Goal: Information Seeking & Learning: Compare options

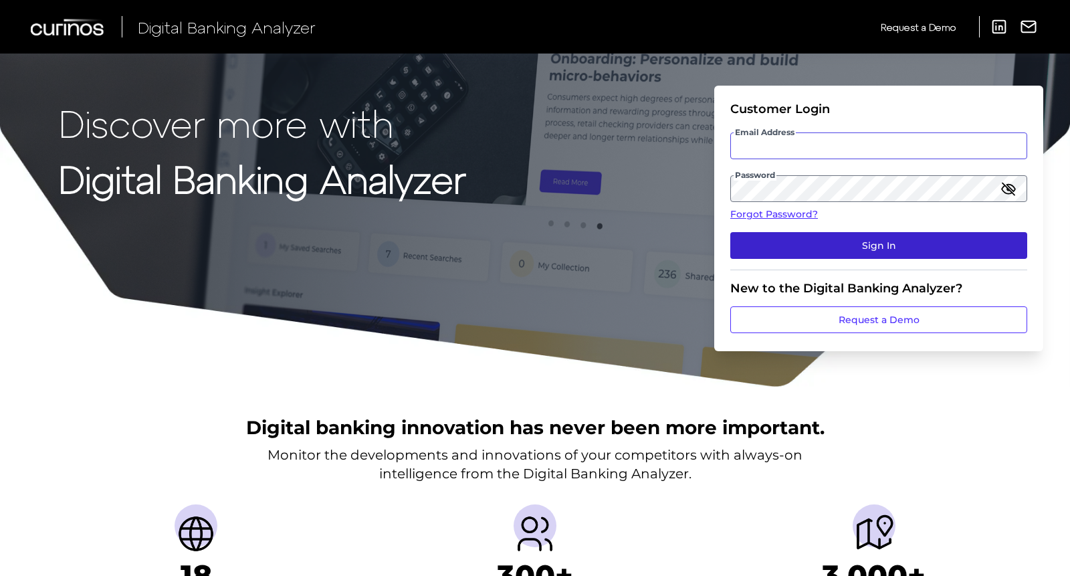
type input "jennifer.richards@cadencebank.com"
click at [823, 246] on button "Sign In" at bounding box center [879, 245] width 297 height 27
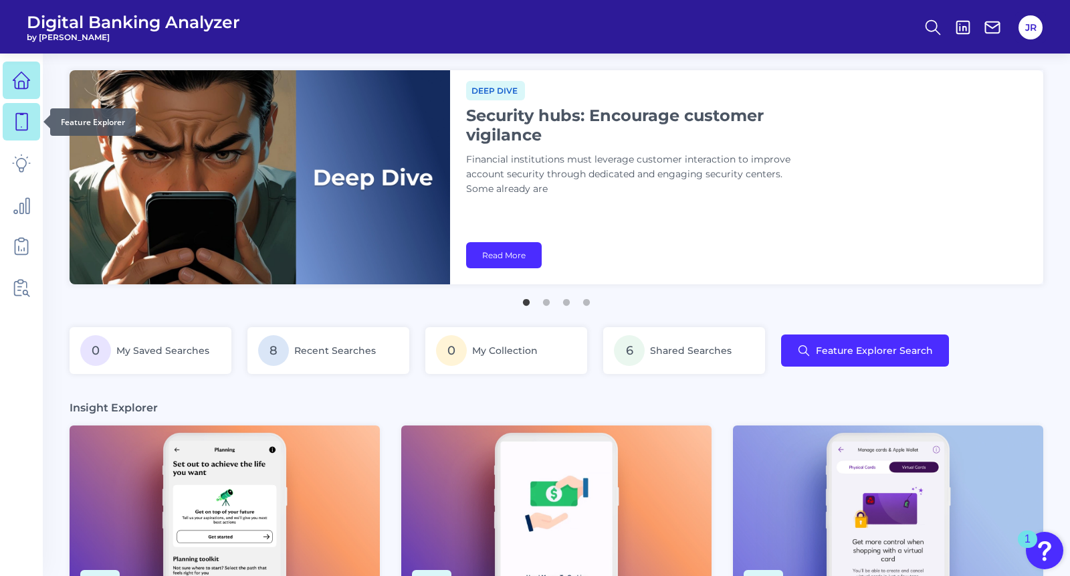
click at [20, 124] on icon at bounding box center [21, 121] width 19 height 19
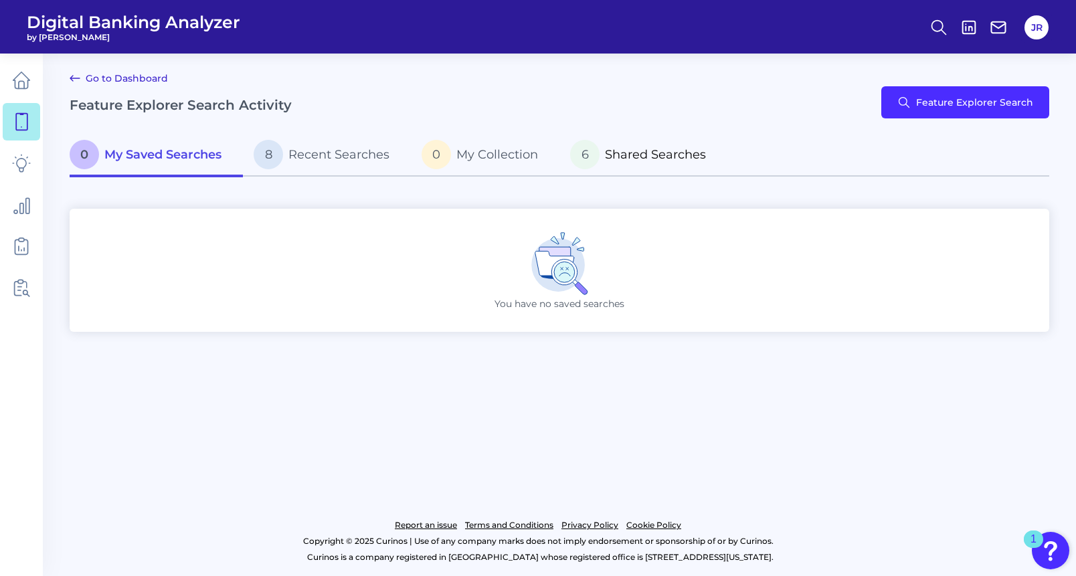
click at [667, 151] on span "Shared Searches" at bounding box center [655, 154] width 101 height 15
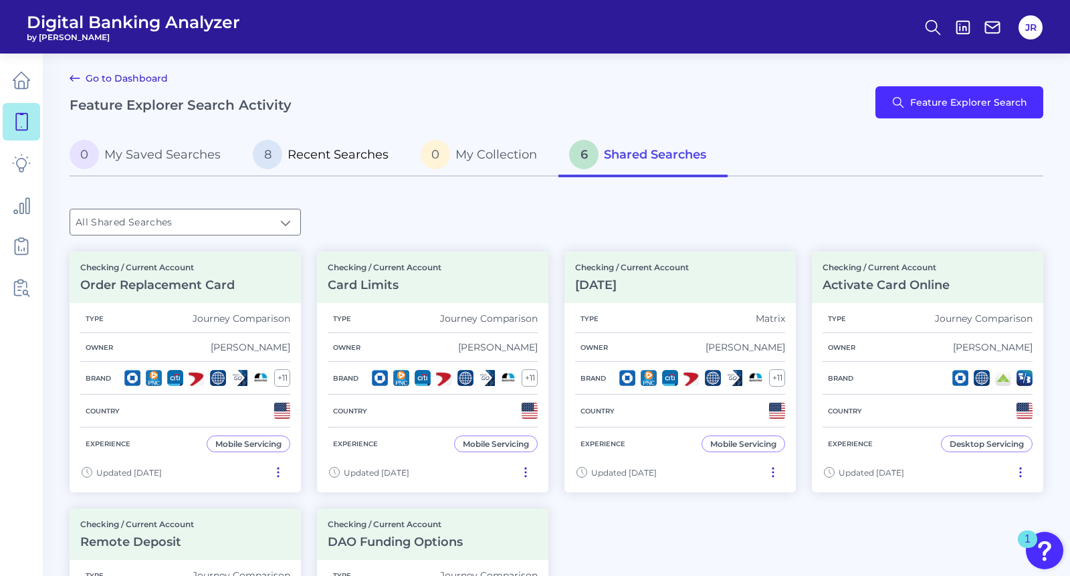
click at [318, 156] on span "Recent Searches" at bounding box center [338, 154] width 101 height 15
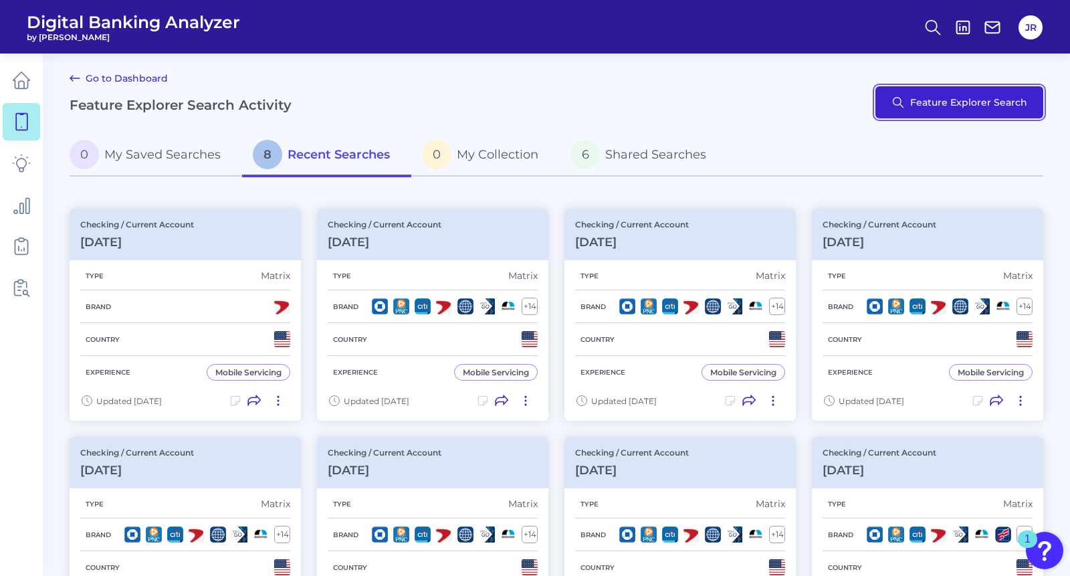
click at [933, 110] on button "Feature Explorer Search" at bounding box center [960, 102] width 168 height 32
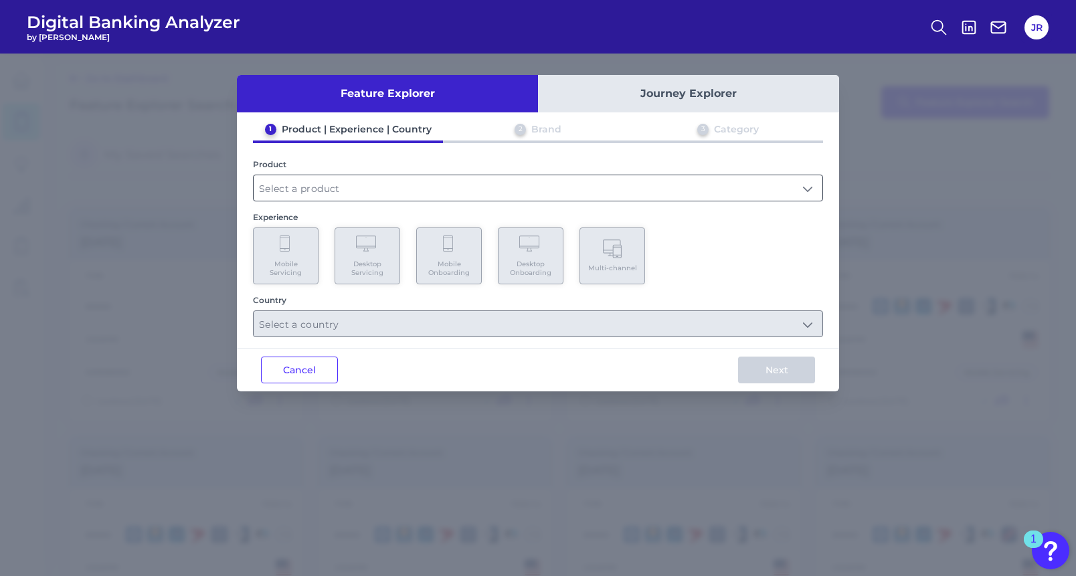
click at [357, 185] on input "text" at bounding box center [538, 187] width 569 height 25
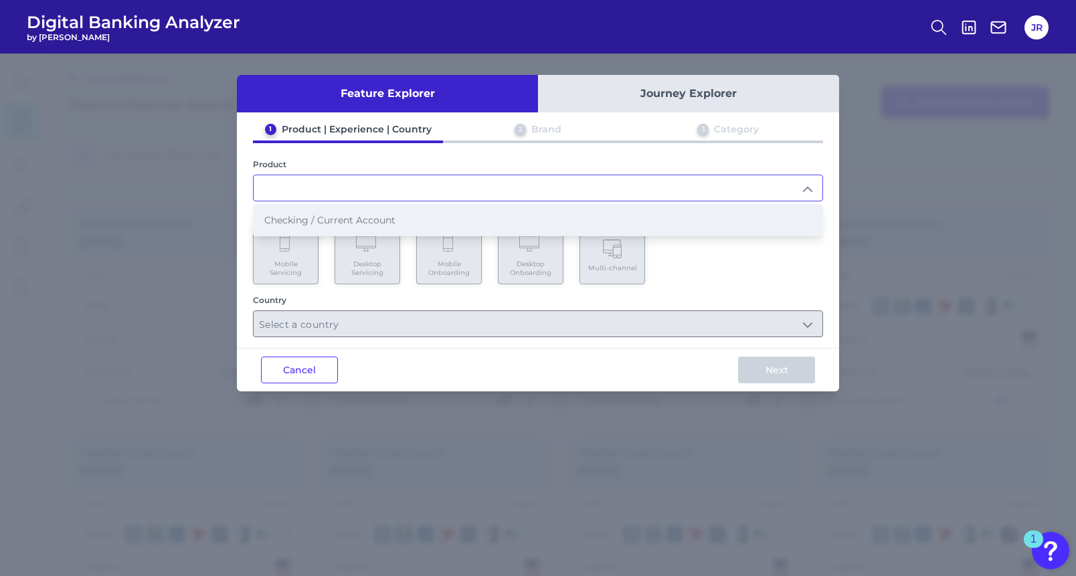
click at [363, 217] on span "Checking / Current Account" at bounding box center [329, 220] width 131 height 12
type input "Checking / Current Account"
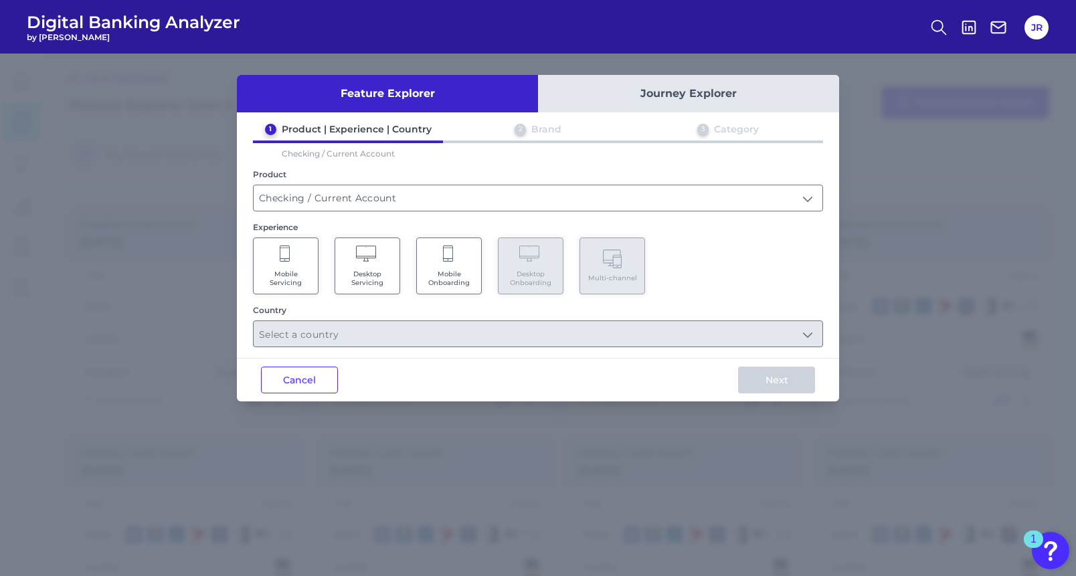
click at [460, 268] on Onboarding "Mobile Onboarding" at bounding box center [449, 265] width 66 height 57
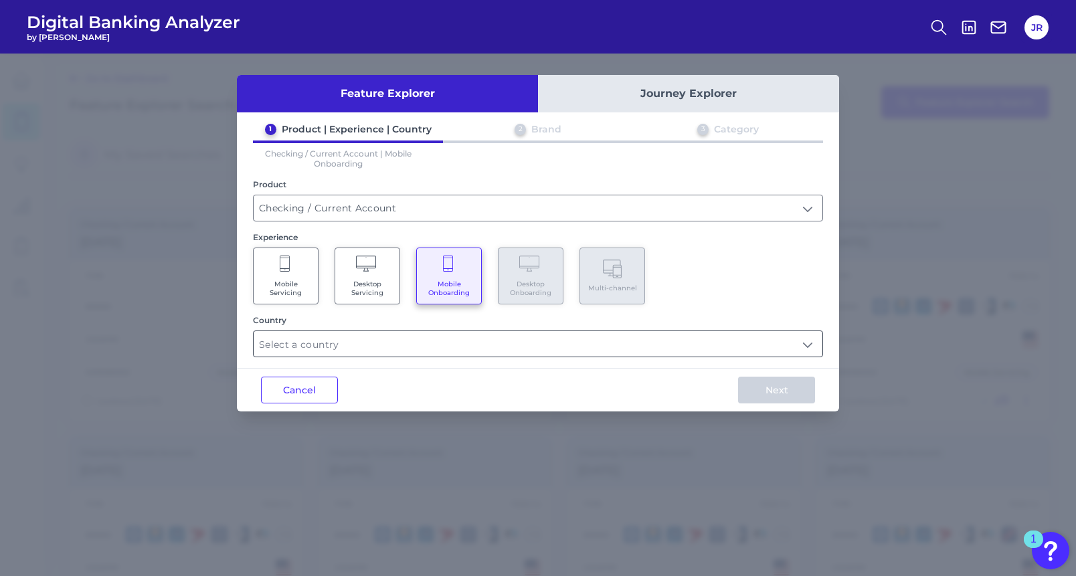
click at [567, 351] on input "text" at bounding box center [538, 343] width 569 height 25
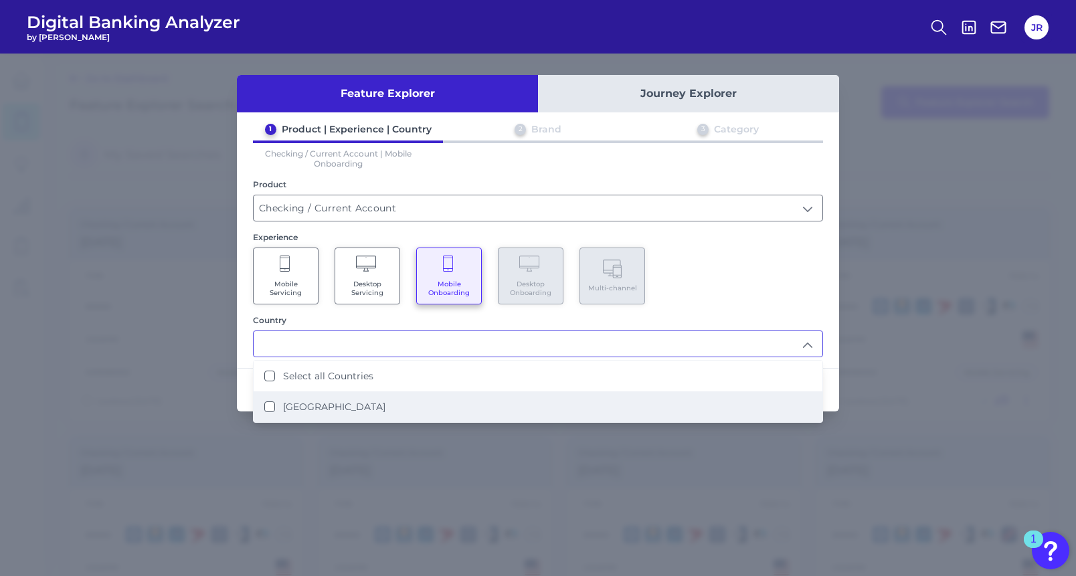
click at [266, 409] on States "United States" at bounding box center [269, 406] width 11 height 11
type input "Select all Countries"
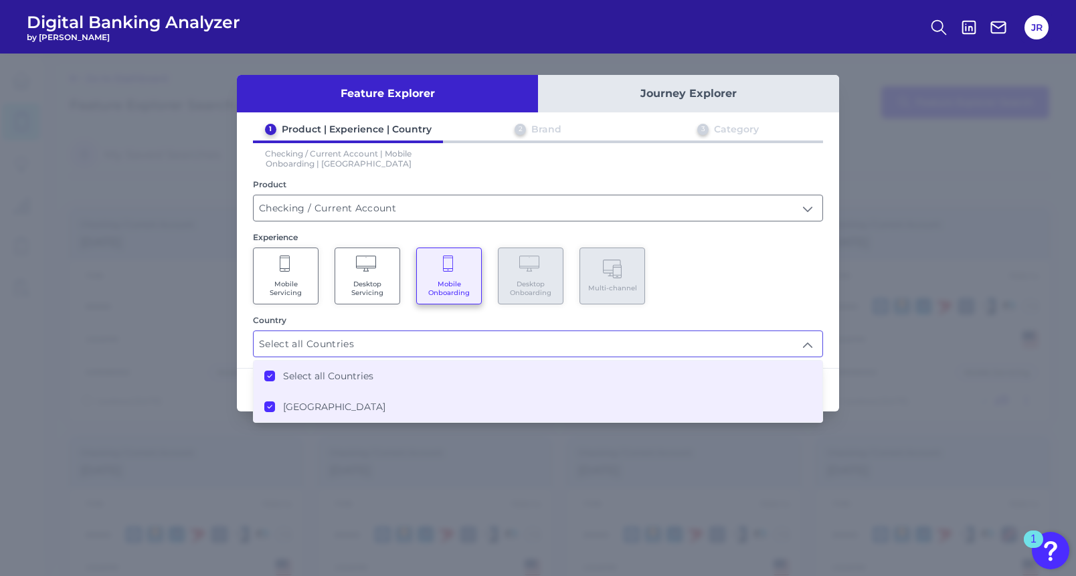
scroll to position [1, 0]
click at [756, 289] on div "Mobile Servicing Desktop Servicing Mobile Onboarding Desktop Onboarding Multi-c…" at bounding box center [538, 276] width 570 height 57
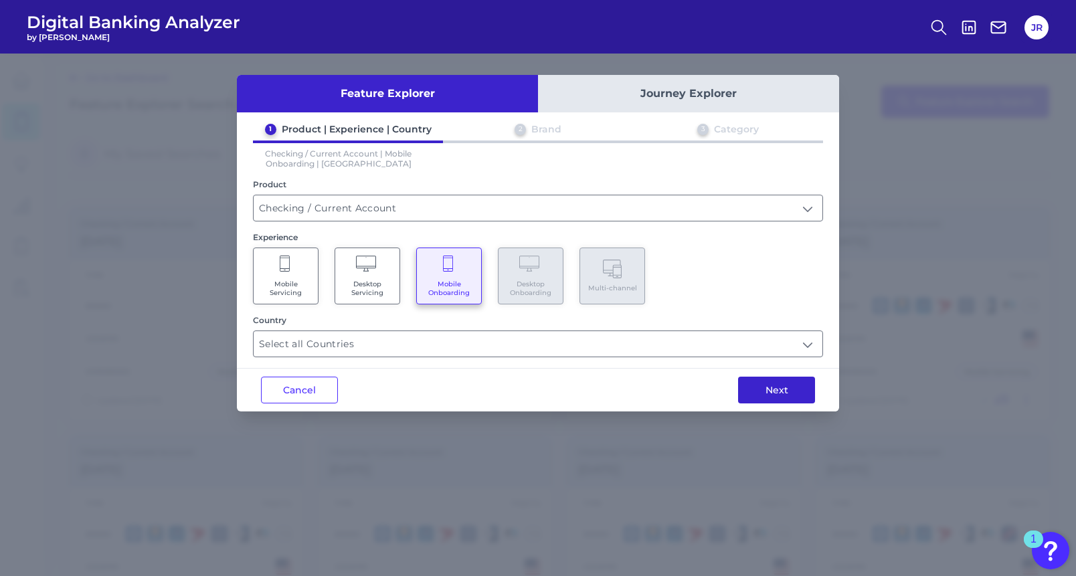
click at [777, 393] on button "Next" at bounding box center [776, 390] width 77 height 27
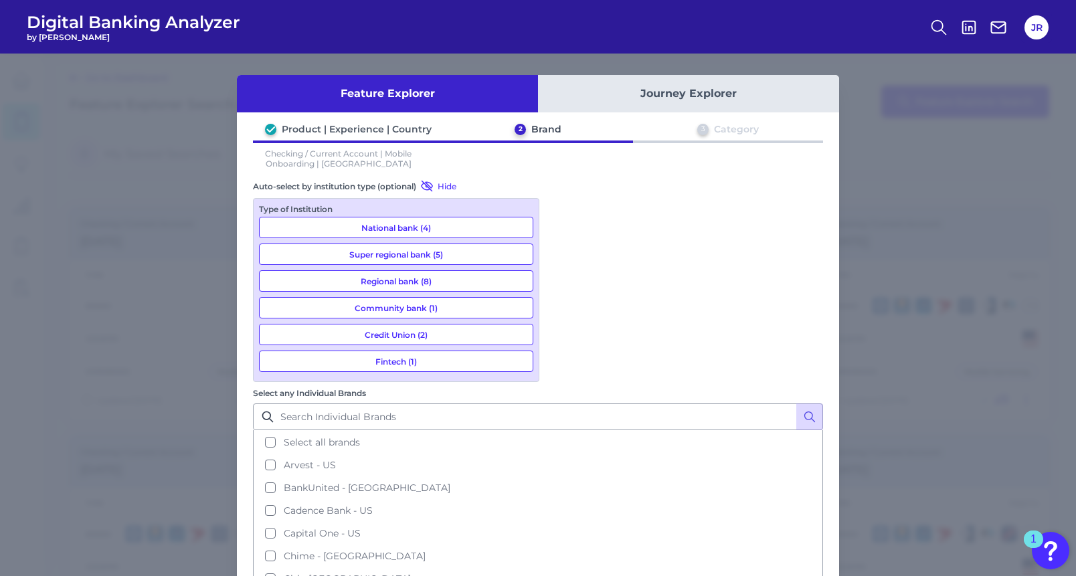
click at [404, 278] on button "Regional bank (8)" at bounding box center [396, 280] width 274 height 21
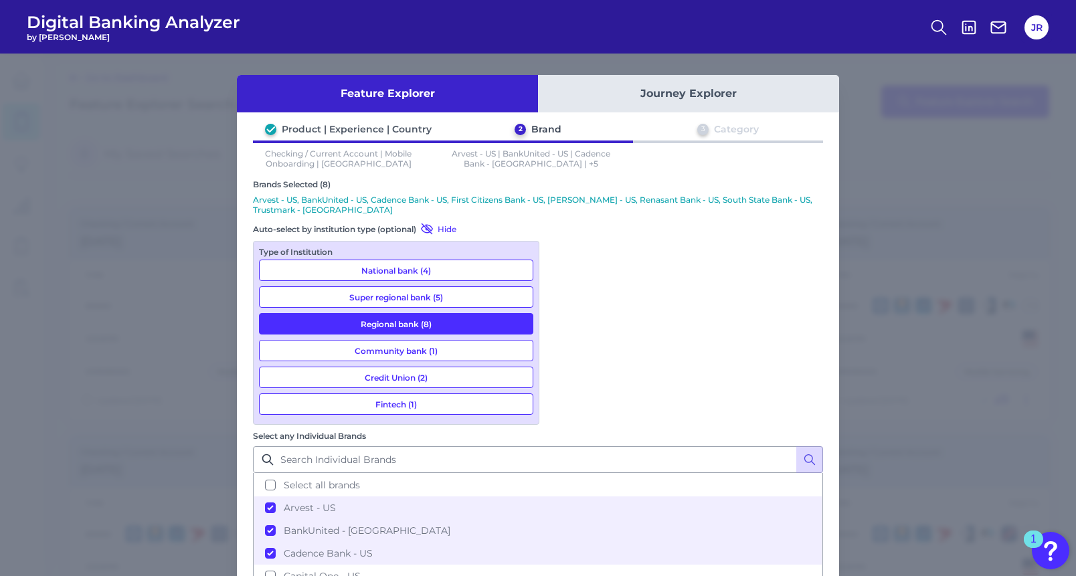
click at [395, 269] on button "National bank (4)" at bounding box center [396, 270] width 274 height 21
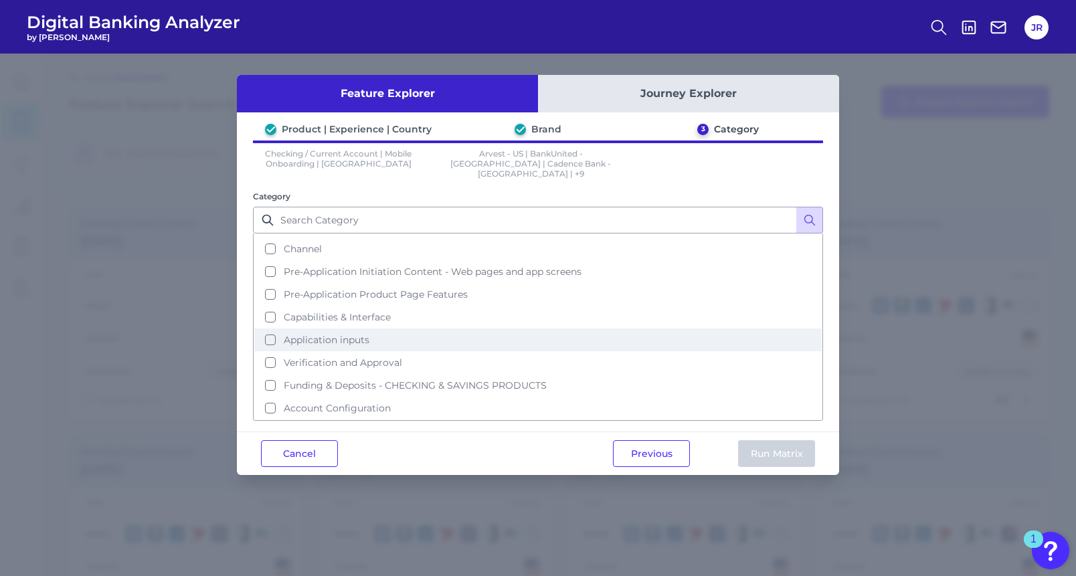
scroll to position [0, 0]
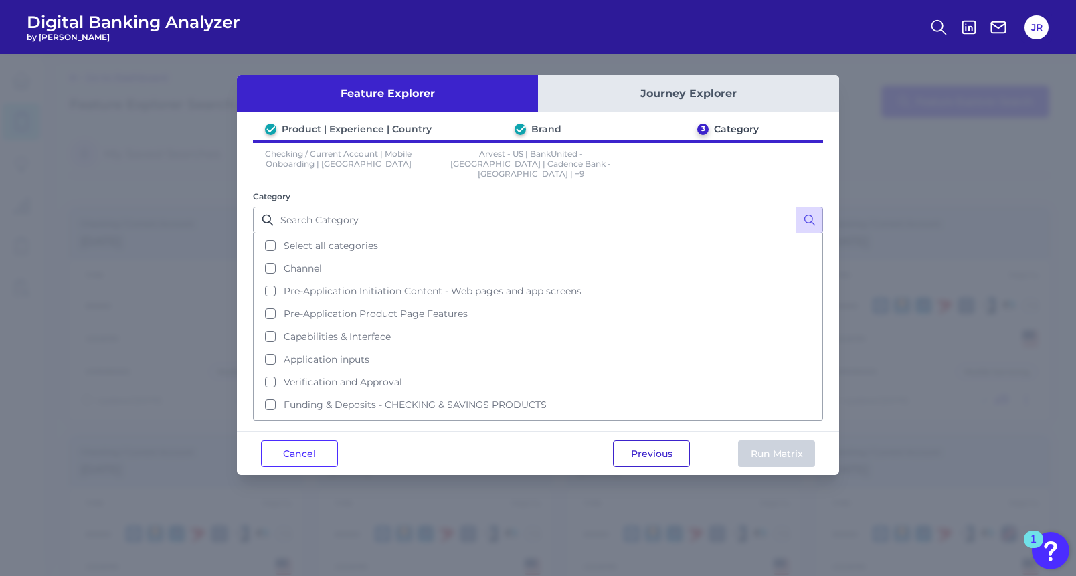
click at [659, 448] on button "Previous" at bounding box center [651, 453] width 77 height 27
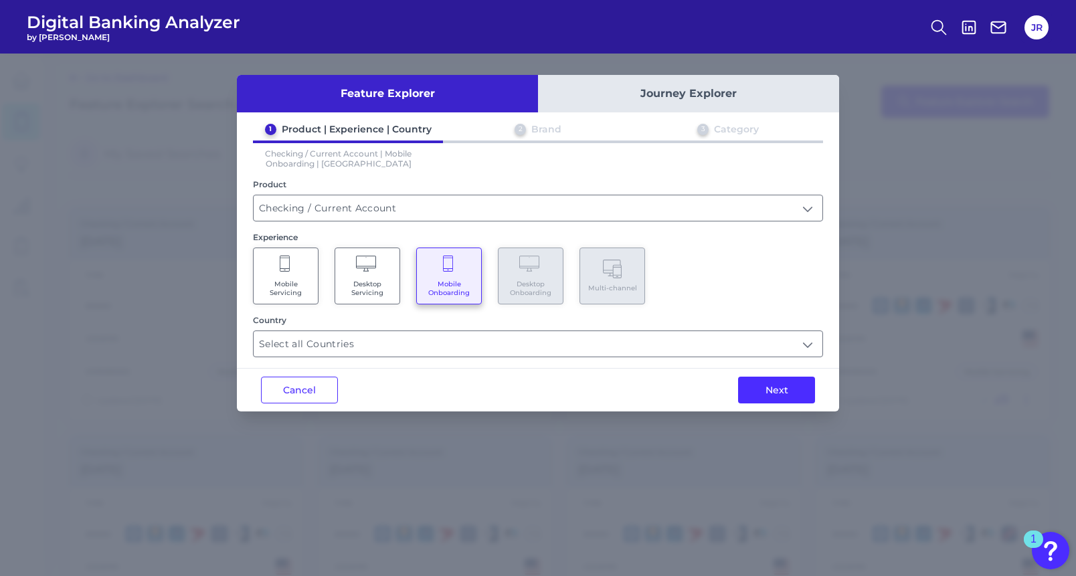
click at [356, 273] on icon at bounding box center [367, 265] width 23 height 19
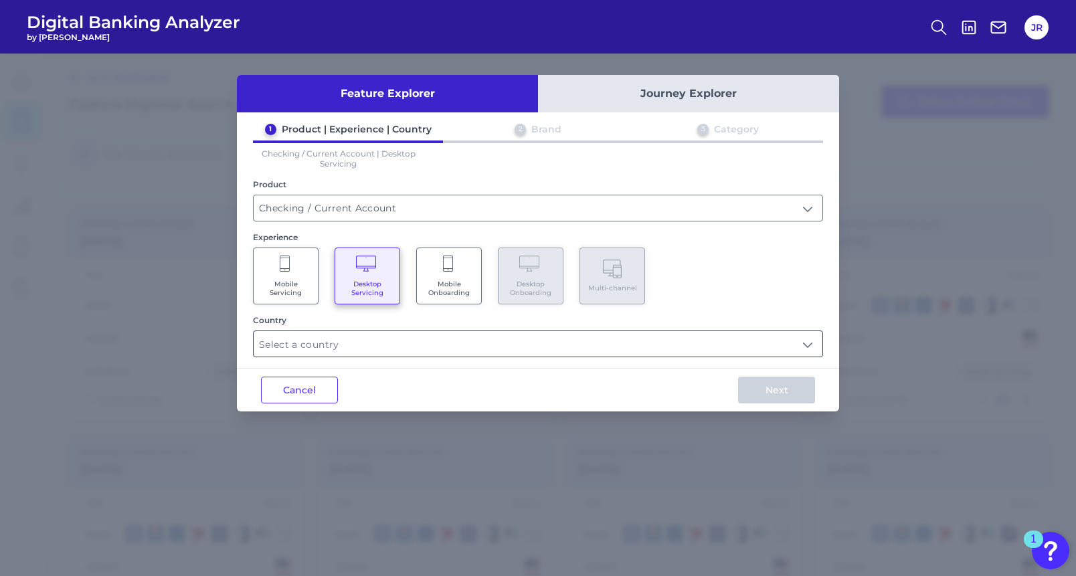
click at [405, 341] on input "text" at bounding box center [538, 343] width 569 height 25
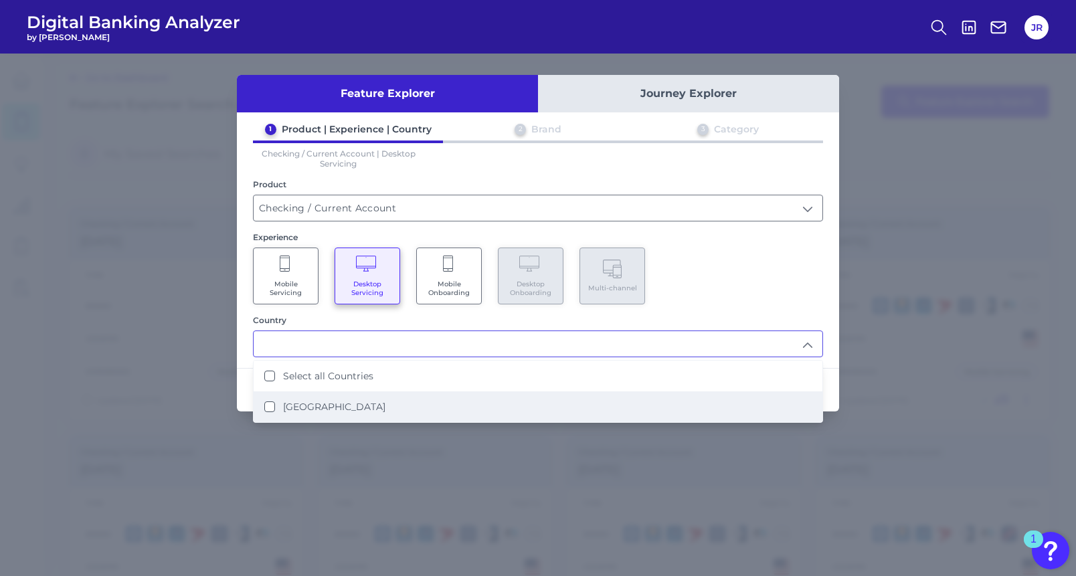
click at [341, 405] on label "United States" at bounding box center [334, 407] width 102 height 12
type input "Select all Countries"
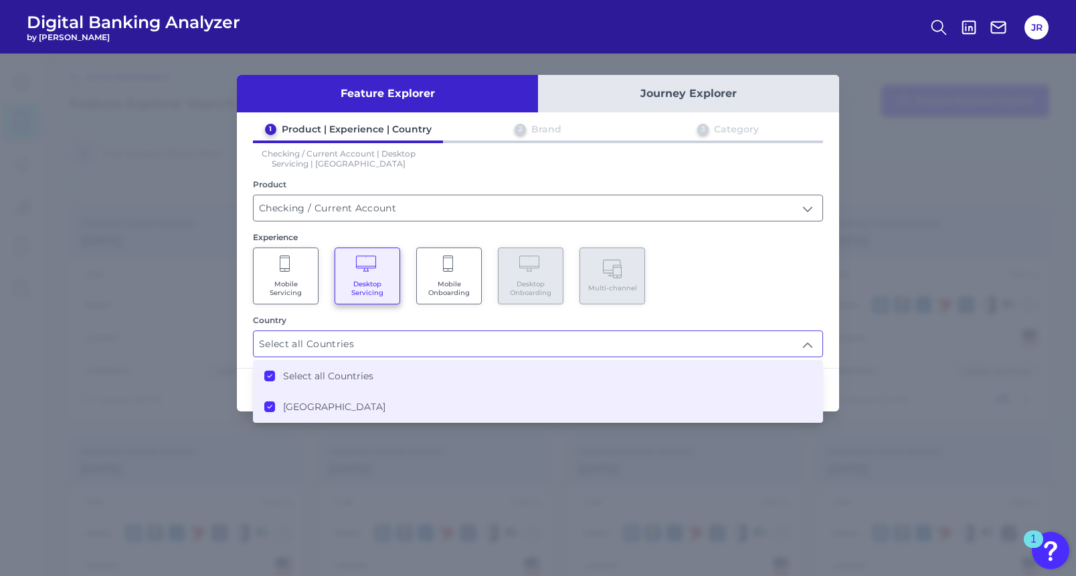
click at [781, 282] on div "Mobile Servicing Desktop Servicing Mobile Onboarding Desktop Onboarding Multi-c…" at bounding box center [538, 276] width 570 height 57
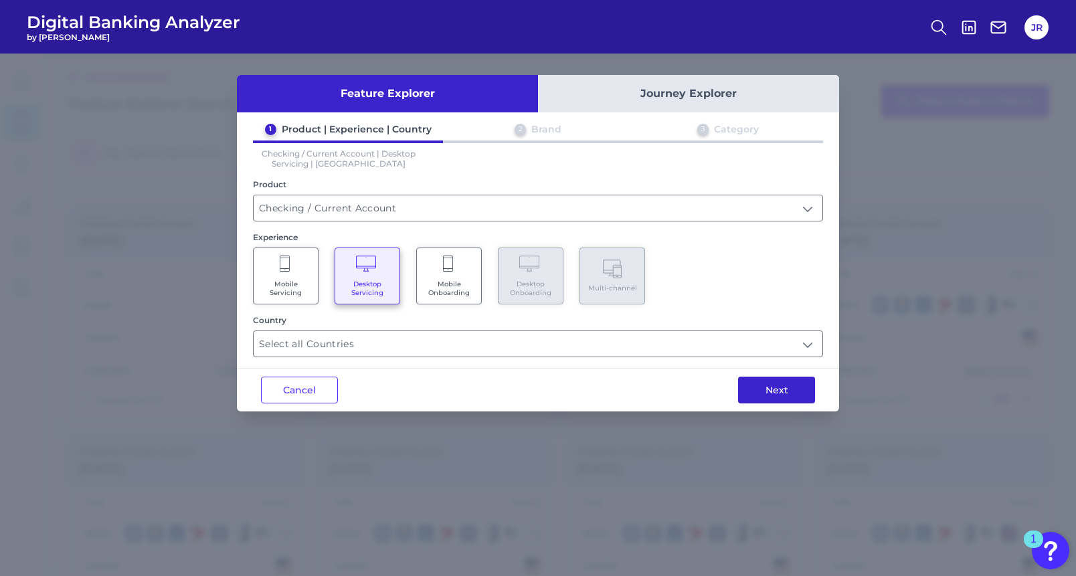
click at [773, 387] on button "Next" at bounding box center [776, 390] width 77 height 27
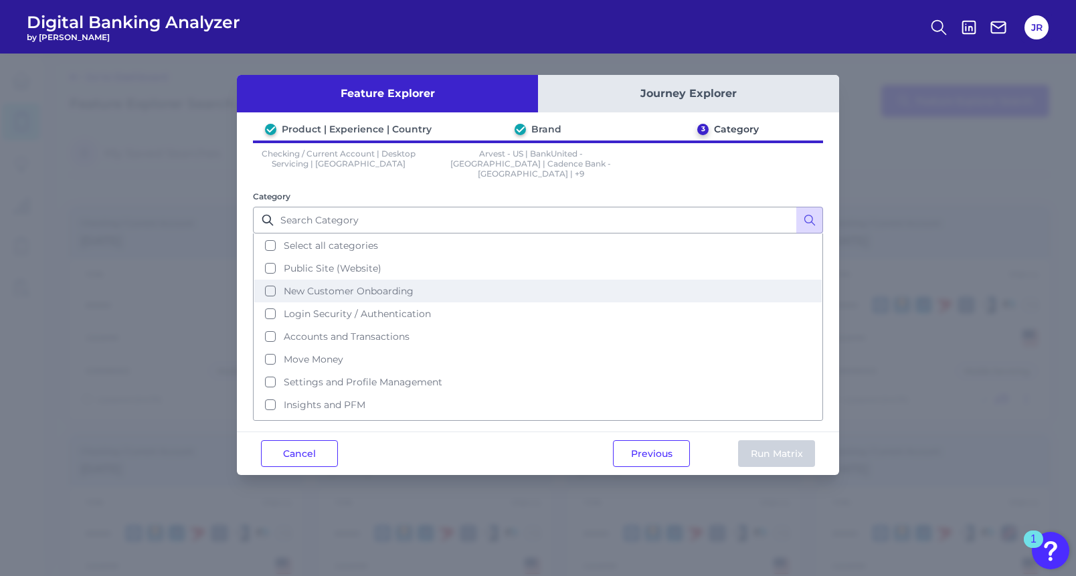
click at [270, 280] on button "New Customer Onboarding" at bounding box center [537, 291] width 567 height 23
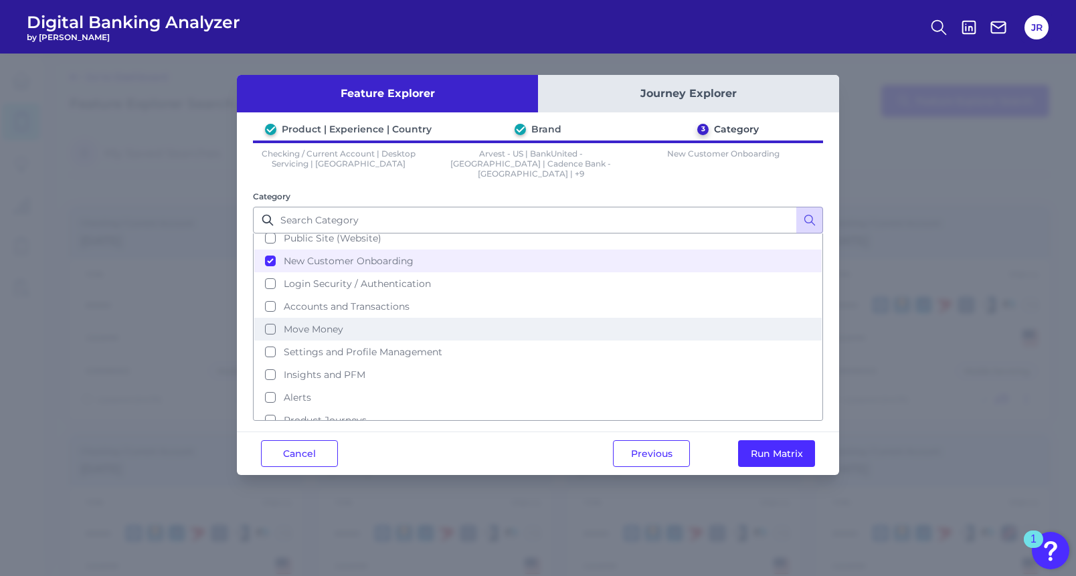
scroll to position [0, 0]
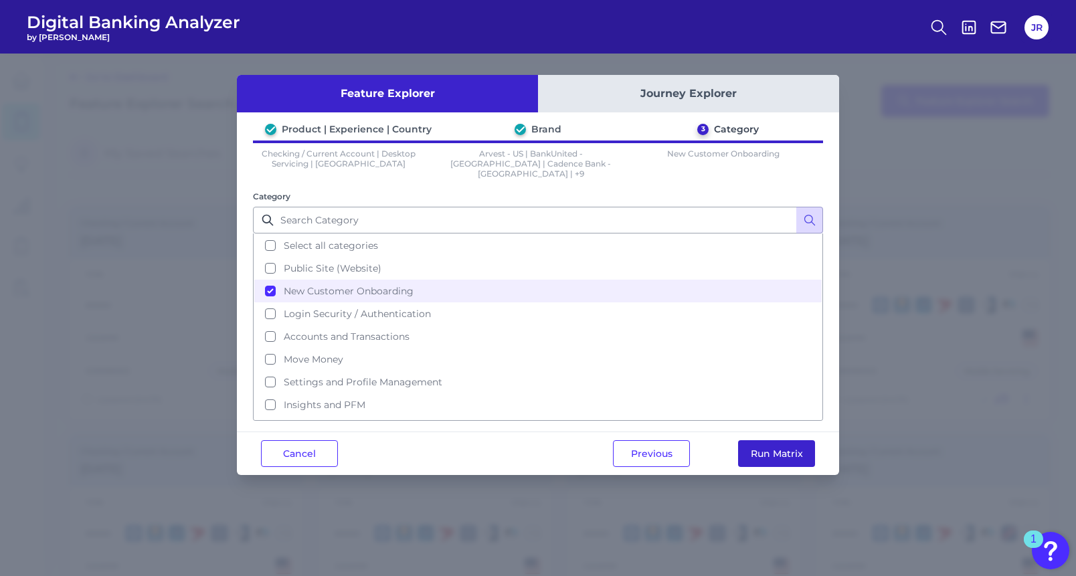
click at [775, 442] on button "Run Matrix" at bounding box center [776, 453] width 77 height 27
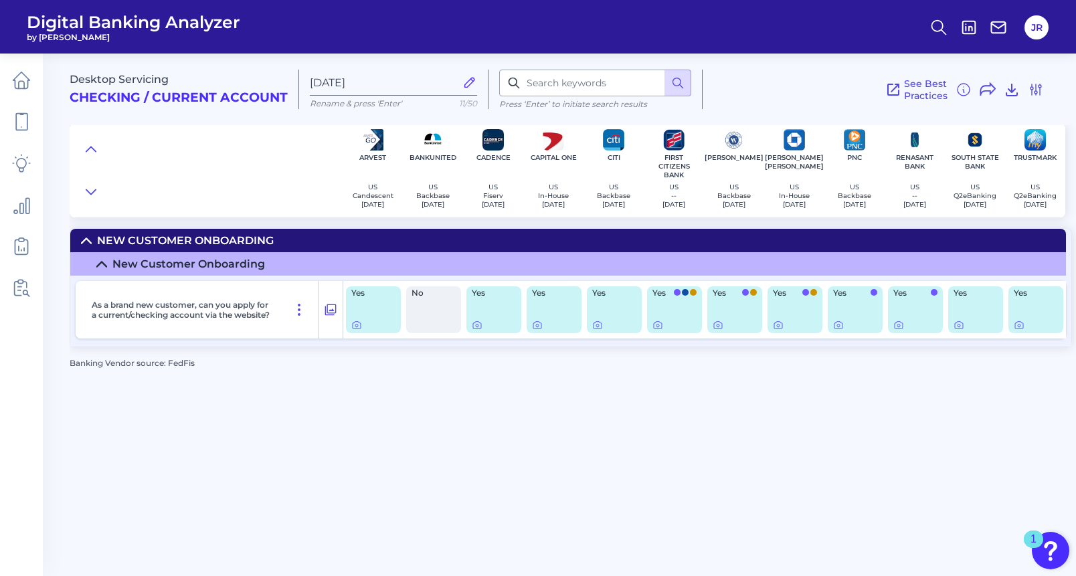
click at [101, 265] on icon at bounding box center [101, 264] width 11 height 11
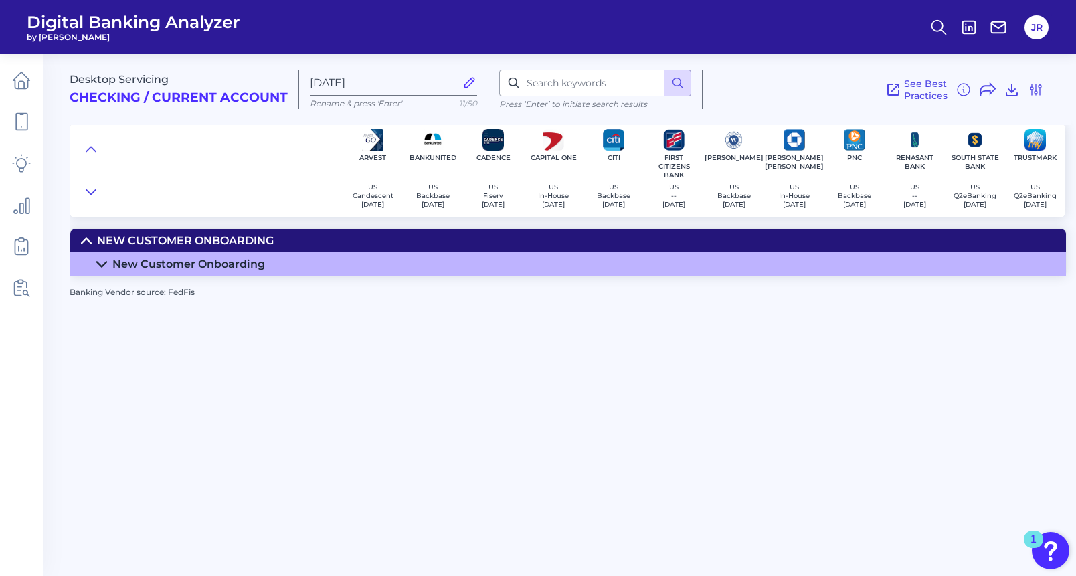
click at [101, 264] on icon at bounding box center [101, 264] width 11 height 11
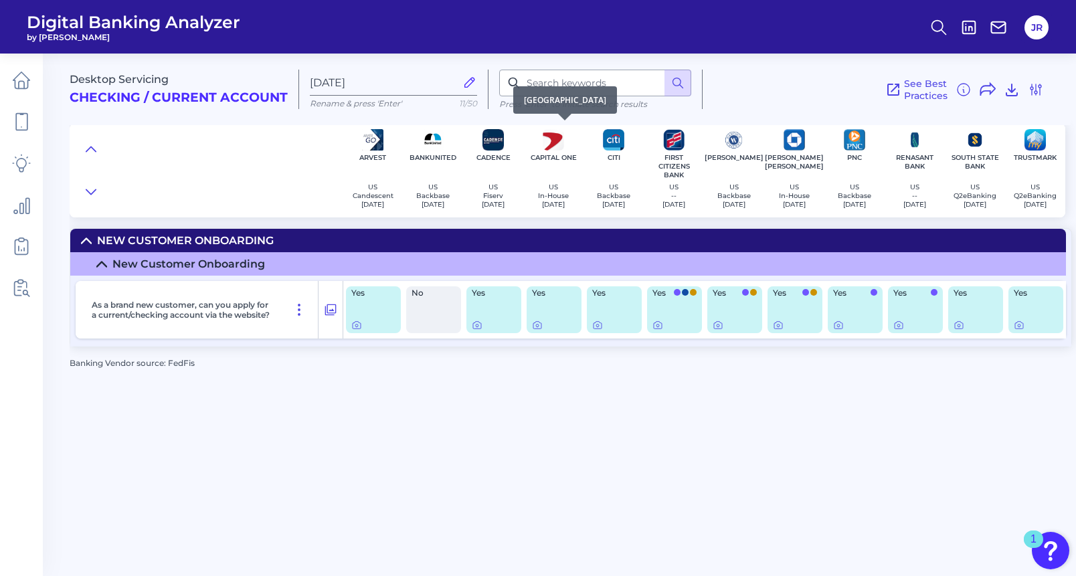
click at [555, 148] on img at bounding box center [553, 139] width 21 height 21
click at [534, 328] on icon at bounding box center [537, 325] width 8 height 7
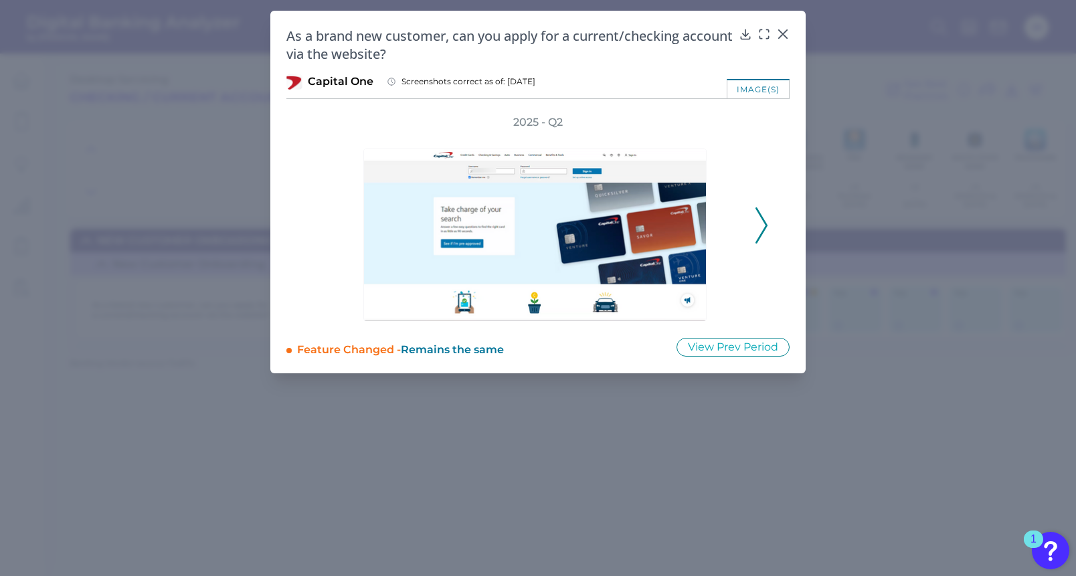
click at [761, 229] on icon at bounding box center [761, 225] width 12 height 36
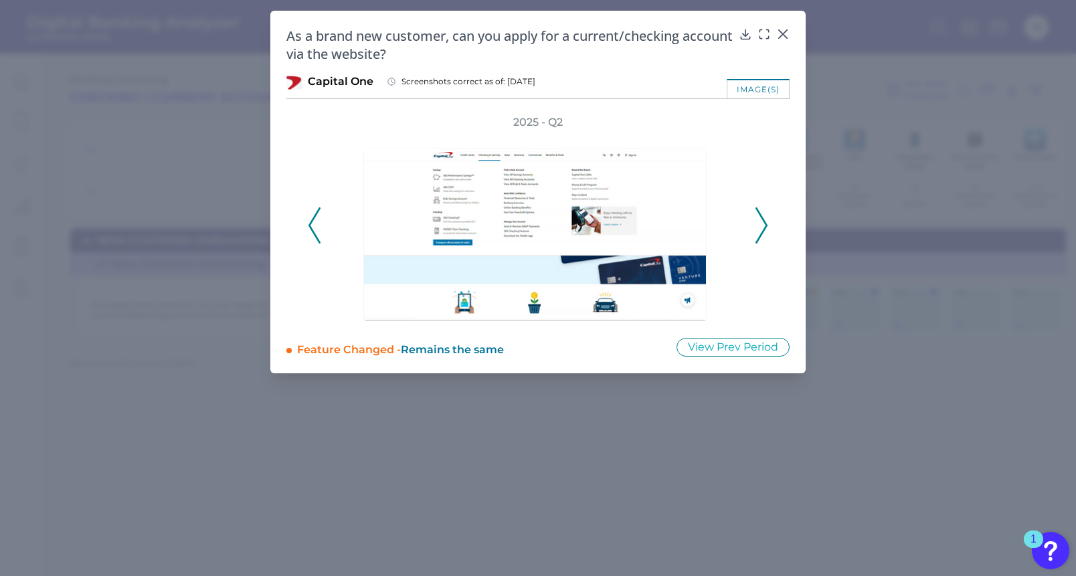
click at [761, 229] on icon at bounding box center [761, 225] width 12 height 36
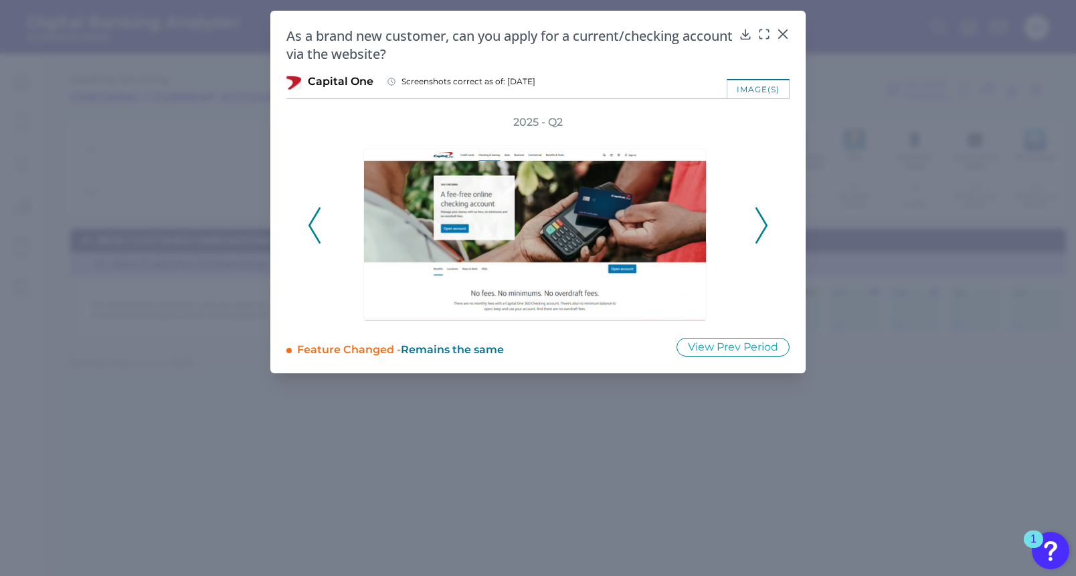
click at [761, 229] on icon at bounding box center [761, 225] width 12 height 36
click at [783, 34] on icon at bounding box center [783, 34] width 8 height 8
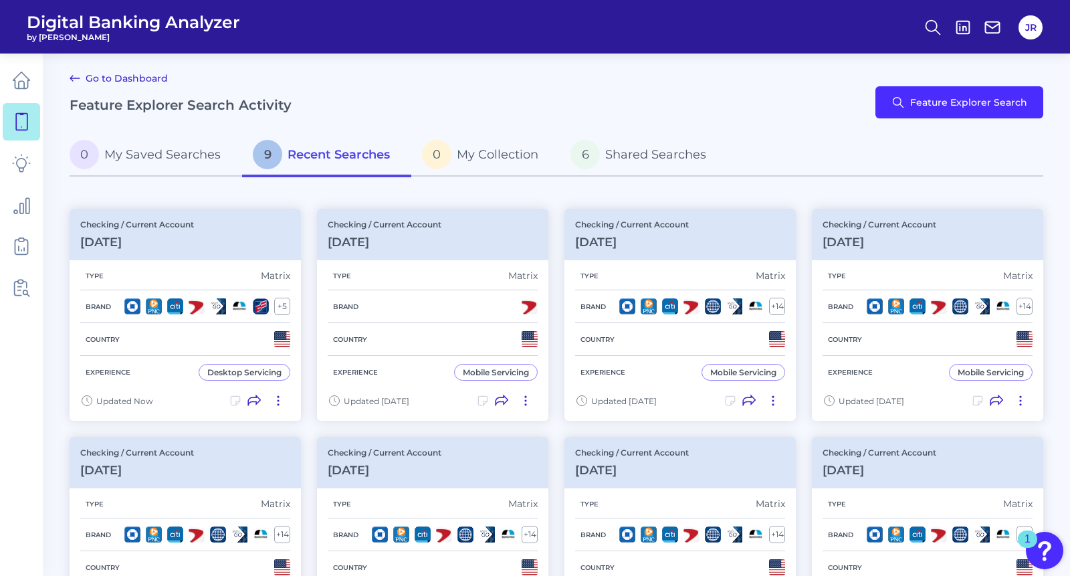
click at [129, 76] on link "Go to Dashboard" at bounding box center [119, 78] width 98 height 16
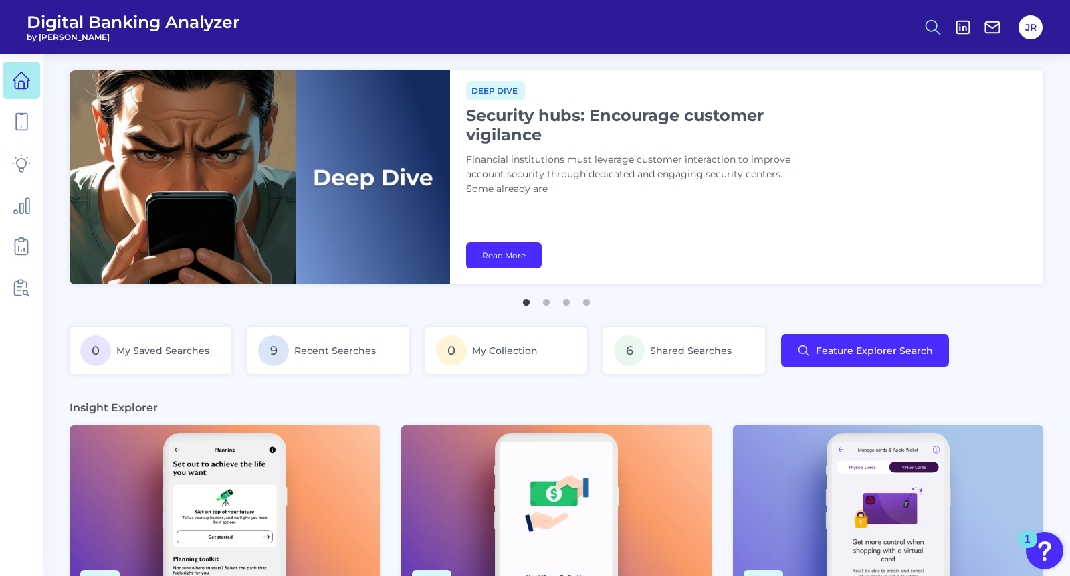
click at [931, 22] on icon at bounding box center [933, 27] width 19 height 19
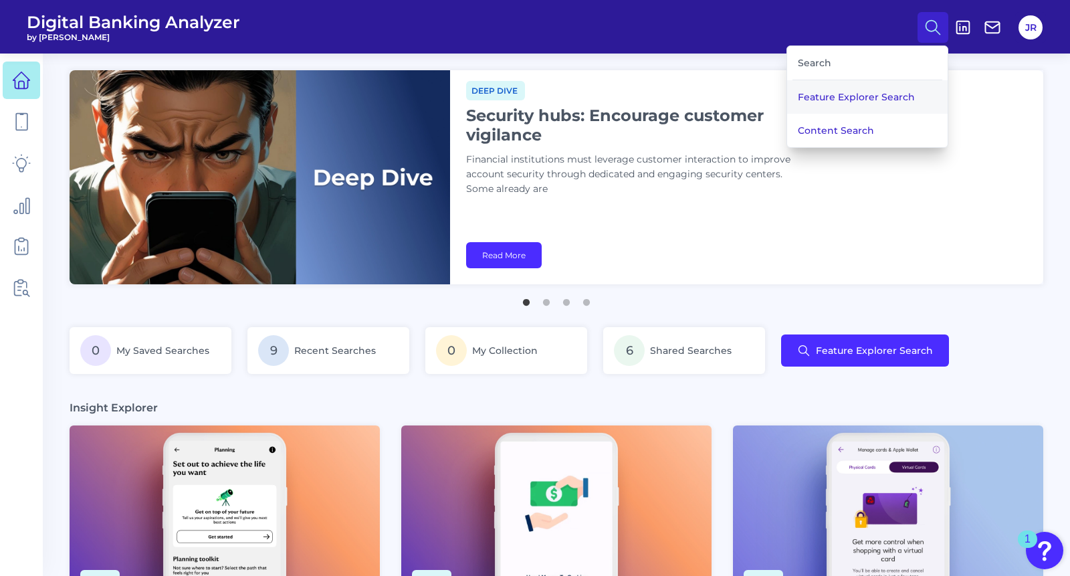
click at [892, 92] on button "Feature Explorer Search" at bounding box center [867, 96] width 161 height 33
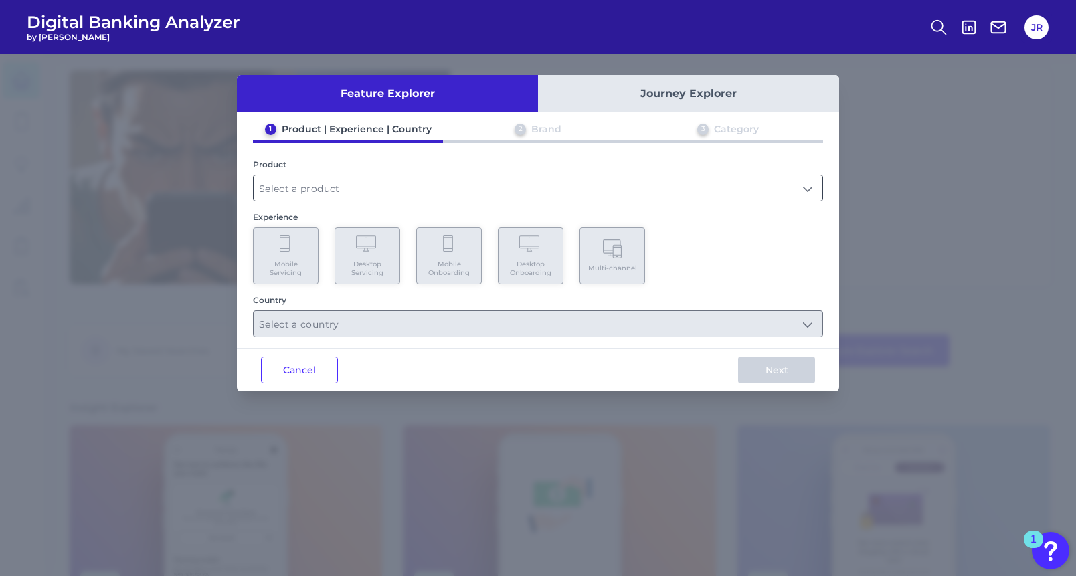
click at [427, 188] on input "text" at bounding box center [538, 187] width 569 height 25
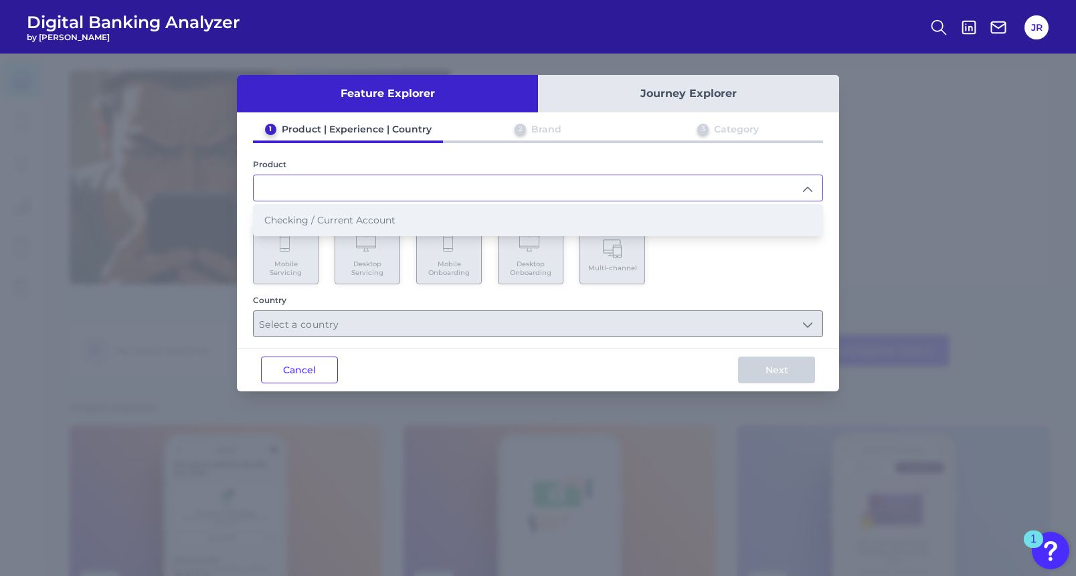
click at [418, 219] on li "Checking / Current Account" at bounding box center [538, 220] width 569 height 31
type input "Checking / Current Account"
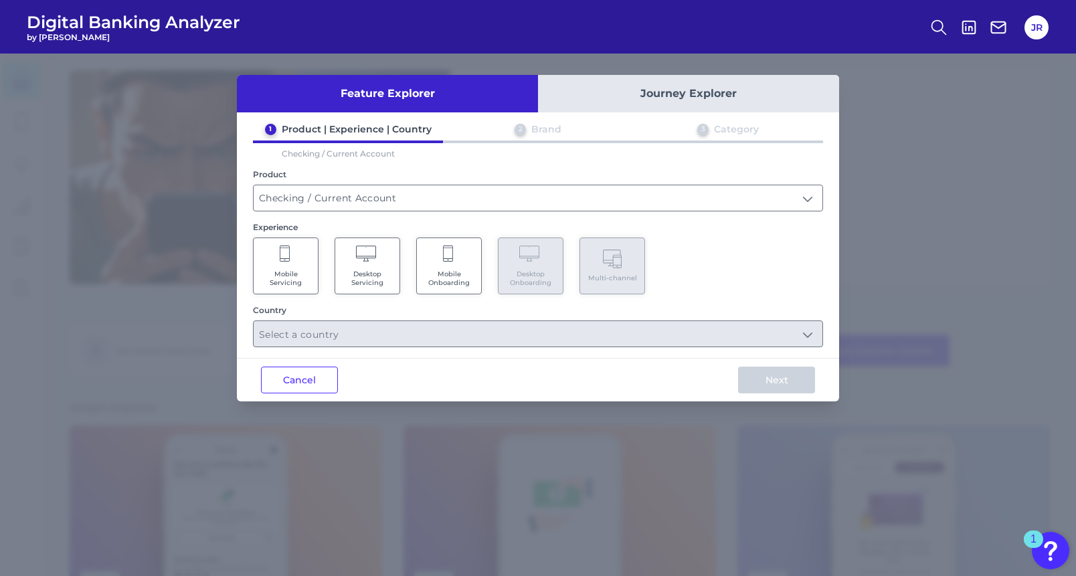
click at [440, 270] on span "Mobile Onboarding" at bounding box center [448, 278] width 51 height 17
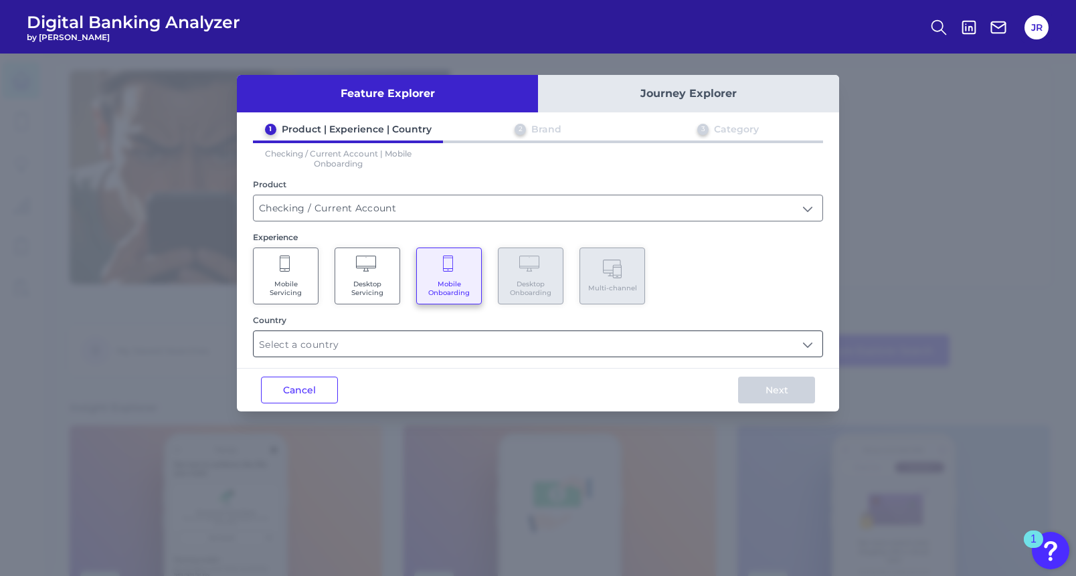
click at [369, 343] on input "text" at bounding box center [538, 343] width 569 height 25
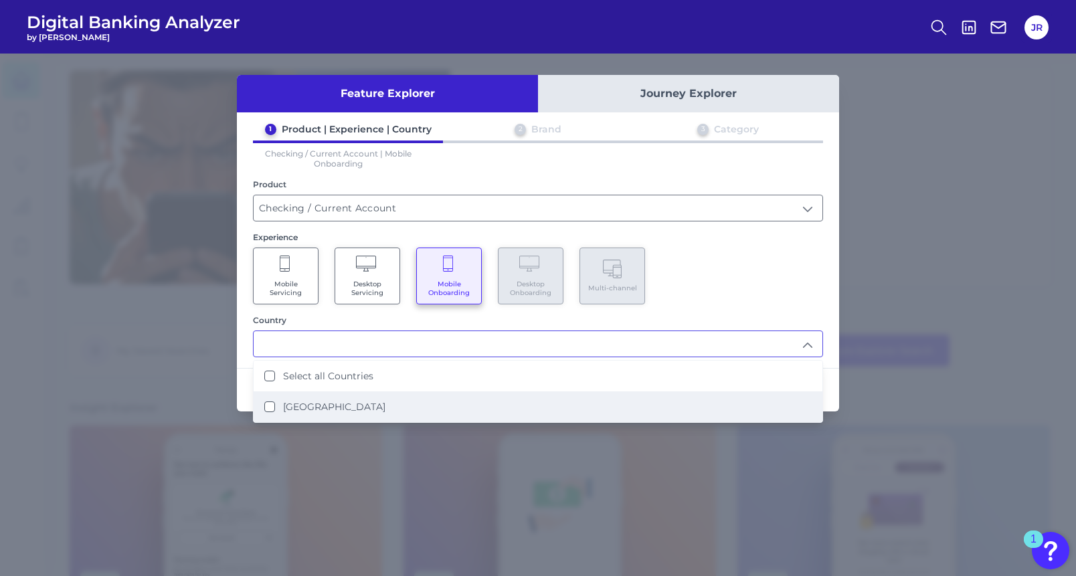
click at [340, 407] on label "United States" at bounding box center [334, 407] width 102 height 12
type input "Select all Countries"
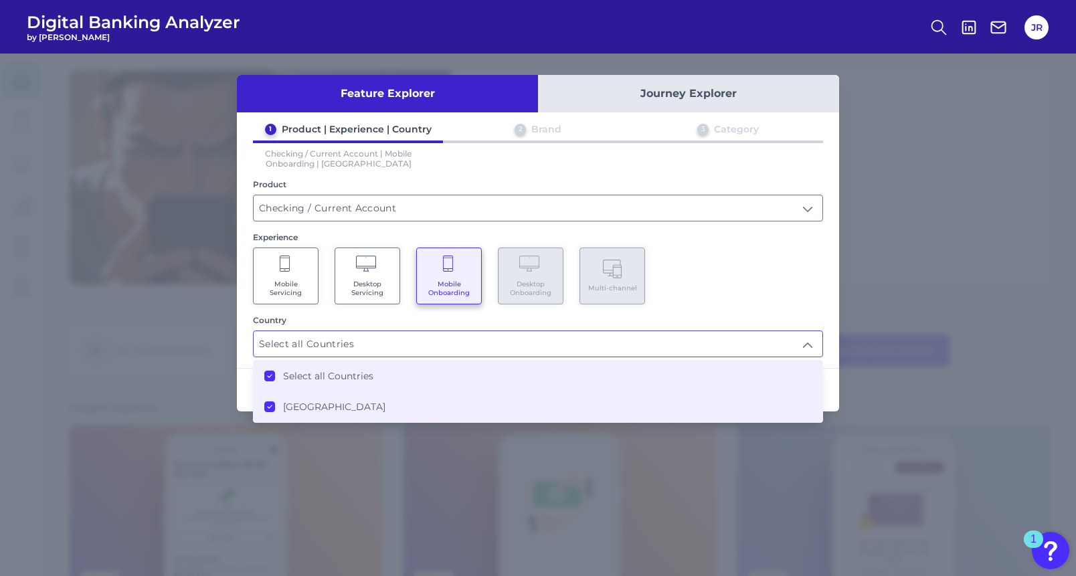
scroll to position [1, 0]
click at [755, 283] on div "Mobile Servicing Desktop Servicing Mobile Onboarding Desktop Onboarding Multi-c…" at bounding box center [538, 276] width 570 height 57
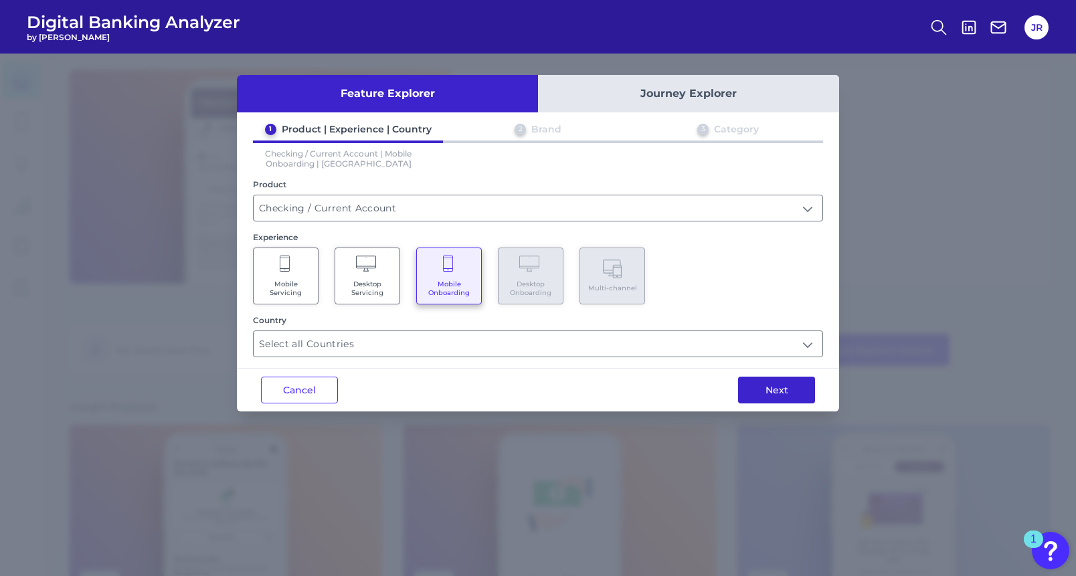
click at [782, 385] on button "Next" at bounding box center [776, 390] width 77 height 27
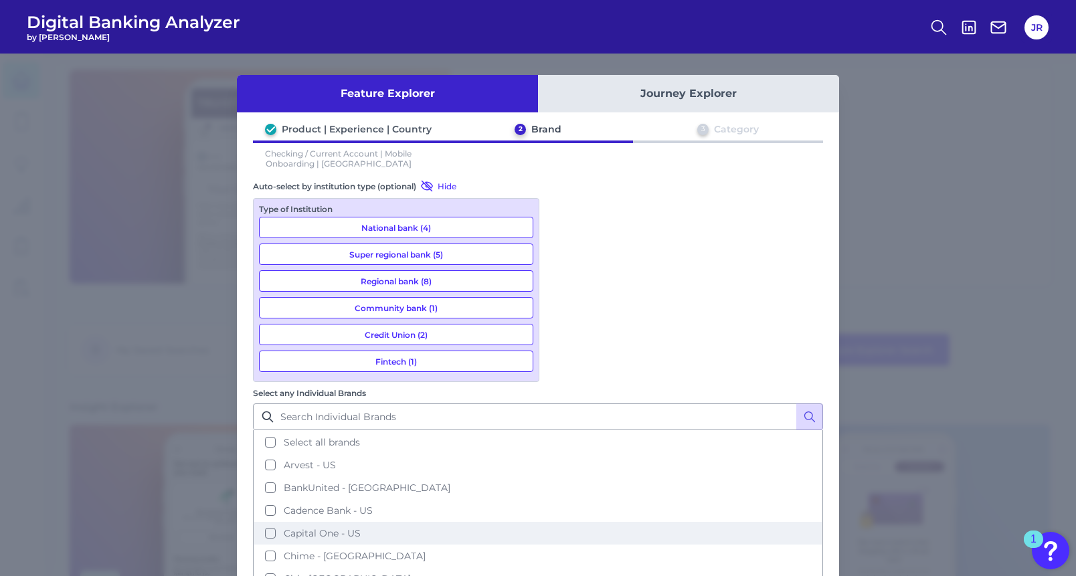
click at [563, 522] on button "Capital One - US" at bounding box center [537, 533] width 567 height 23
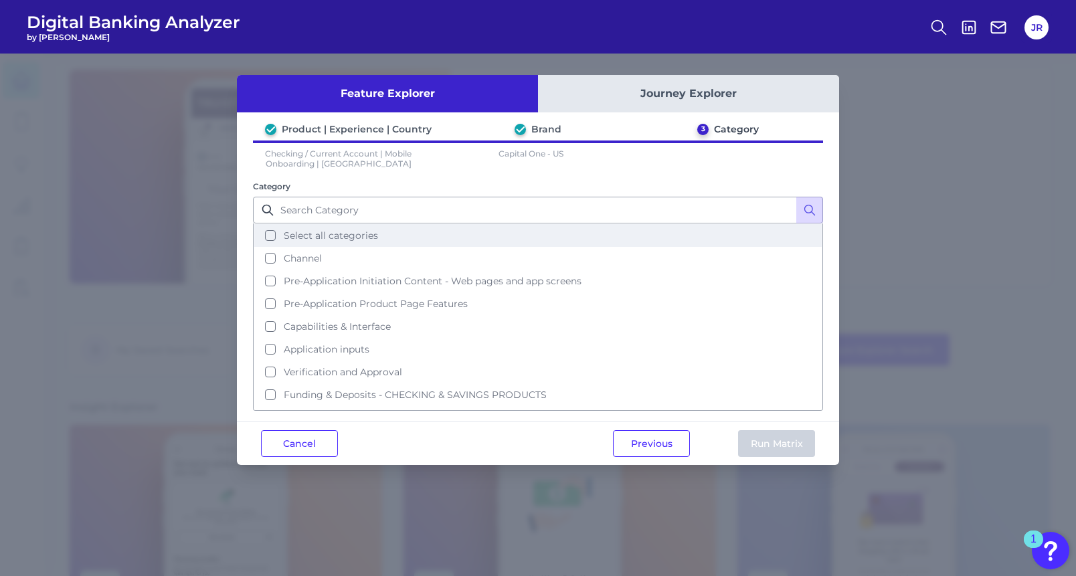
click at [272, 235] on button "Select all categories" at bounding box center [537, 235] width 567 height 23
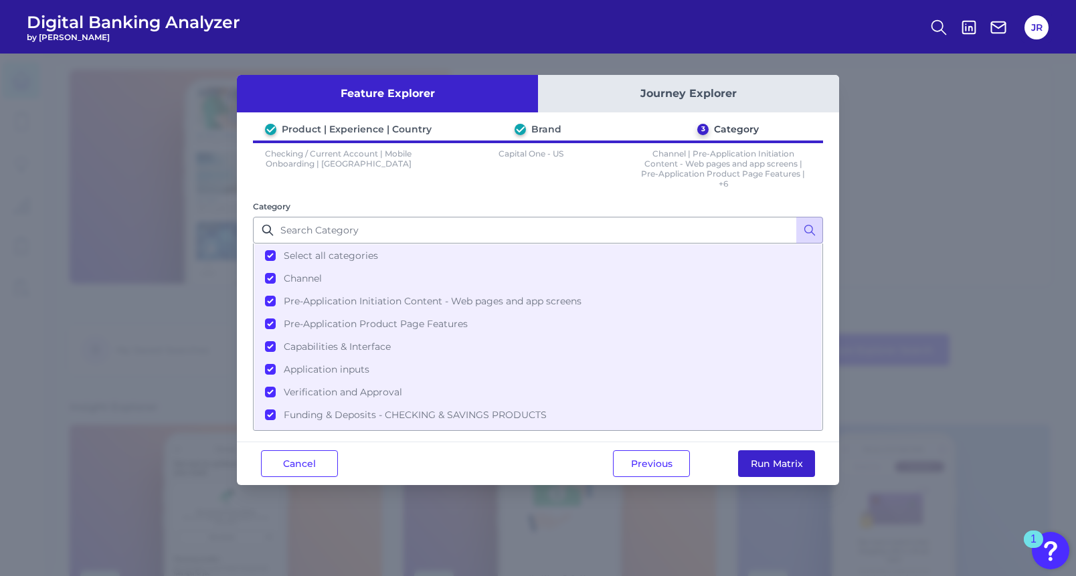
click at [759, 461] on button "Run Matrix" at bounding box center [776, 463] width 77 height 27
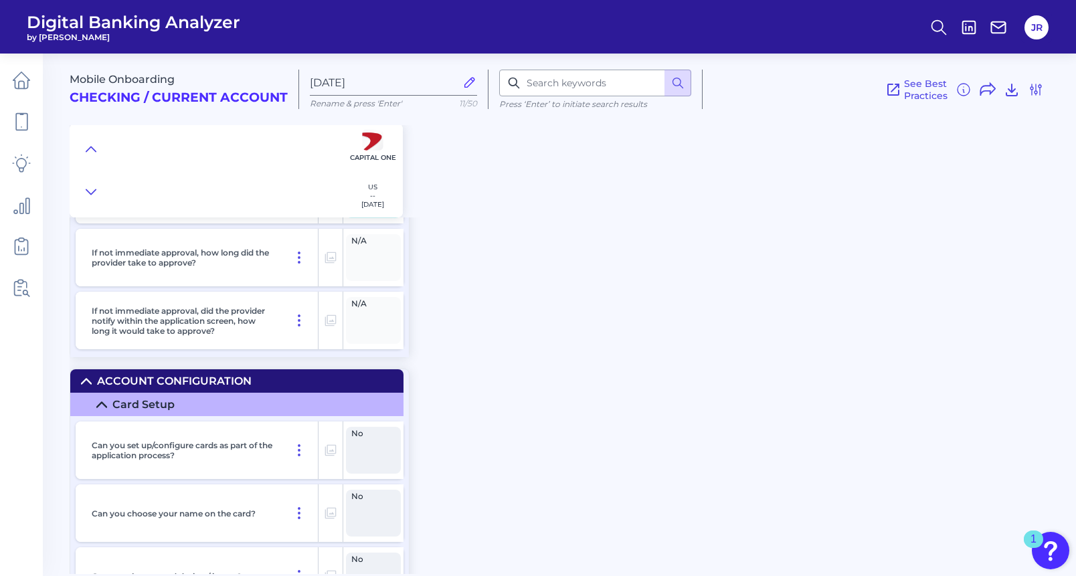
scroll to position [8422, 0]
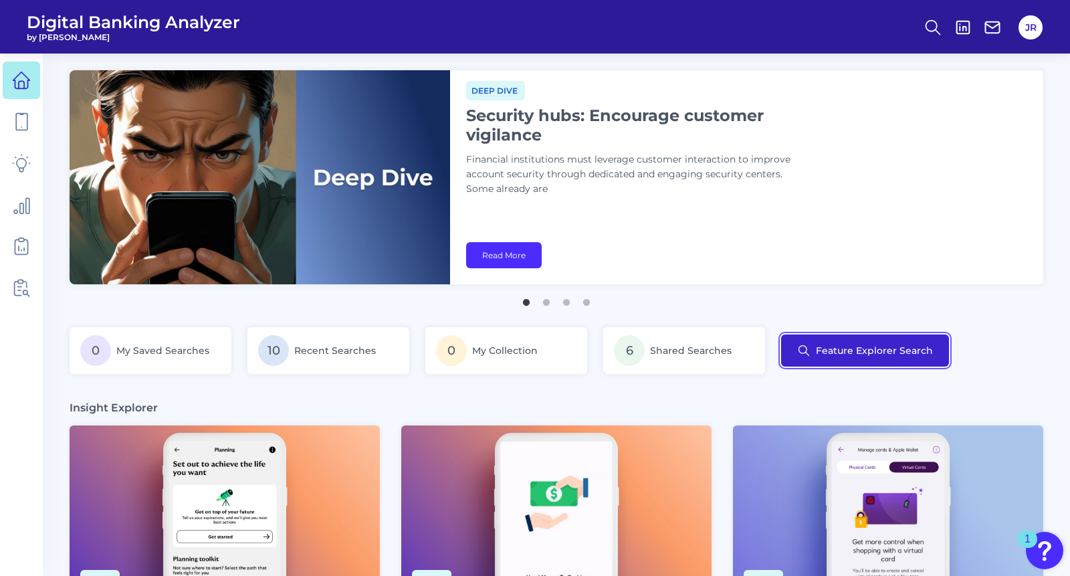
click at [861, 348] on button "Feature Explorer Search" at bounding box center [865, 350] width 168 height 32
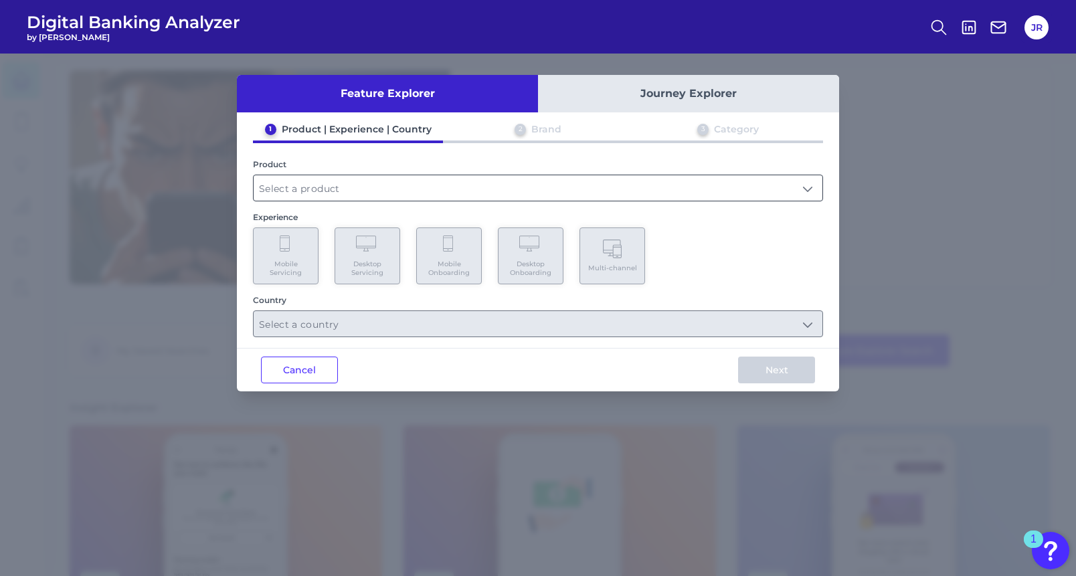
click at [328, 193] on input "text" at bounding box center [538, 187] width 569 height 25
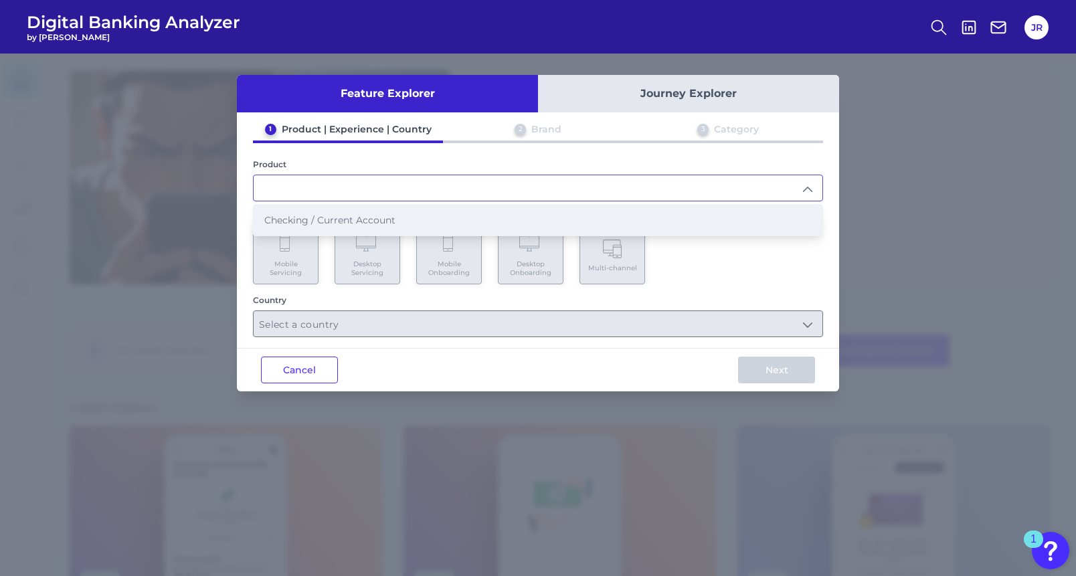
click at [350, 222] on span "Checking / Current Account" at bounding box center [329, 220] width 131 height 12
type input "Checking / Current Account"
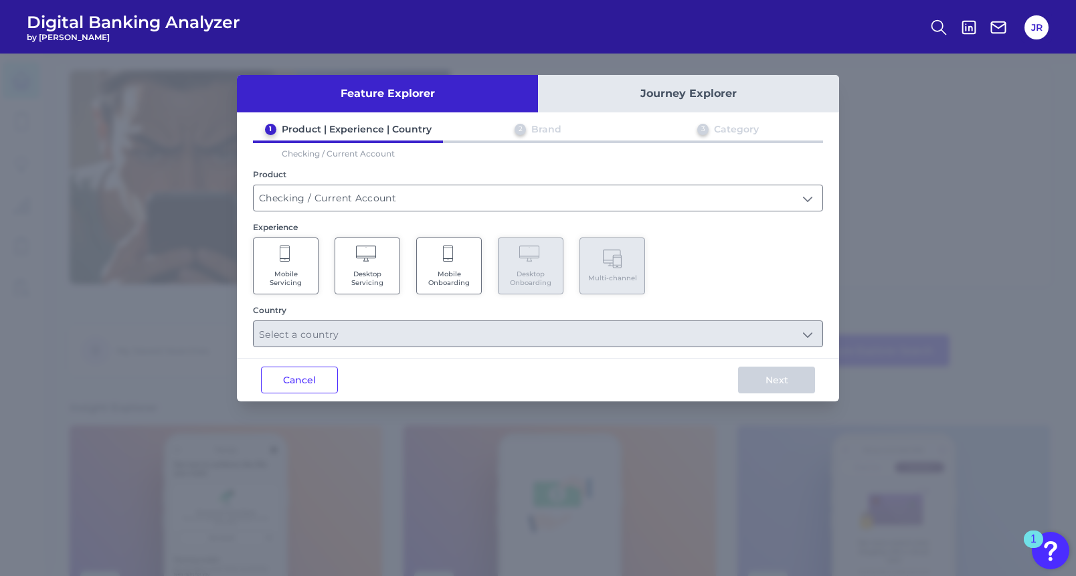
click at [433, 270] on span "Mobile Onboarding" at bounding box center [448, 278] width 51 height 17
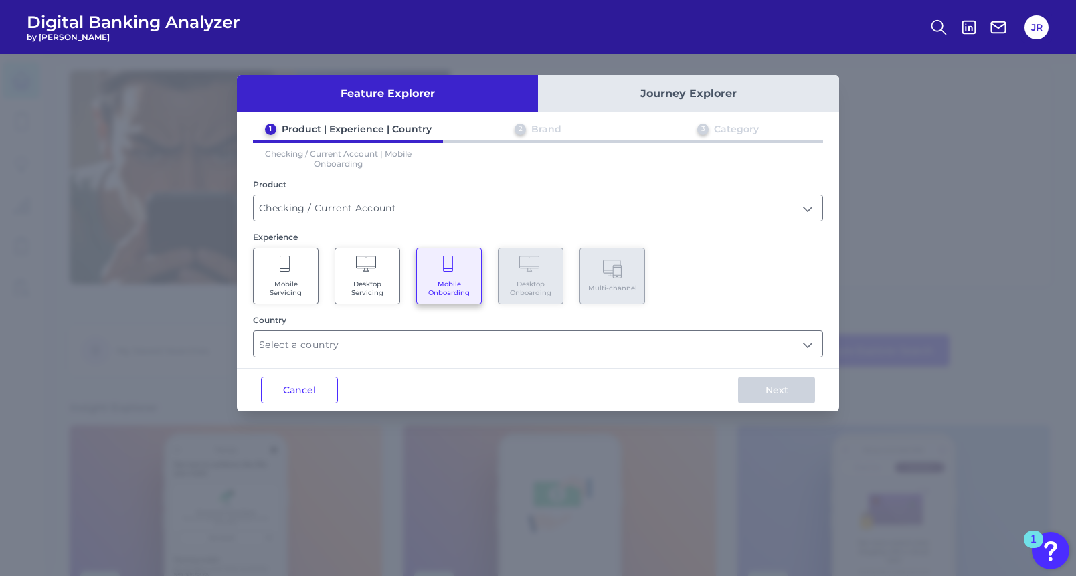
click at [369, 276] on Servicing "Desktop Servicing" at bounding box center [367, 276] width 66 height 57
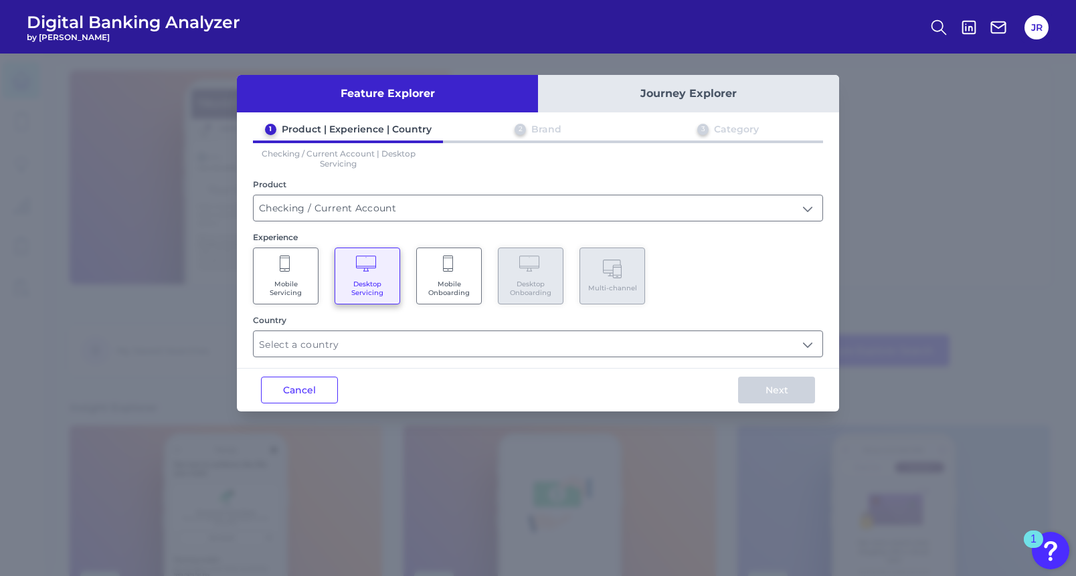
click at [280, 276] on Servicing "Mobile Servicing" at bounding box center [286, 276] width 66 height 57
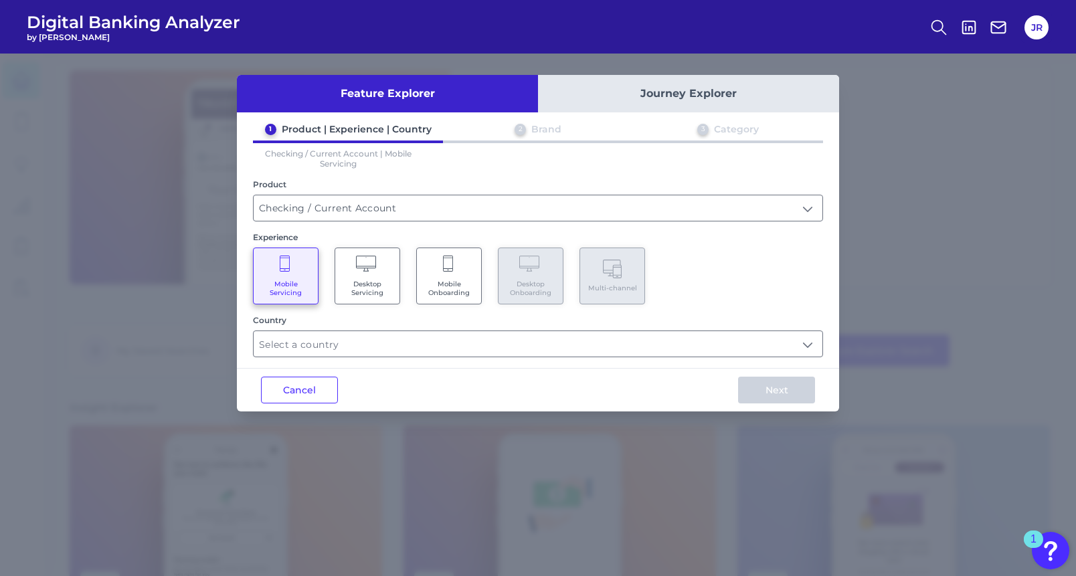
click at [373, 275] on Servicing "Desktop Servicing" at bounding box center [367, 276] width 66 height 57
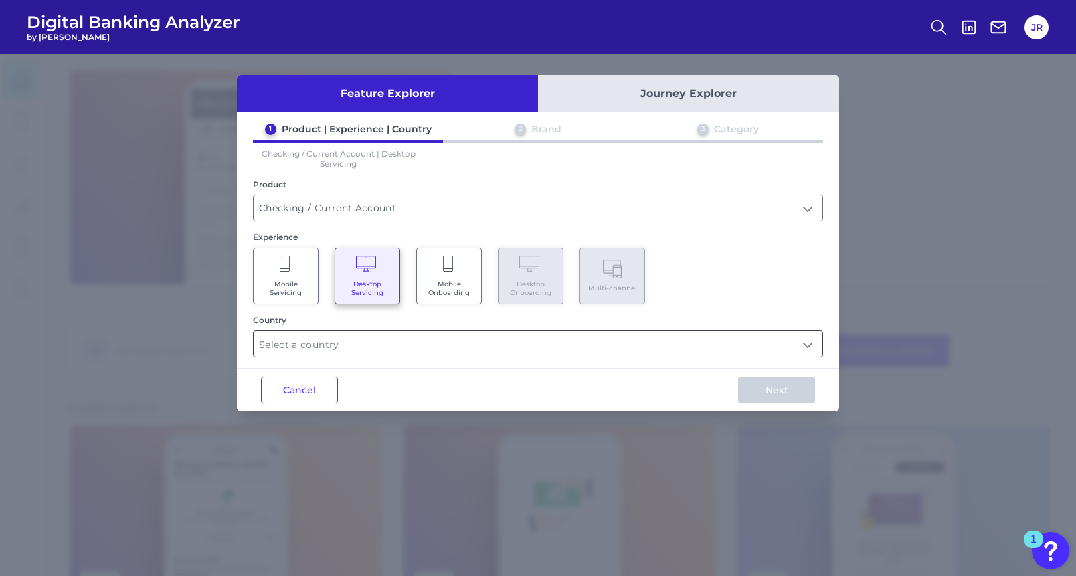
click at [416, 336] on input "text" at bounding box center [538, 343] width 569 height 25
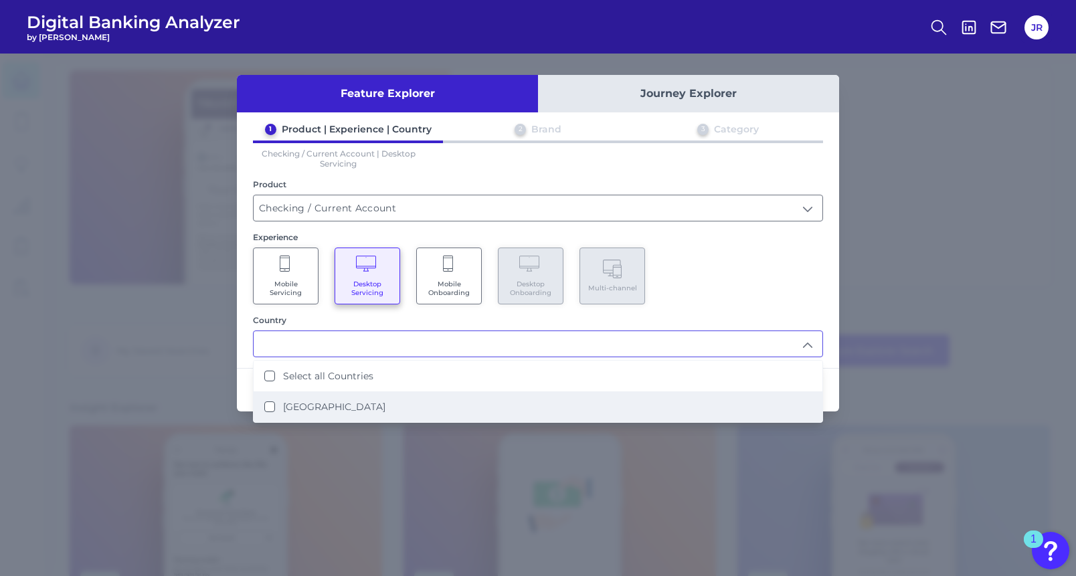
click at [271, 407] on States "United States" at bounding box center [269, 406] width 11 height 11
type input "Select all Countries"
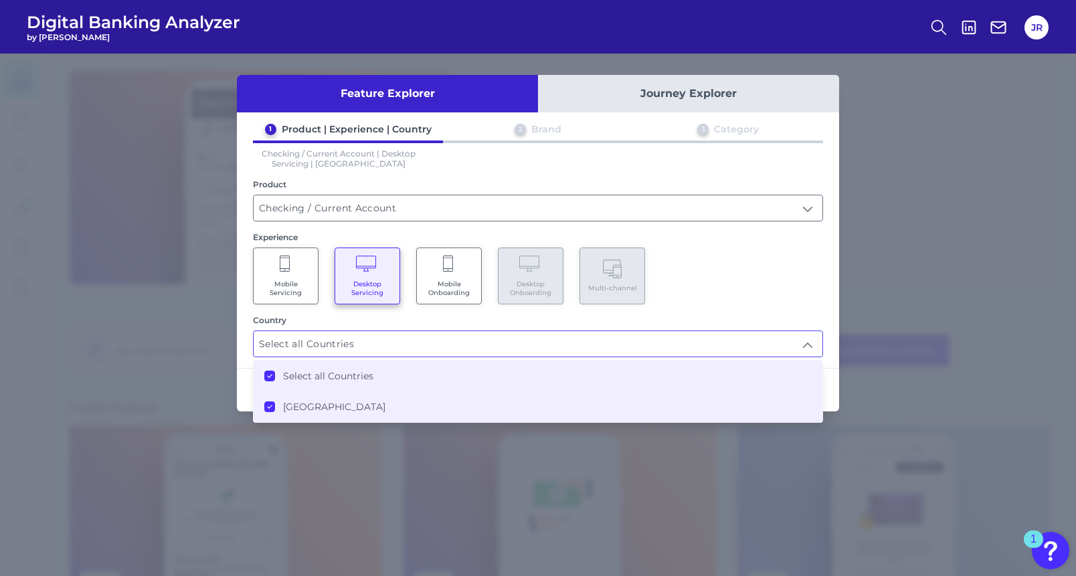
scroll to position [1, 0]
click at [729, 276] on div "Mobile Servicing Desktop Servicing Mobile Onboarding Desktop Onboarding Multi-c…" at bounding box center [538, 276] width 570 height 57
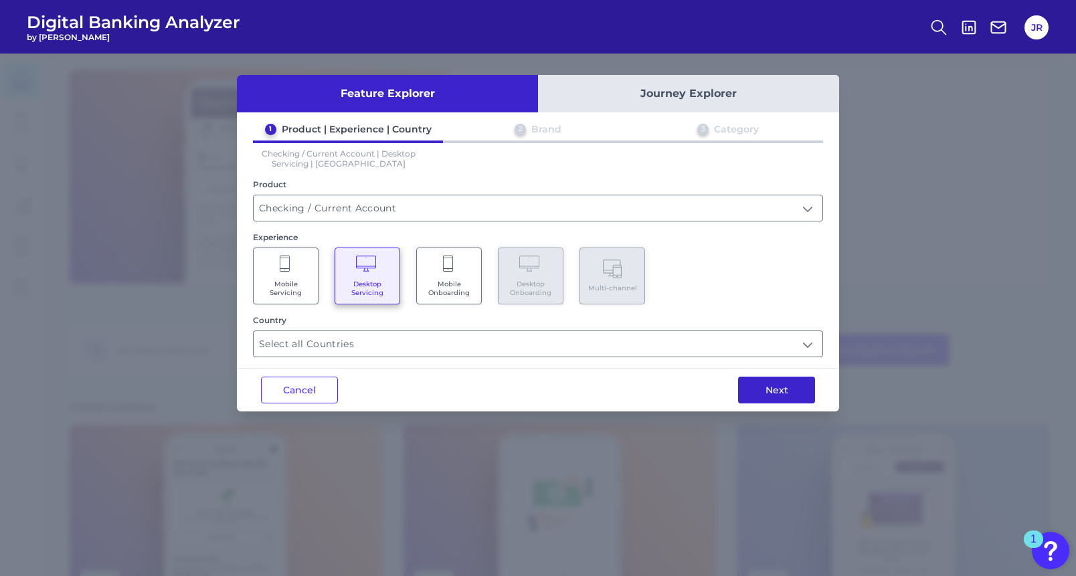
click at [777, 385] on button "Next" at bounding box center [776, 390] width 77 height 27
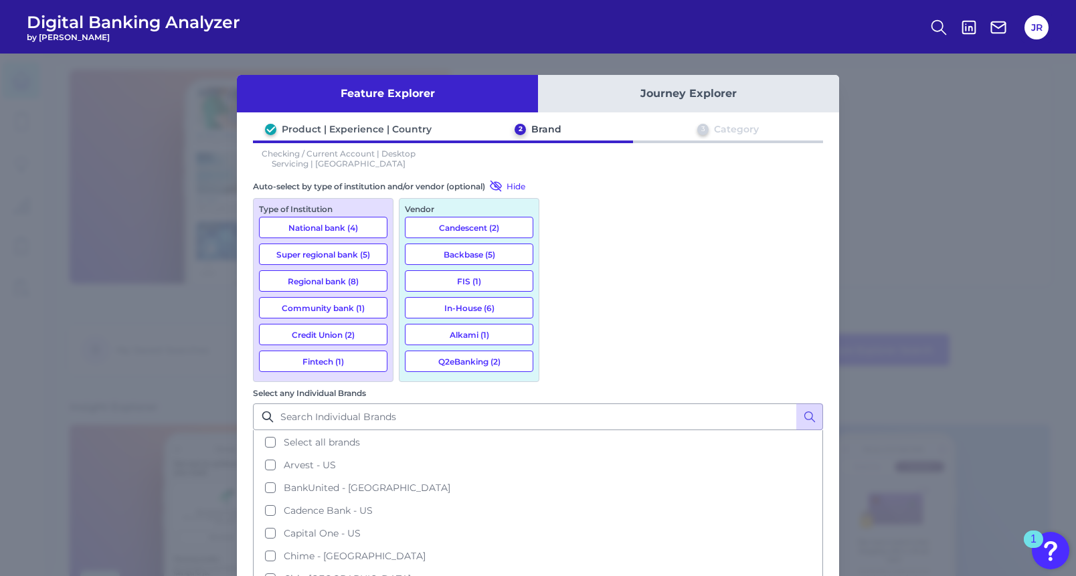
drag, startPoint x: 319, startPoint y: 226, endPoint x: 319, endPoint y: 239, distance: 13.4
click at [319, 227] on button "National bank (4)" at bounding box center [323, 227] width 128 height 21
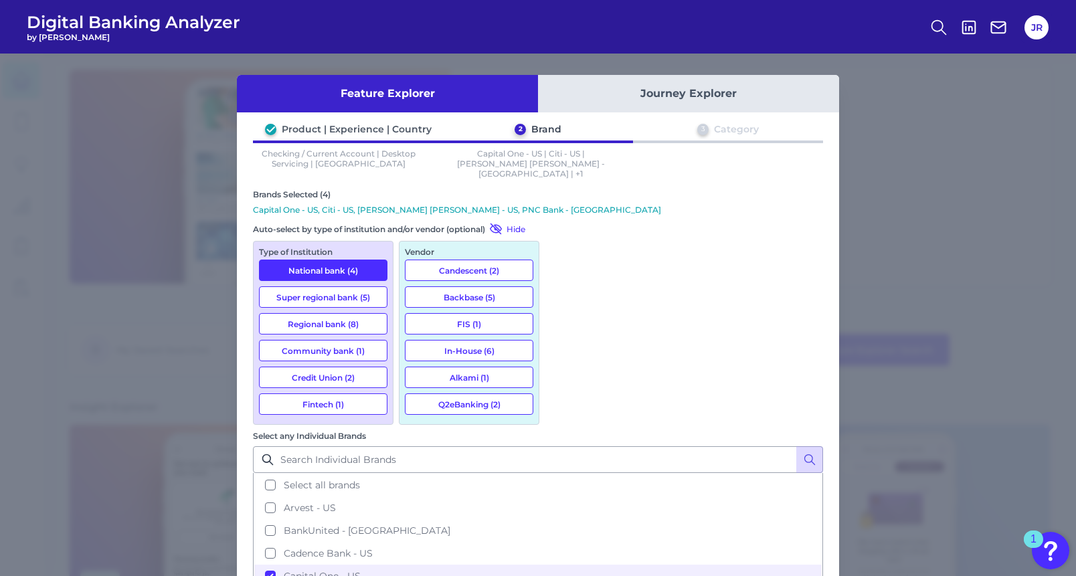
click at [318, 286] on button "Super regional bank (5)" at bounding box center [323, 296] width 128 height 21
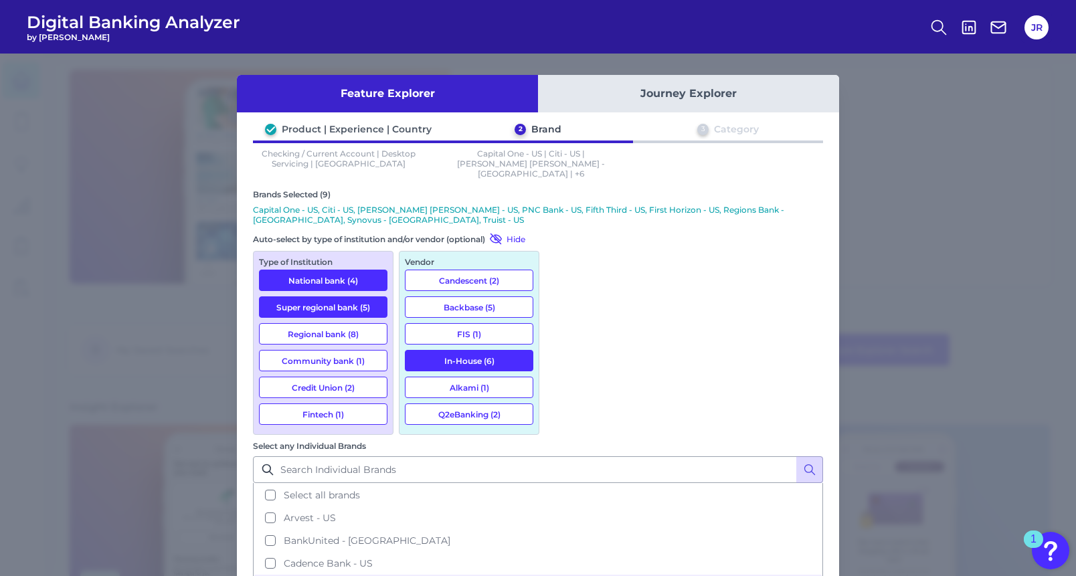
click at [358, 328] on button "Regional bank (8)" at bounding box center [323, 333] width 128 height 21
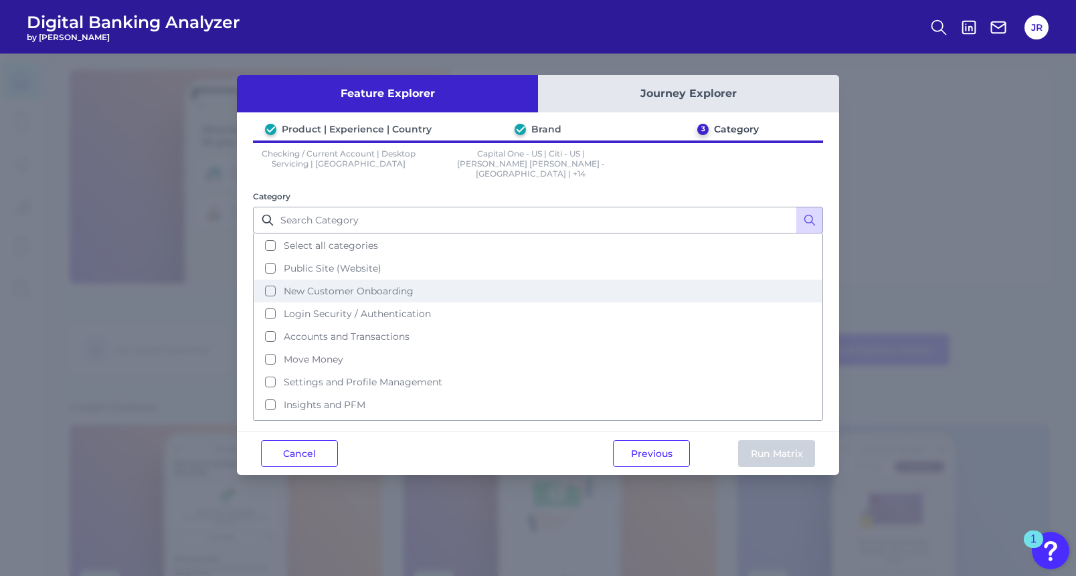
click at [272, 282] on button "New Customer Onboarding" at bounding box center [537, 291] width 567 height 23
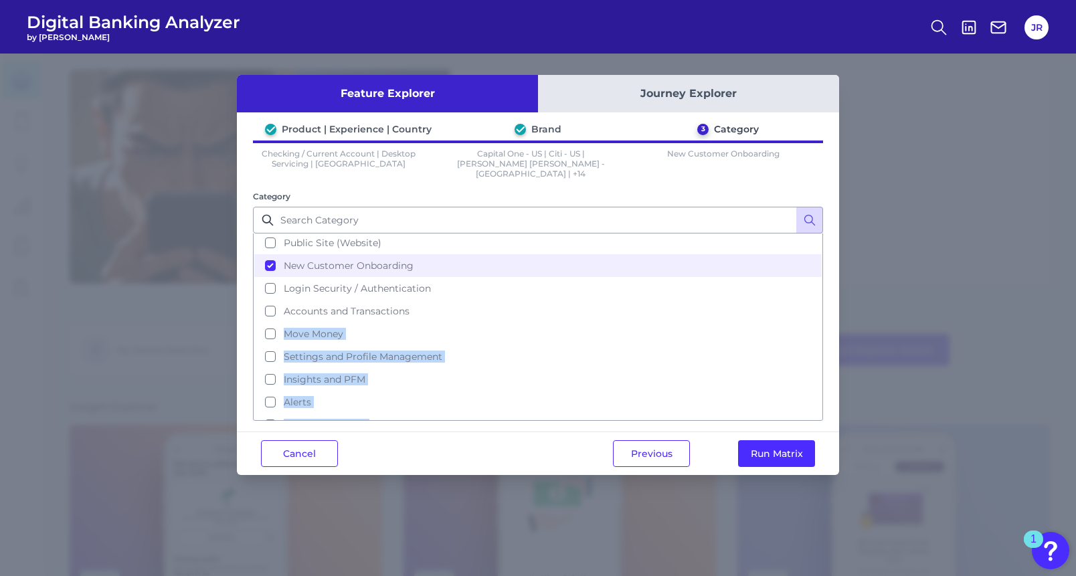
scroll to position [65, 0]
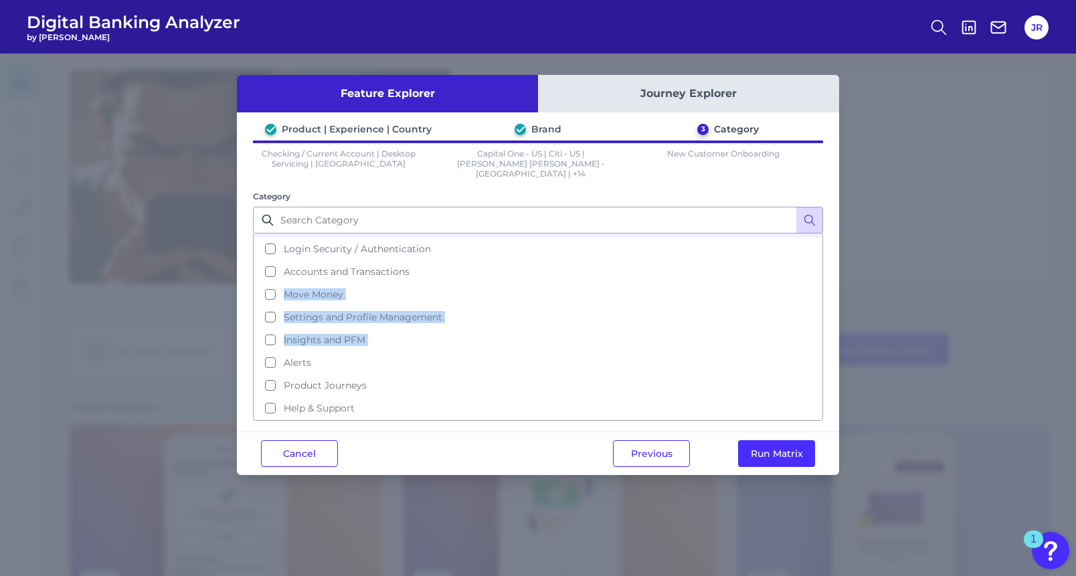
drag, startPoint x: 816, startPoint y: 335, endPoint x: 823, endPoint y: 357, distance: 22.4
click at [823, 357] on div "Product | Experience | Country Brand 3 Category Checking / Current Account | De…" at bounding box center [538, 272] width 602 height 298
click at [502, 442] on div "Cancel Previous Run Matrix" at bounding box center [538, 452] width 602 height 43
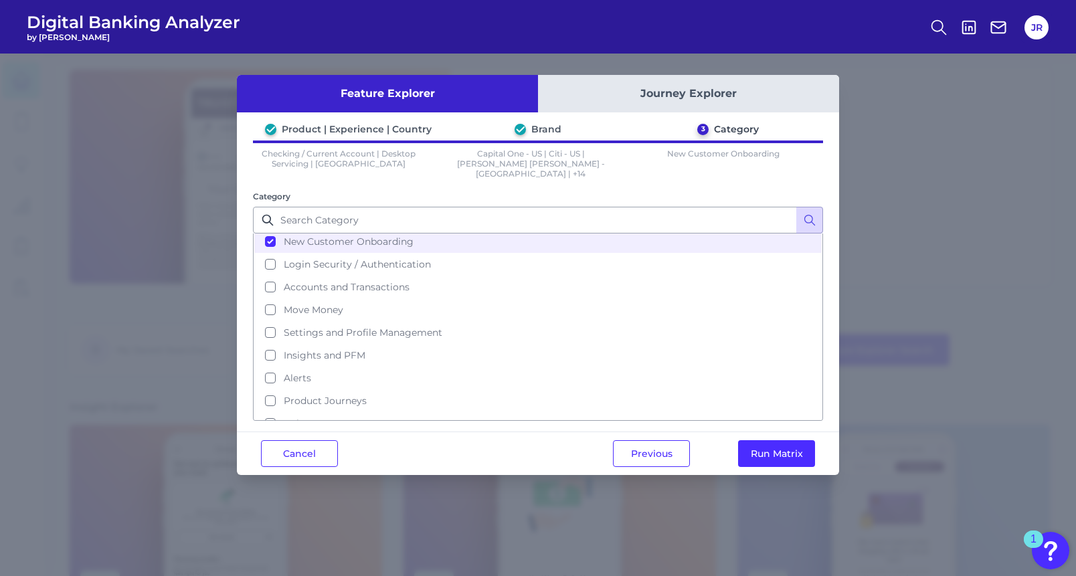
scroll to position [0, 0]
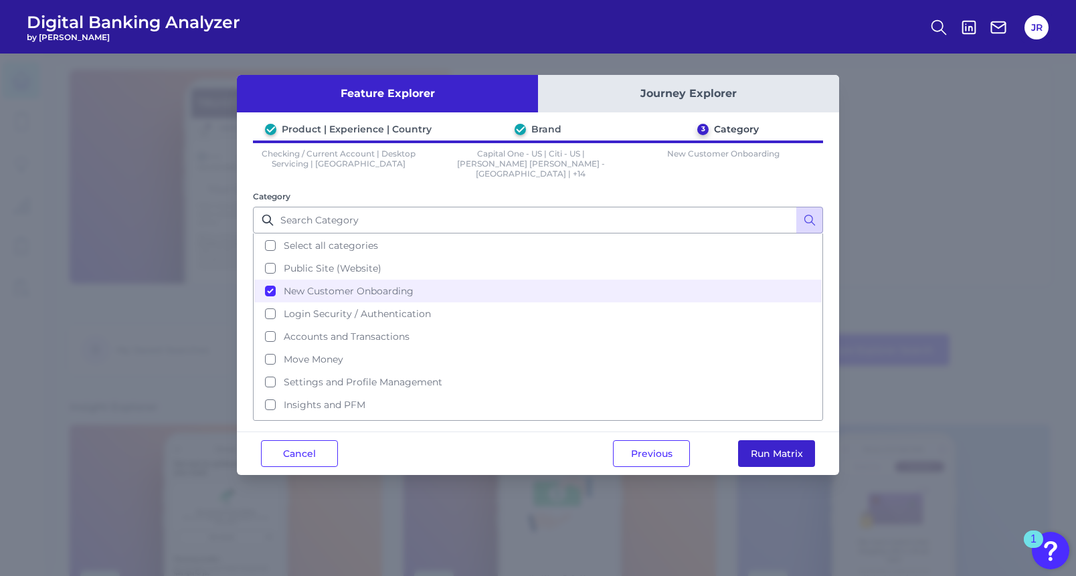
click at [765, 444] on button "Run Matrix" at bounding box center [776, 453] width 77 height 27
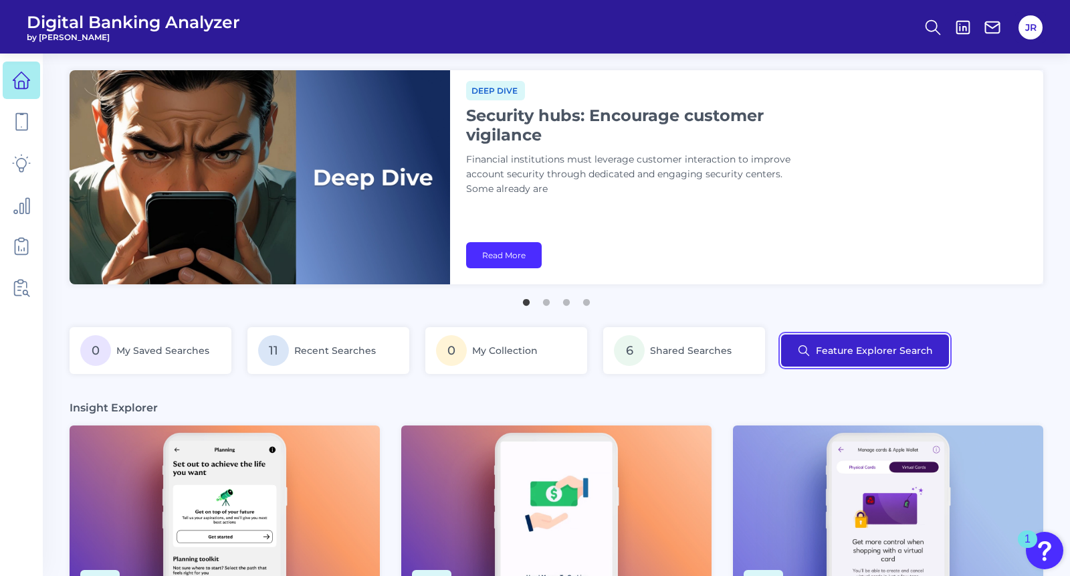
click at [844, 348] on button "Feature Explorer Search" at bounding box center [865, 350] width 168 height 32
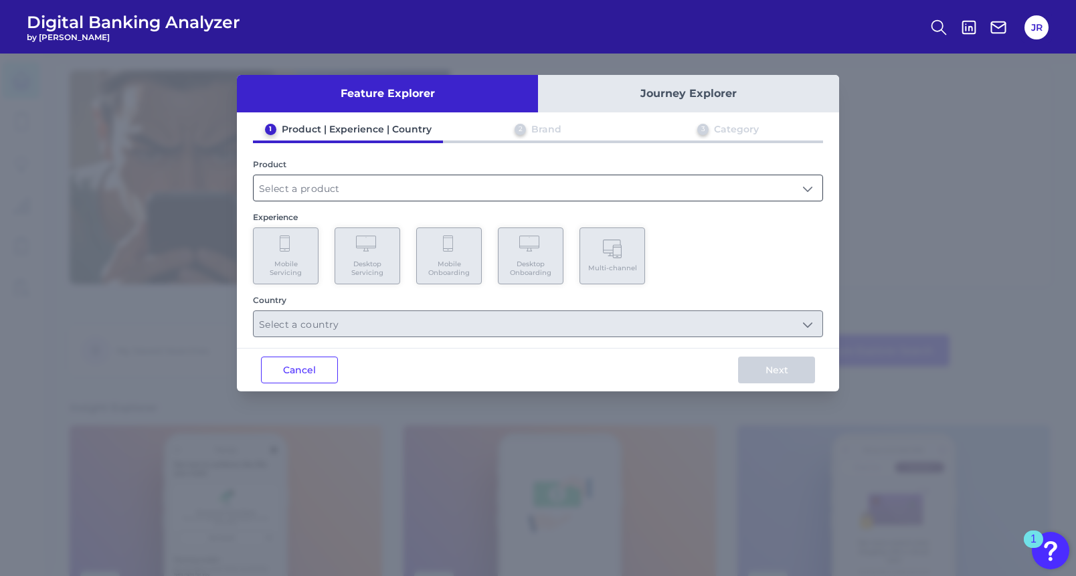
click at [316, 185] on input "text" at bounding box center [538, 187] width 569 height 25
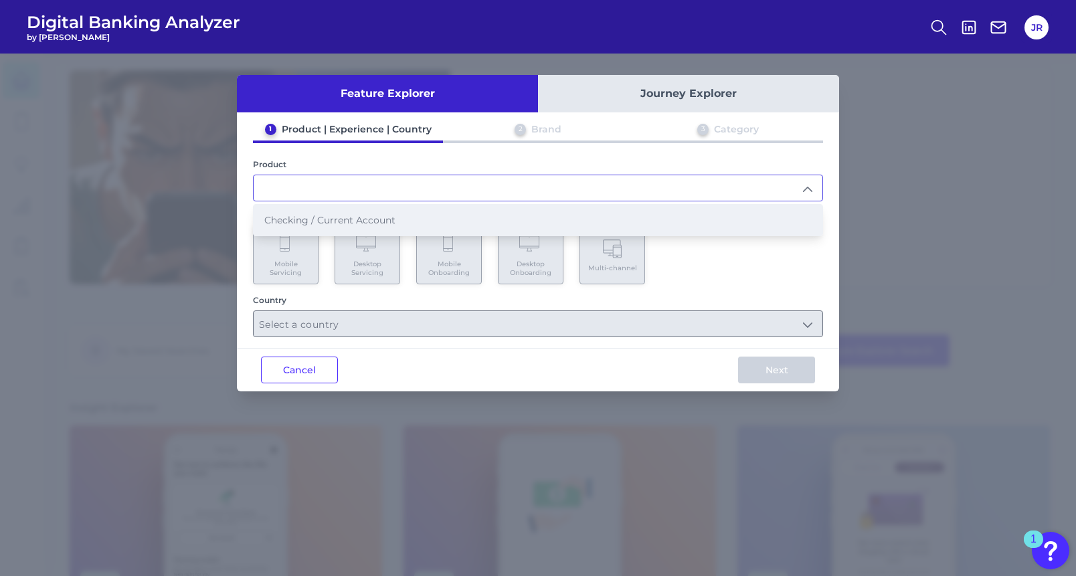
click at [333, 225] on span "Checking / Current Account" at bounding box center [329, 220] width 131 height 12
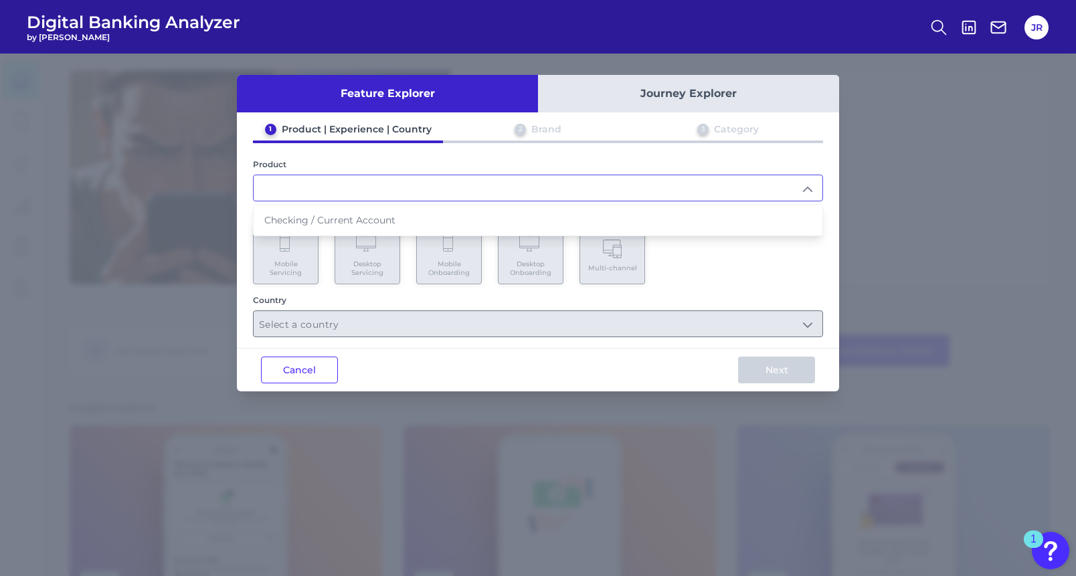
type input "Checking / Current Account"
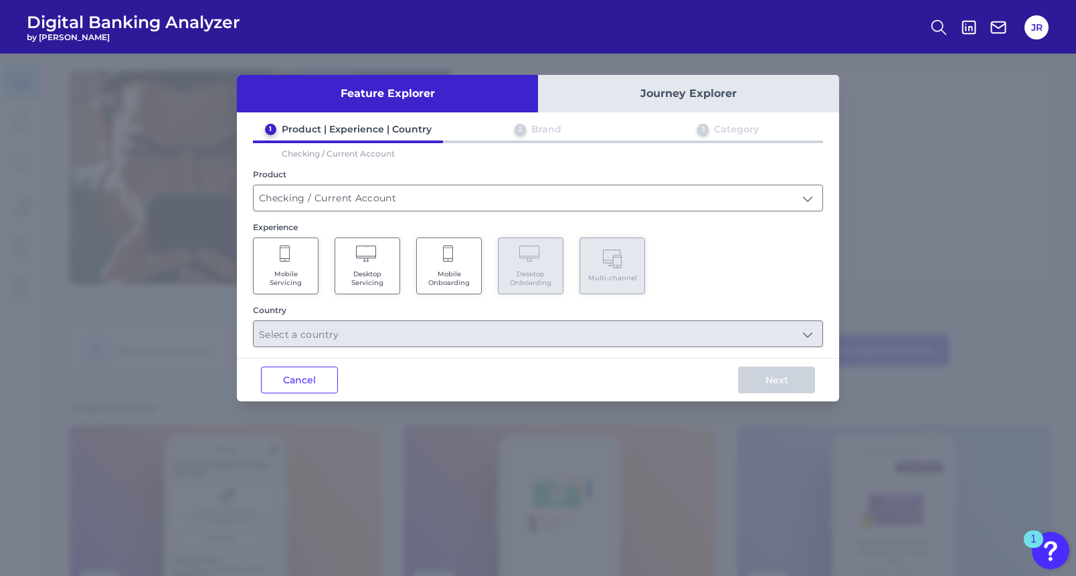
drag, startPoint x: 452, startPoint y: 267, endPoint x: 187, endPoint y: 224, distance: 267.7
click at [187, 224] on div "Feature Explorer Journey Explorer 1 Product | Experience | Country 2 Brand 3 Ca…" at bounding box center [538, 315] width 1076 height 522
click at [443, 272] on span "Mobile Onboarding" at bounding box center [448, 278] width 51 height 17
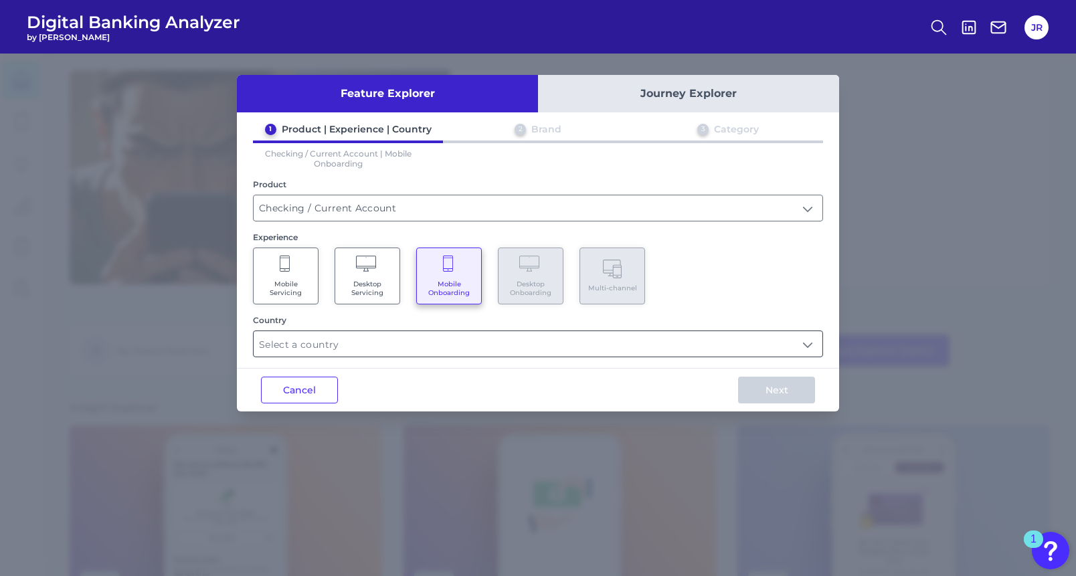
click at [395, 343] on input "text" at bounding box center [538, 343] width 569 height 25
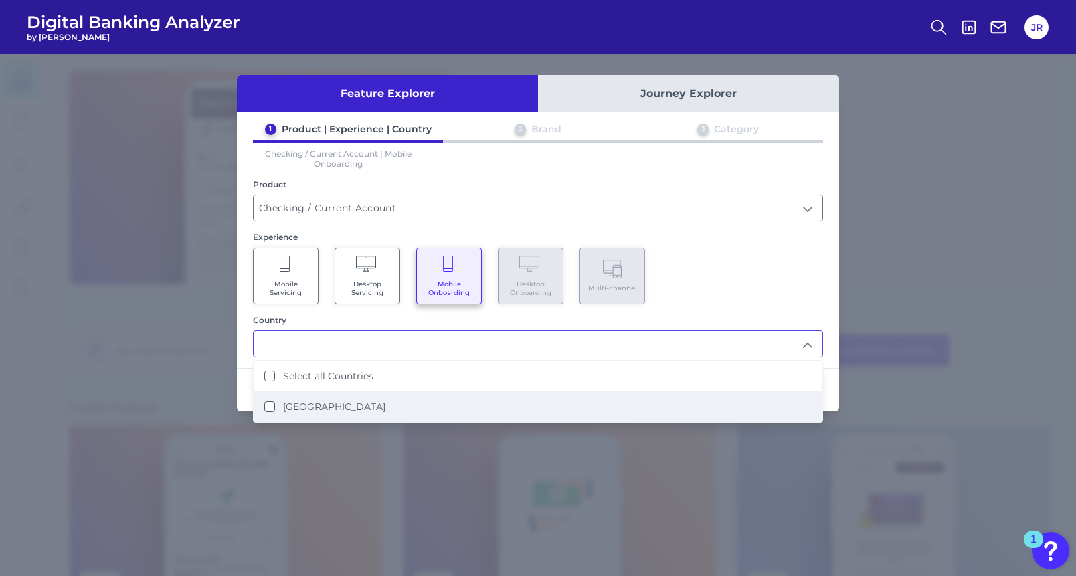
click at [286, 407] on label "United States" at bounding box center [334, 407] width 102 height 12
type input "Select all Countries"
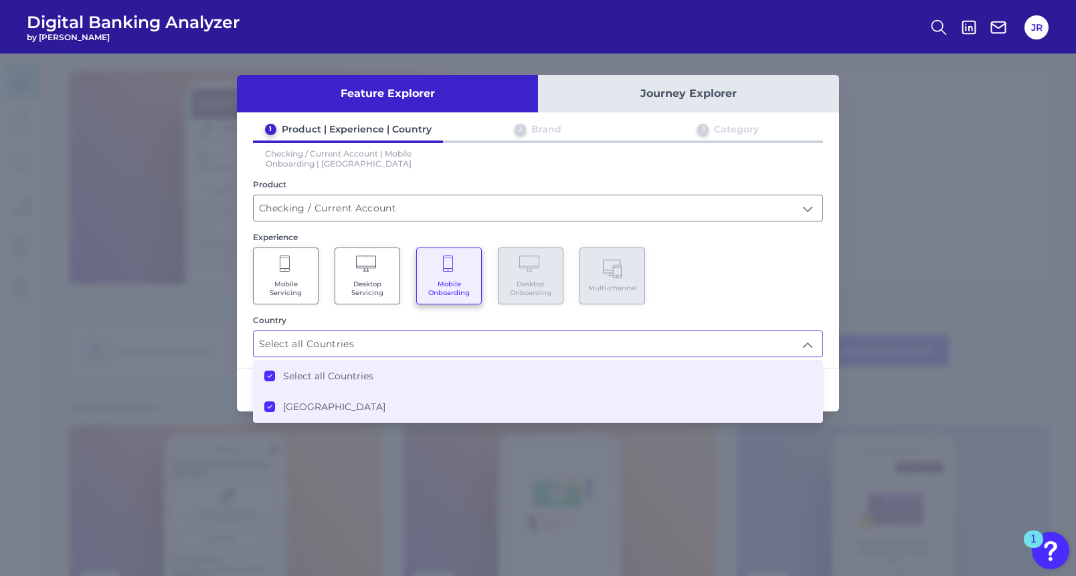
scroll to position [1, 0]
click at [720, 295] on div "Mobile Servicing Desktop Servicing Mobile Onboarding Desktop Onboarding Multi-c…" at bounding box center [538, 276] width 570 height 57
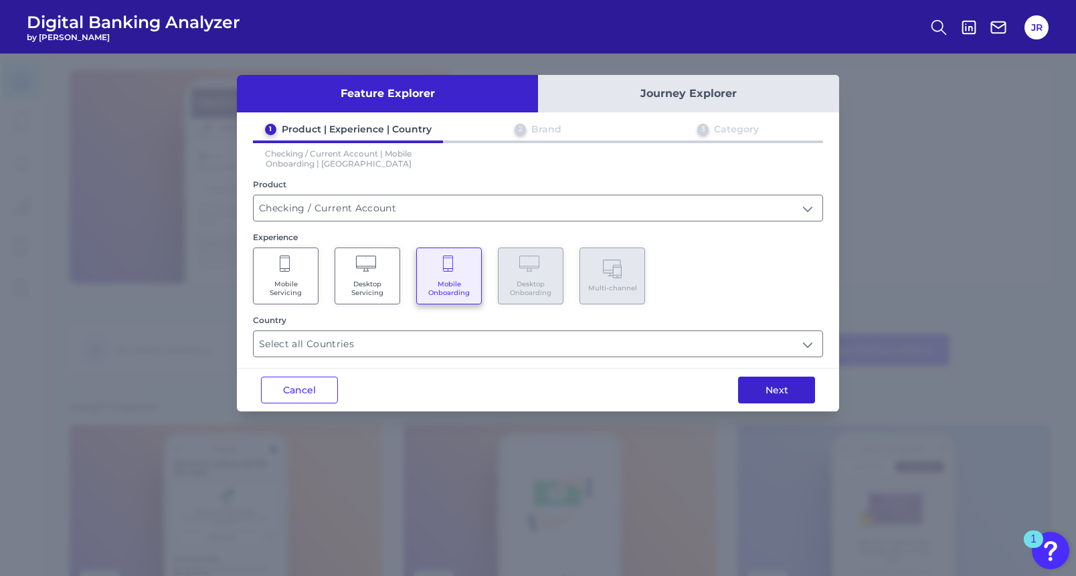
click at [761, 383] on button "Next" at bounding box center [776, 390] width 77 height 27
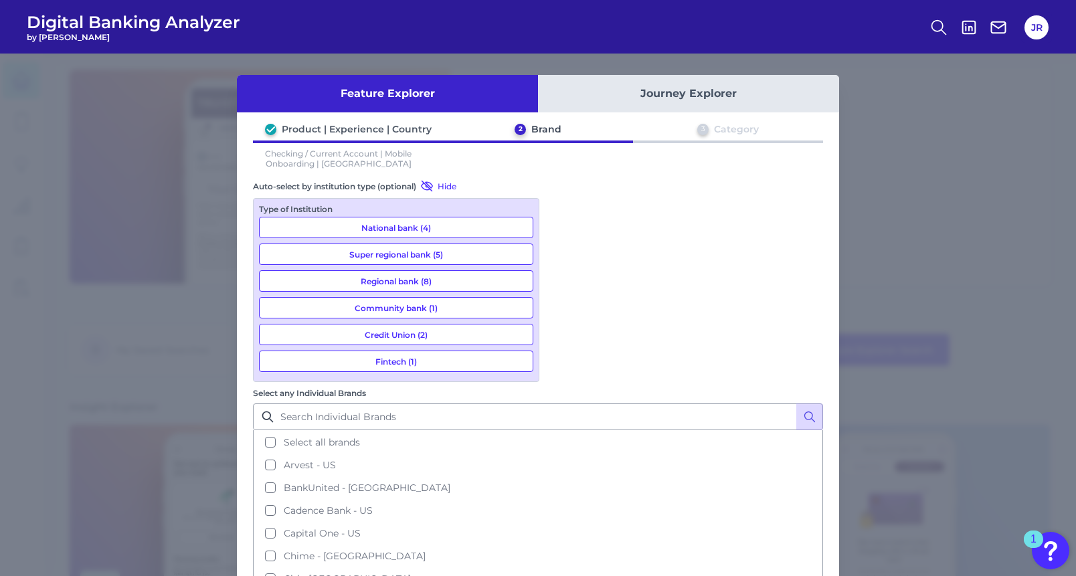
click at [389, 225] on button "National bank (4)" at bounding box center [396, 227] width 274 height 21
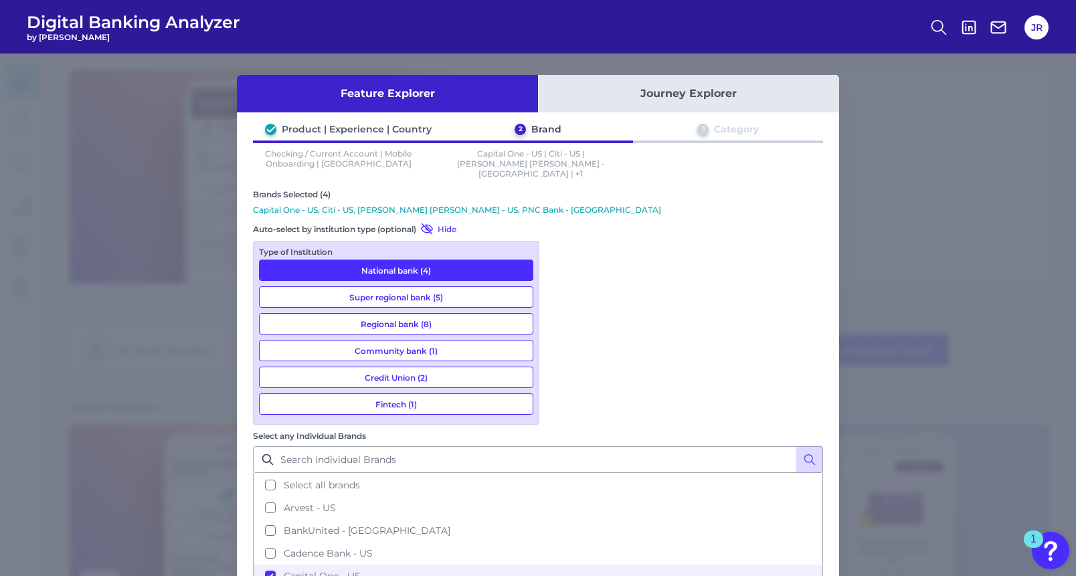
click at [402, 286] on button "Super regional bank (5)" at bounding box center [396, 296] width 274 height 21
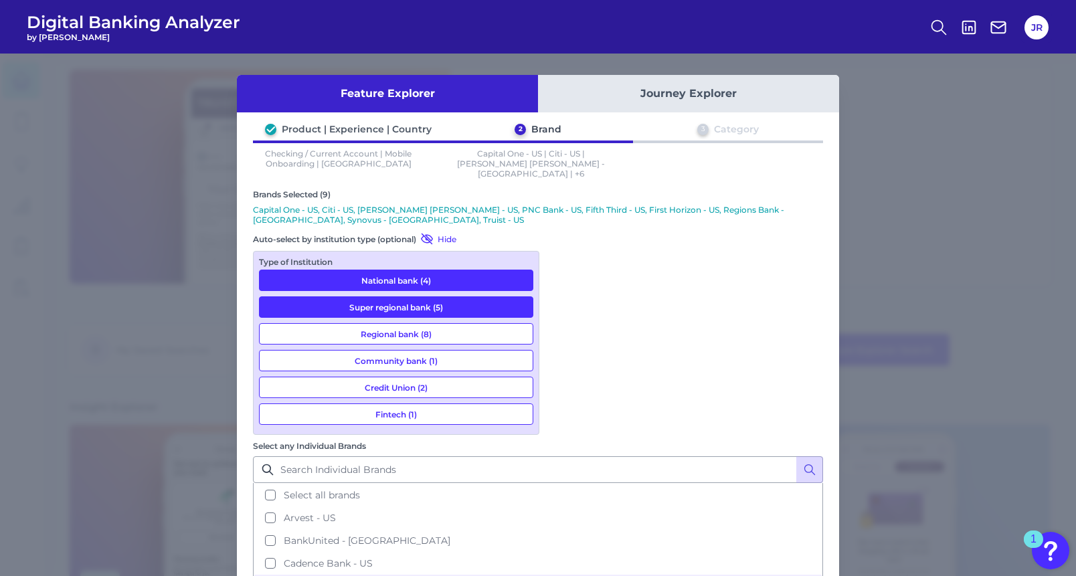
click at [409, 324] on button "Regional bank (8)" at bounding box center [396, 333] width 274 height 21
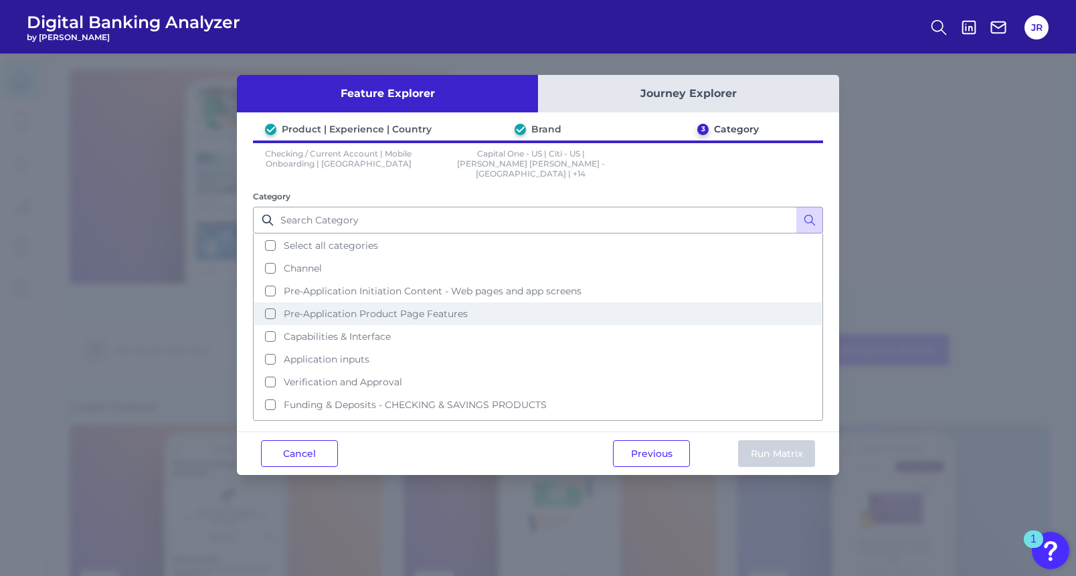
scroll to position [42, 0]
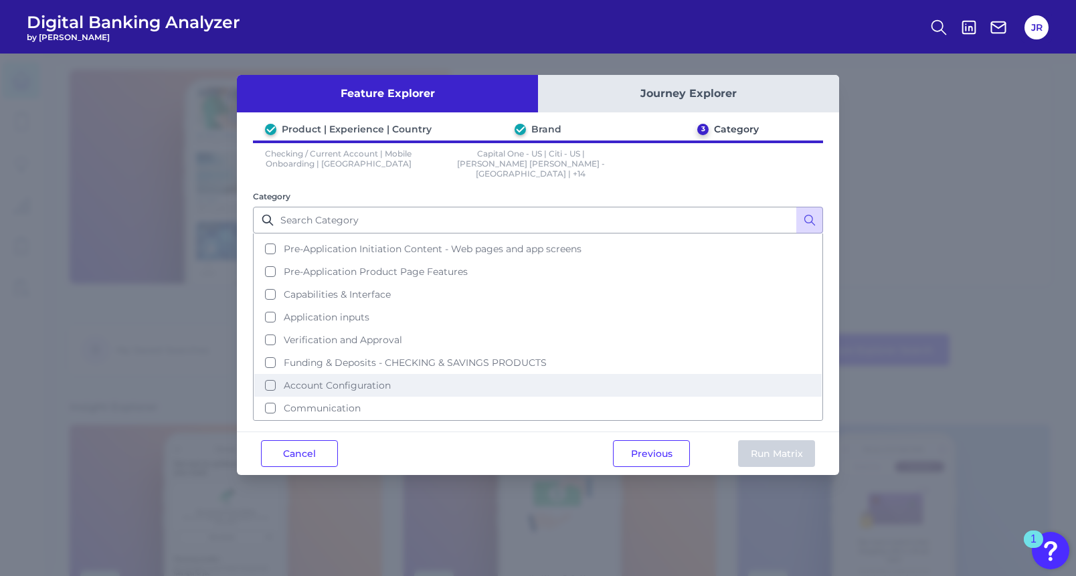
click at [357, 379] on span "Account Configuration" at bounding box center [337, 385] width 107 height 12
click at [765, 441] on button "Run Matrix" at bounding box center [776, 453] width 77 height 27
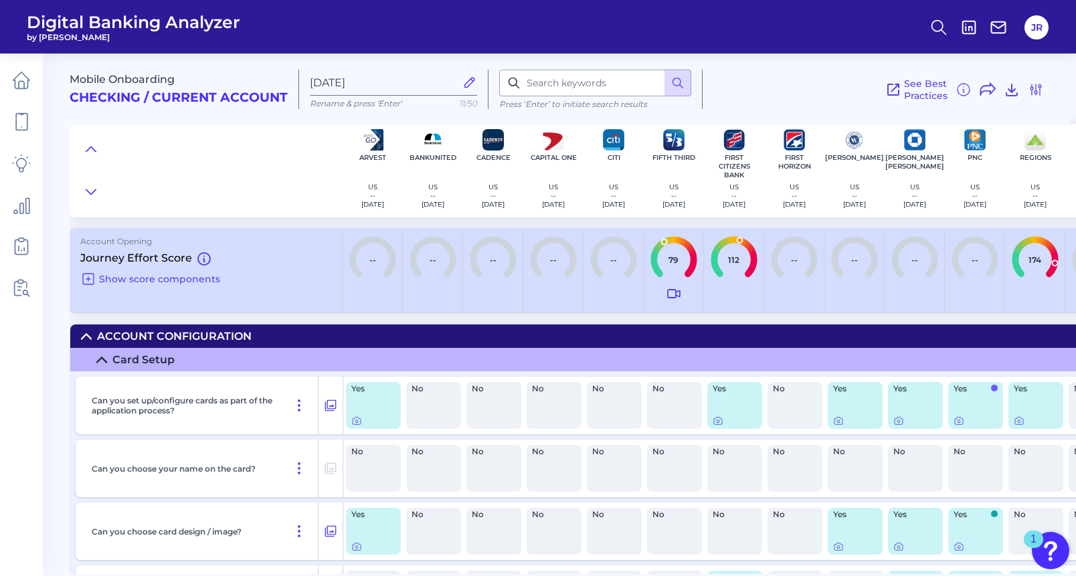
click at [90, 359] on summary "Card Setup" at bounding box center [718, 359] width 1296 height 23
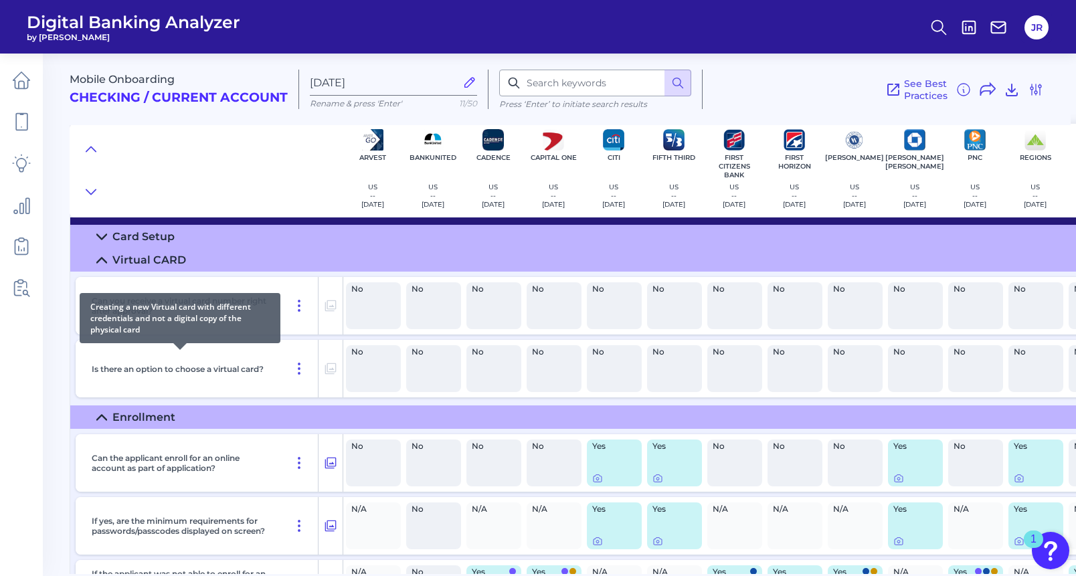
scroll to position [134, 0]
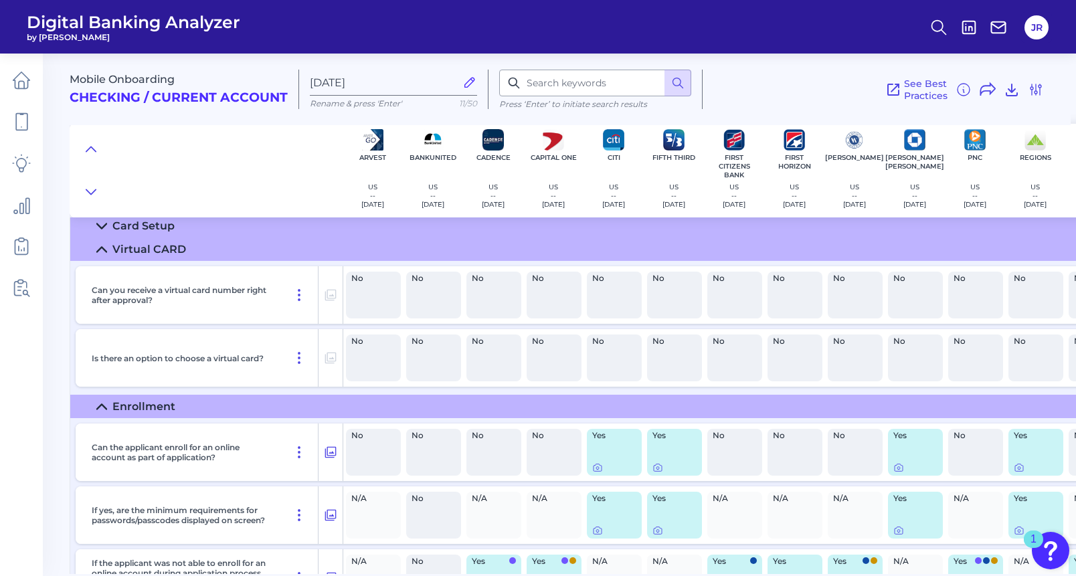
click at [102, 250] on icon at bounding box center [101, 249] width 11 height 11
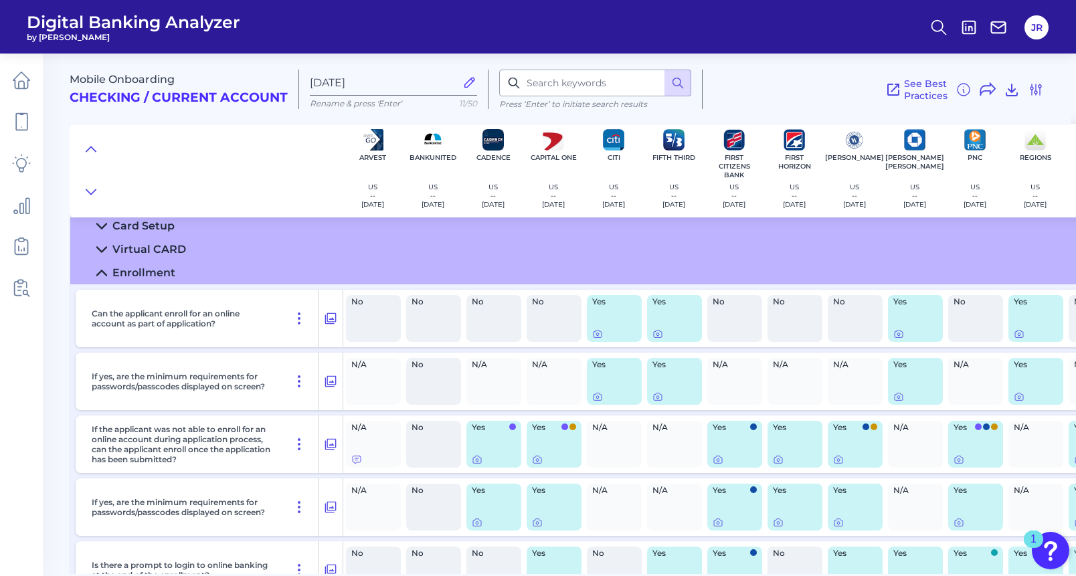
click at [107, 275] on summary "Enrollment" at bounding box center [718, 272] width 1296 height 23
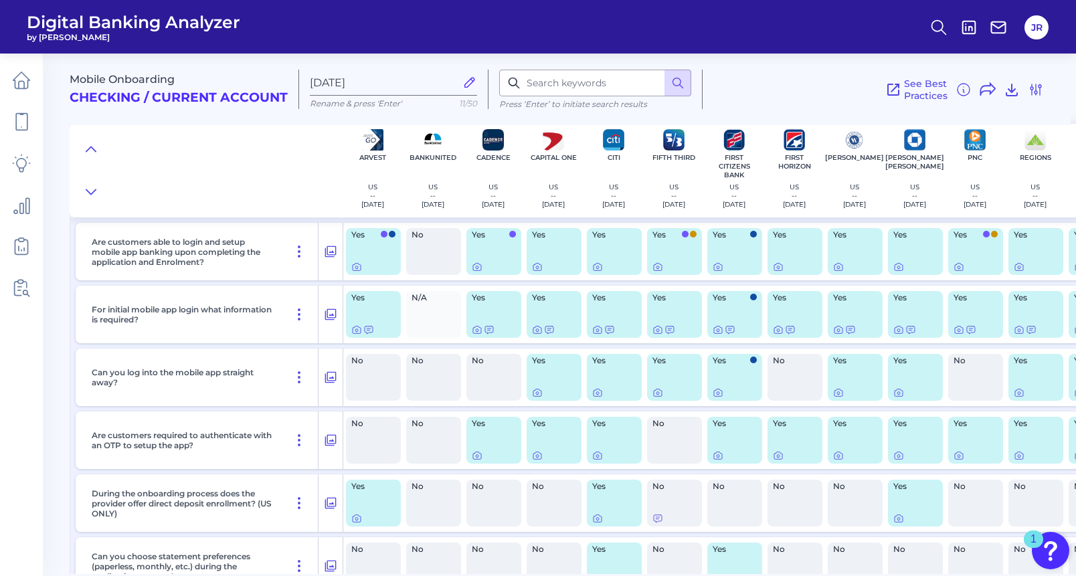
scroll to position [201, 0]
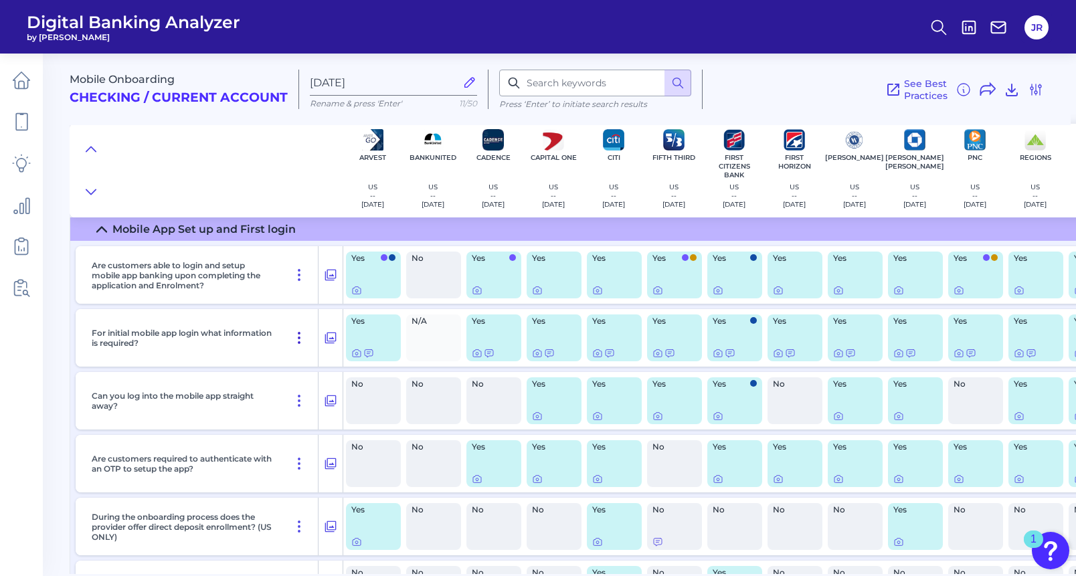
click at [296, 336] on icon at bounding box center [299, 338] width 16 height 16
click at [271, 363] on span "Pin Feature" at bounding box center [261, 367] width 56 height 12
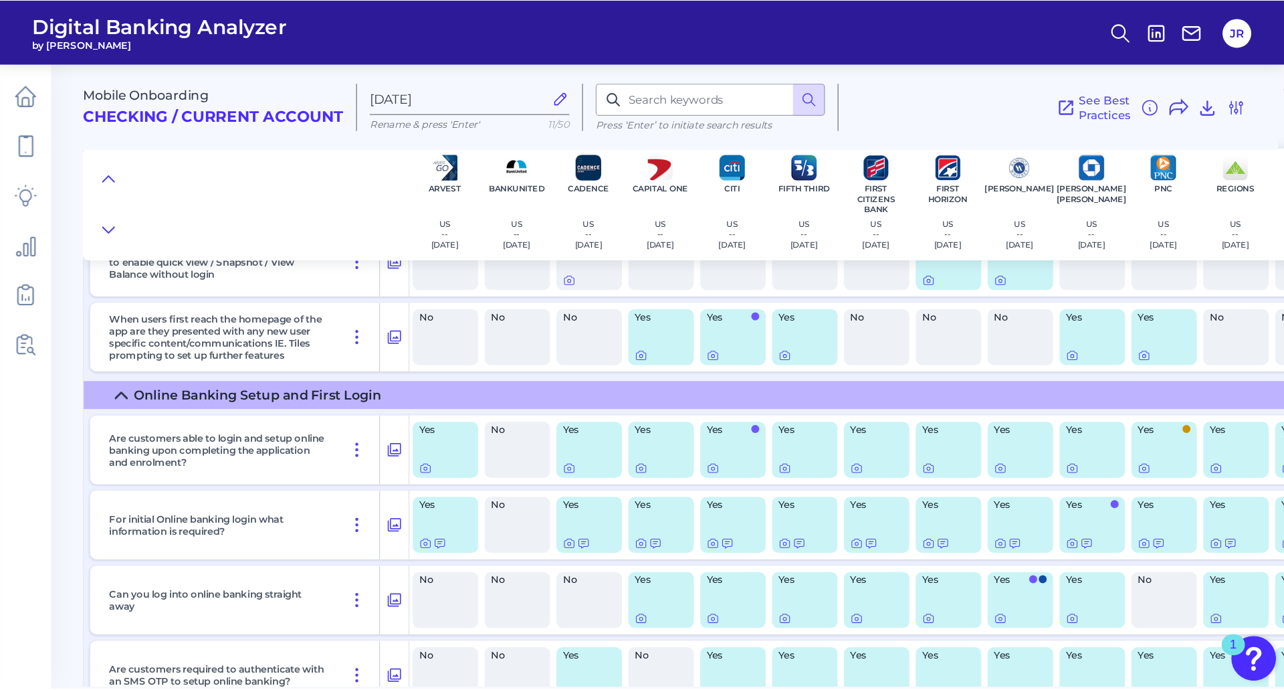
scroll to position [1070, 0]
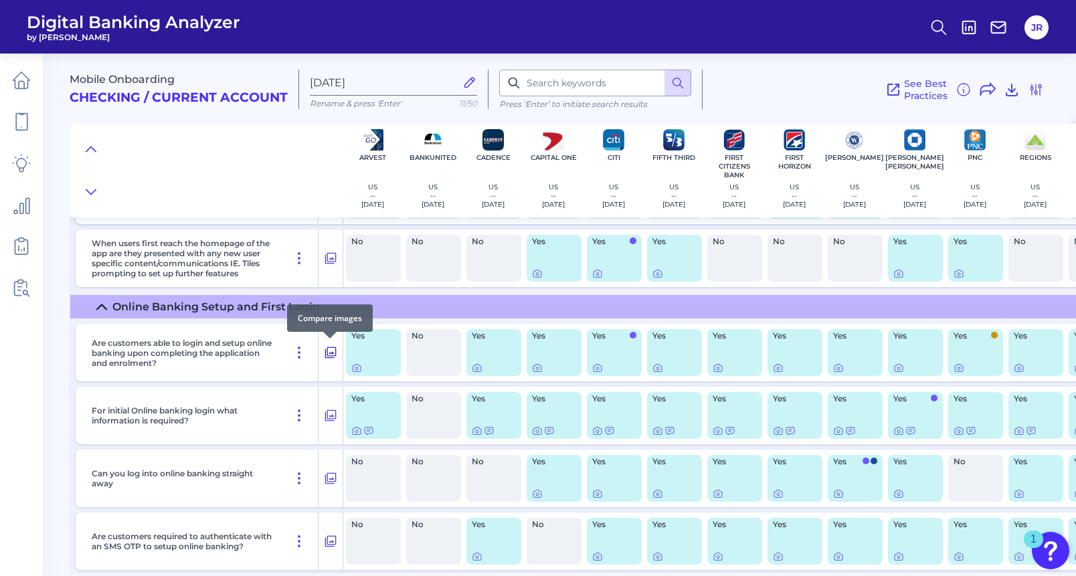
click at [330, 353] on icon at bounding box center [330, 352] width 11 height 11
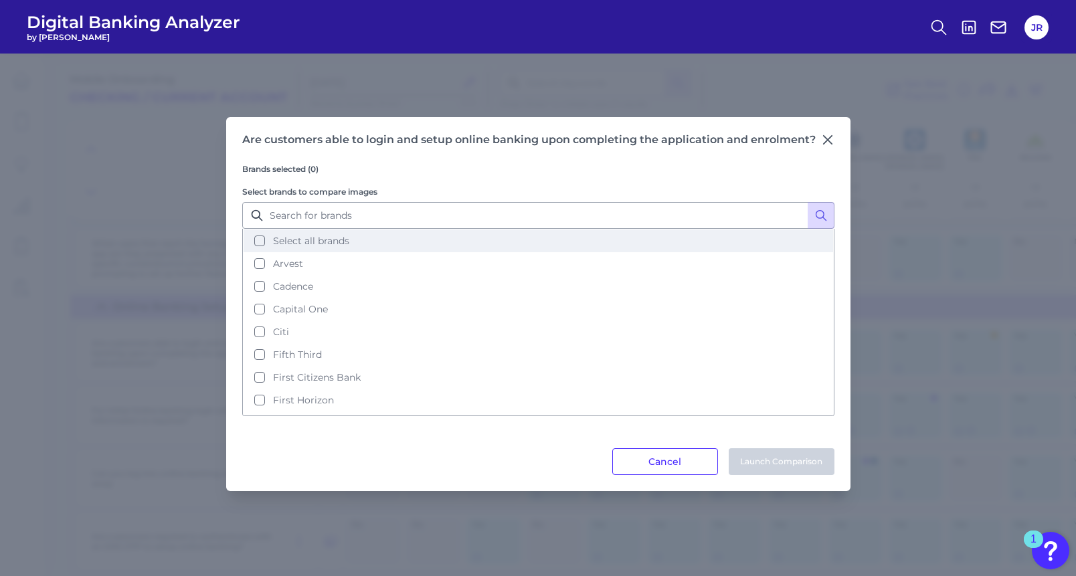
click at [260, 237] on button "Select all brands" at bounding box center [538, 240] width 589 height 23
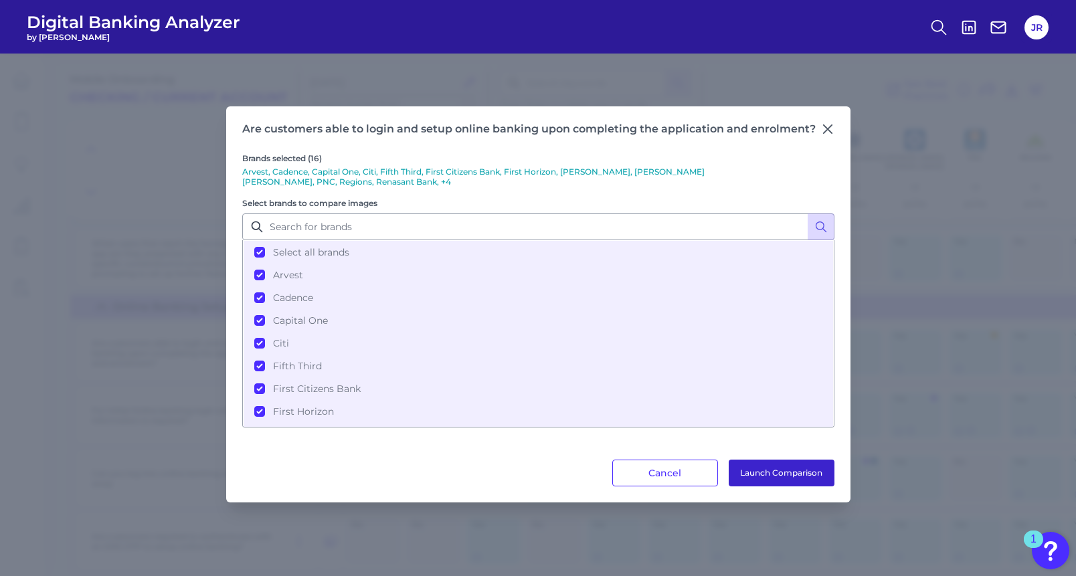
click at [783, 476] on button "Launch Comparison" at bounding box center [781, 473] width 106 height 27
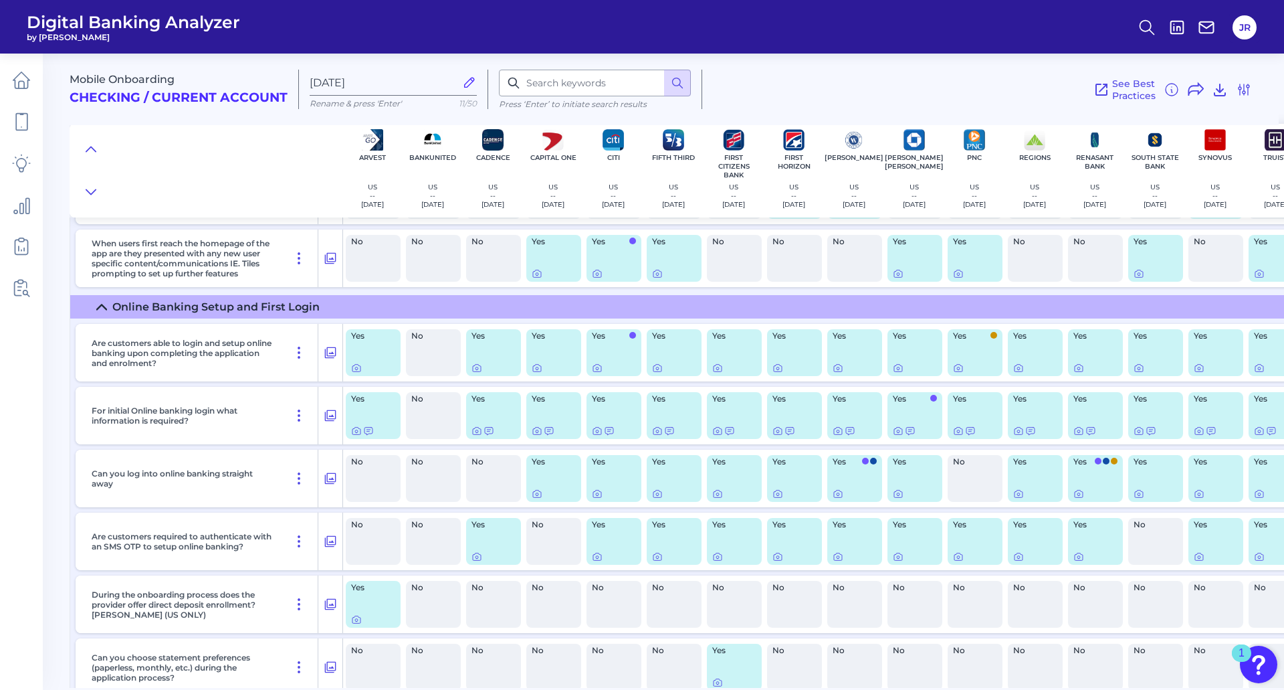
click at [98, 303] on icon at bounding box center [101, 307] width 11 height 11
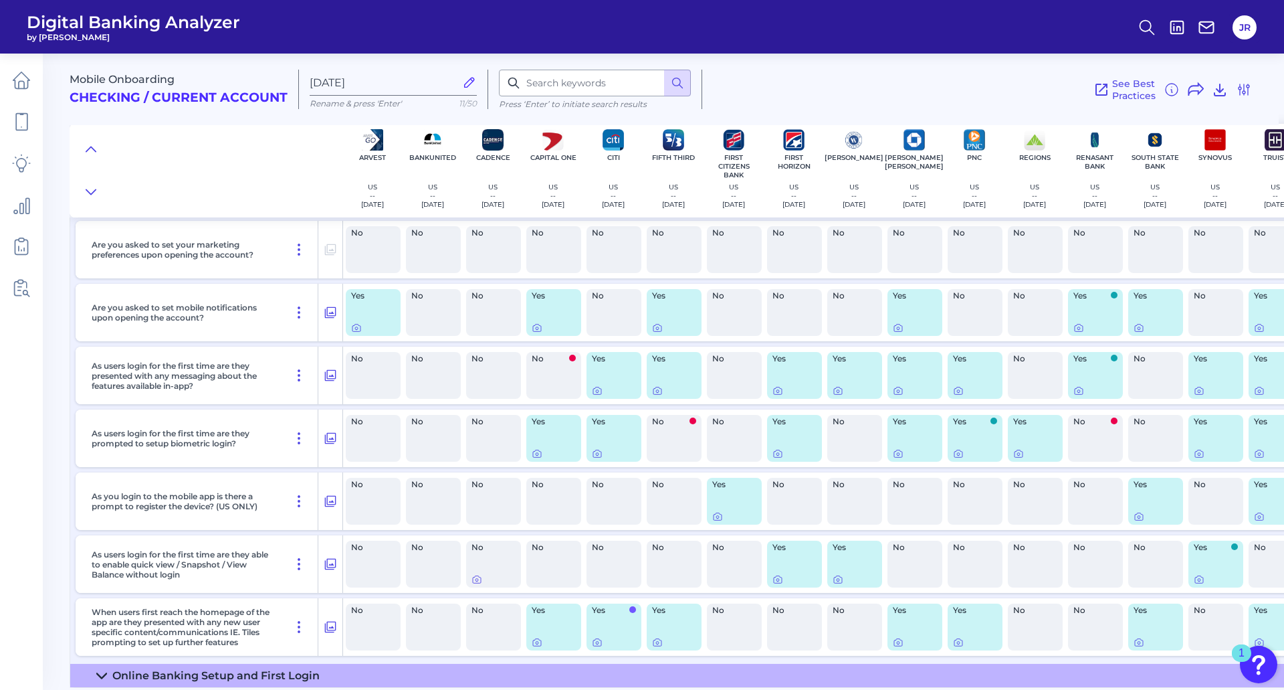
click at [98, 575] on summary "Online Banking Setup and First Login" at bounding box center [718, 675] width 1296 height 23
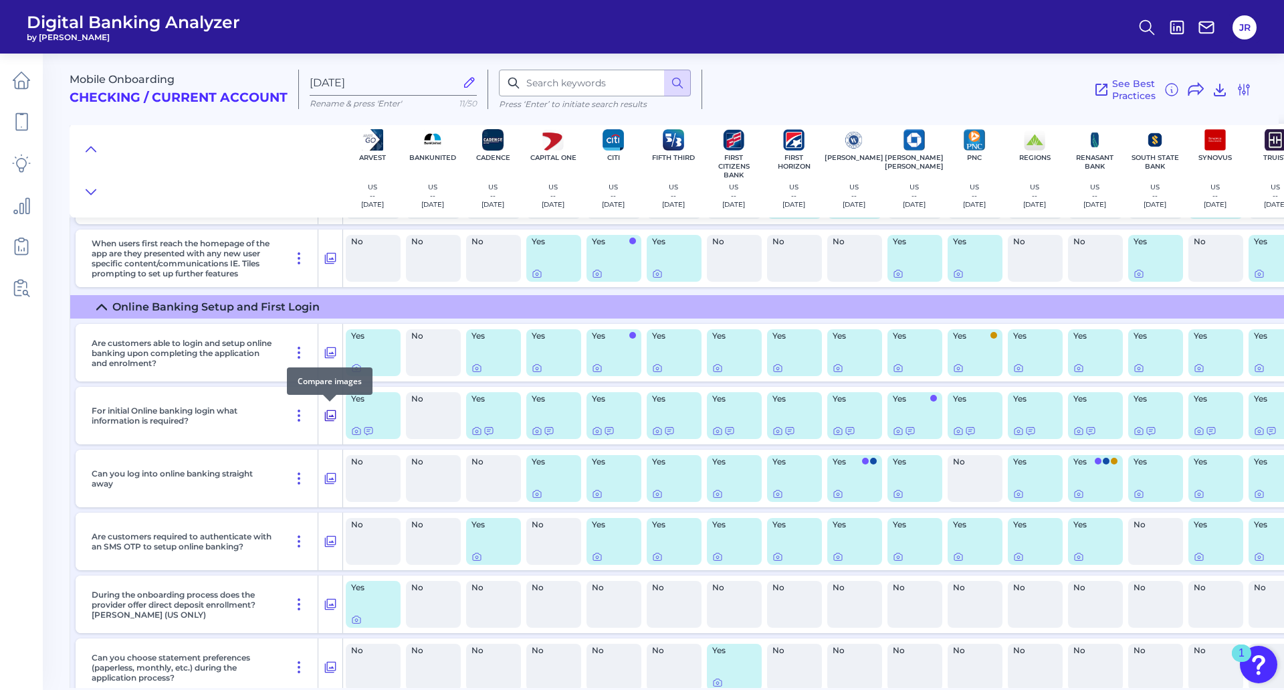
click at [328, 413] on icon at bounding box center [330, 415] width 13 height 16
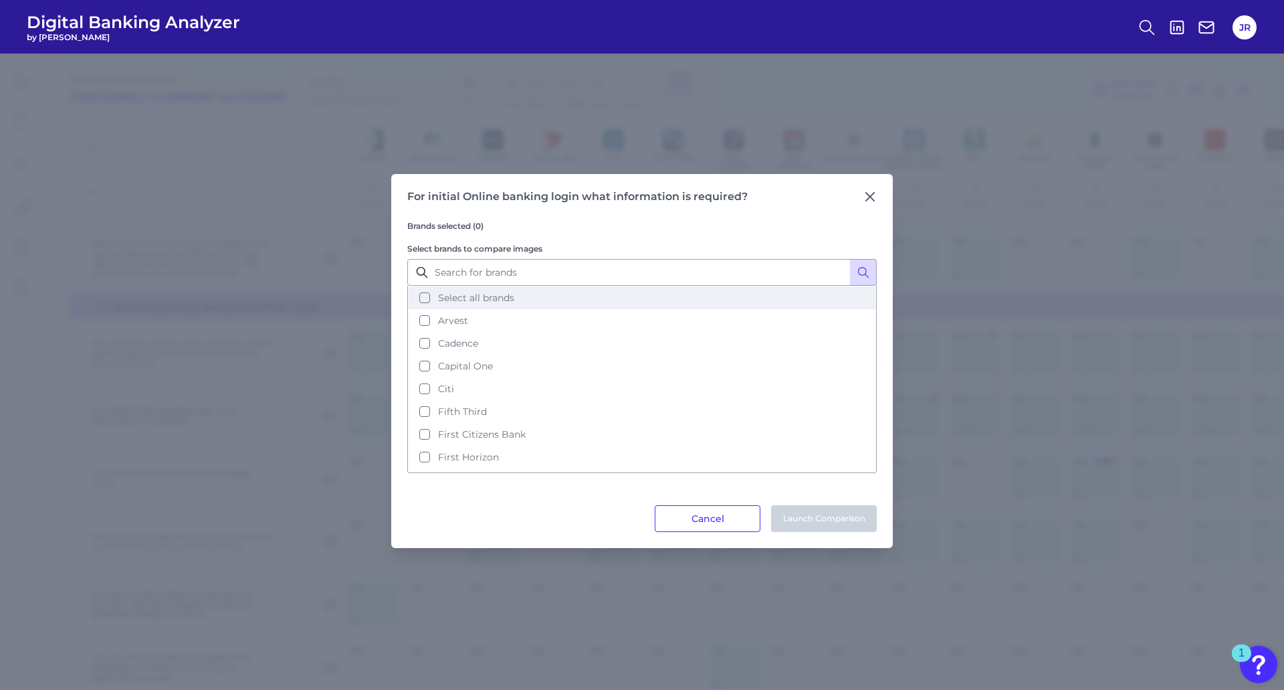
click at [425, 296] on button "Select all brands" at bounding box center [642, 297] width 467 height 23
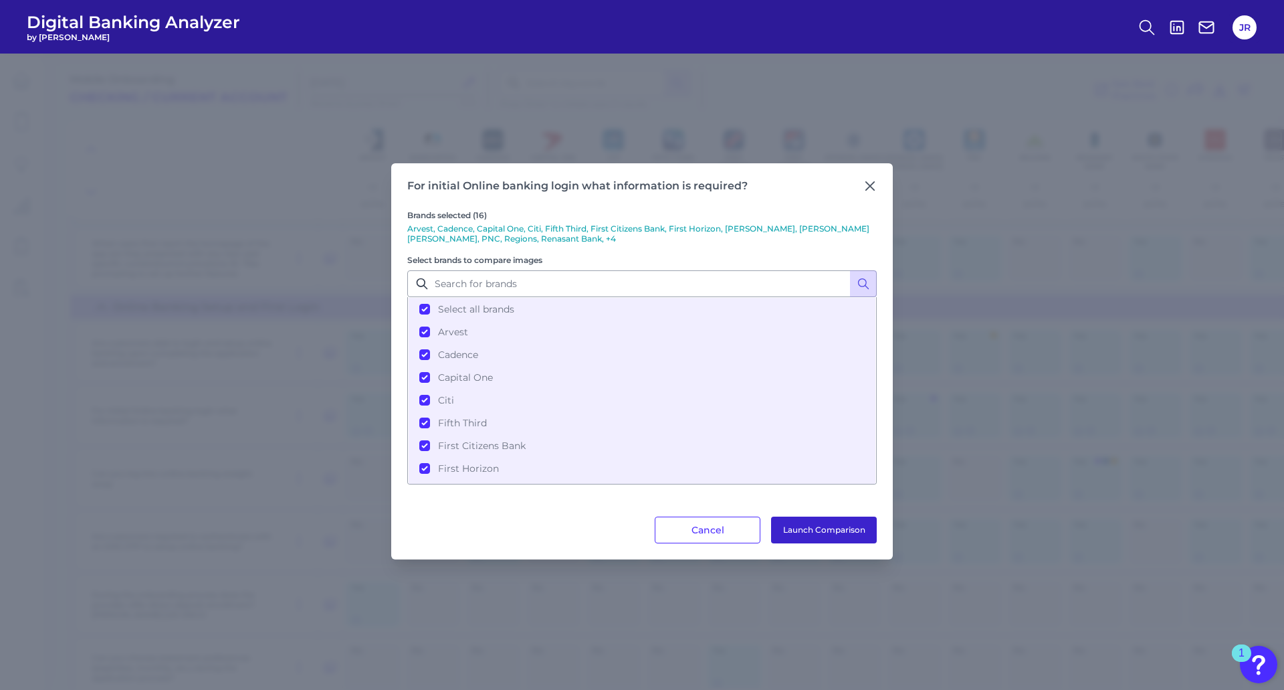
click at [829, 528] on button "Launch Comparison" at bounding box center [824, 529] width 106 height 27
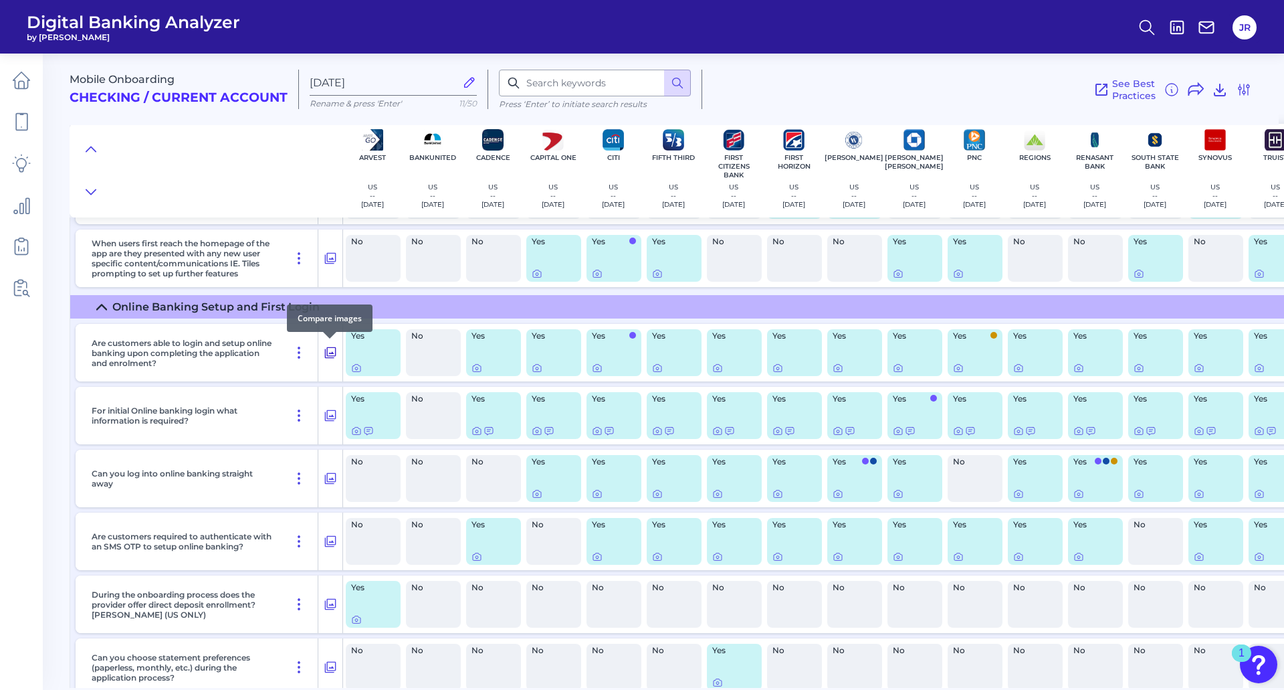
click at [326, 353] on icon at bounding box center [330, 353] width 13 height 16
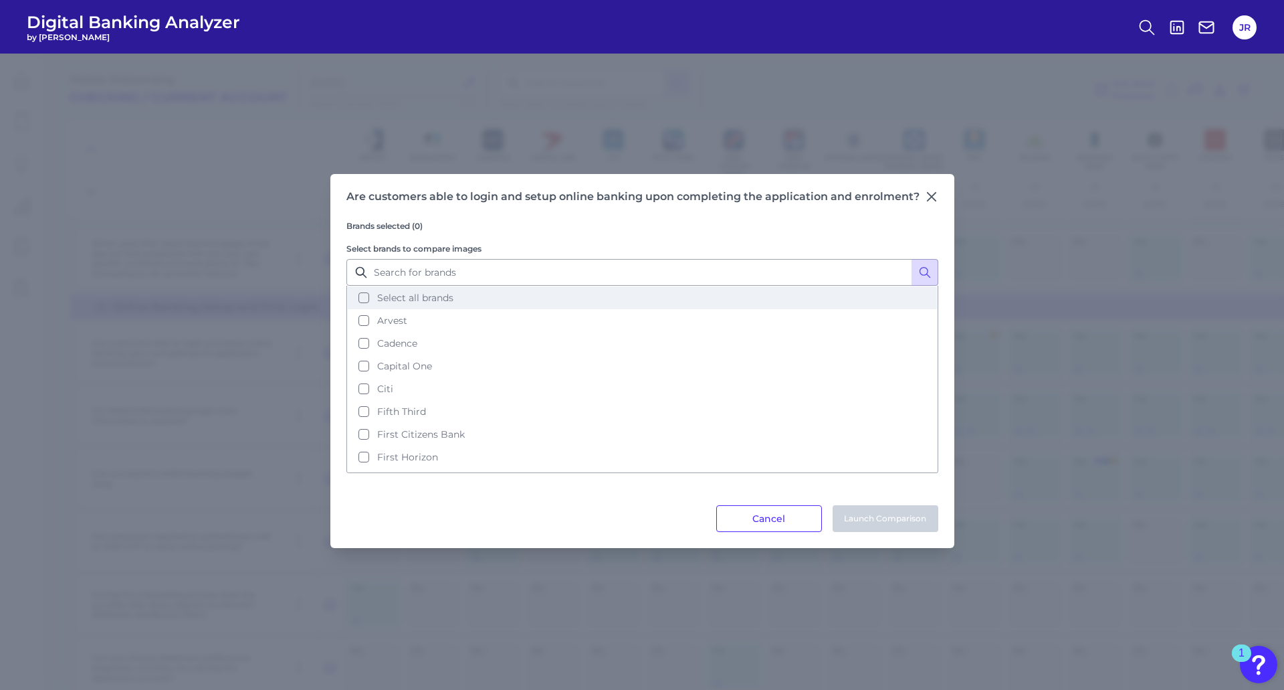
click at [362, 294] on button "Select all brands" at bounding box center [642, 297] width 589 height 23
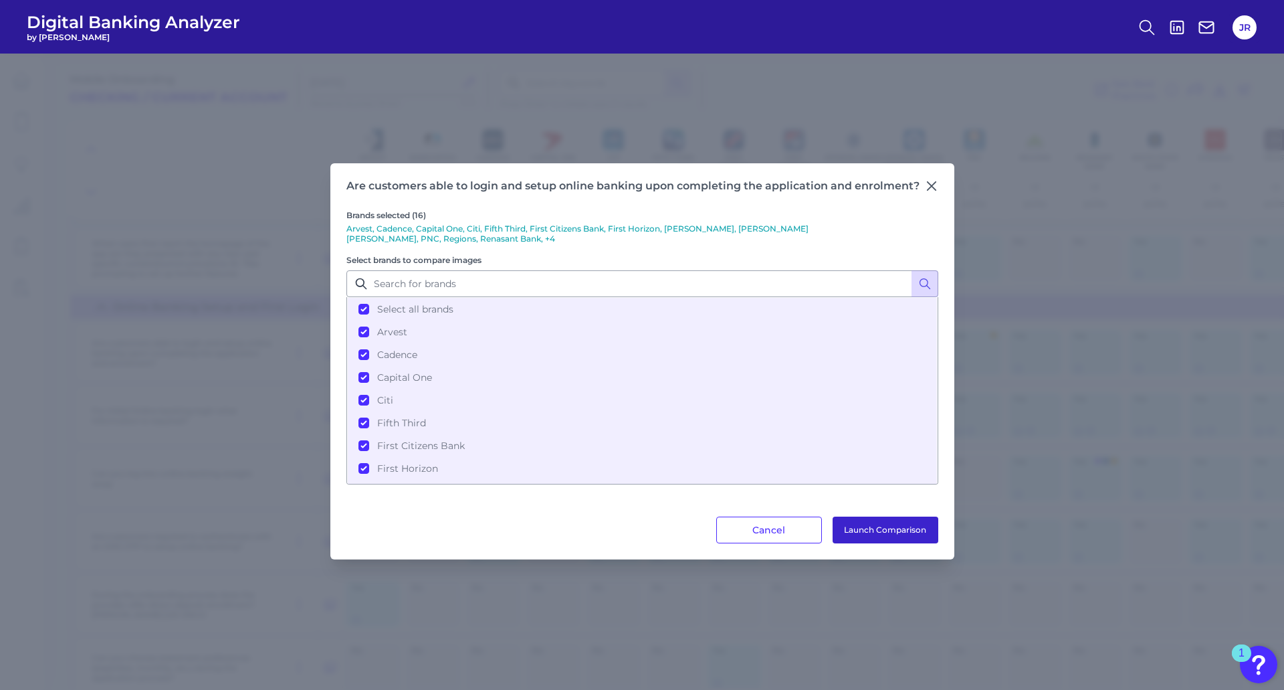
click at [858, 524] on button "Launch Comparison" at bounding box center [886, 529] width 106 height 27
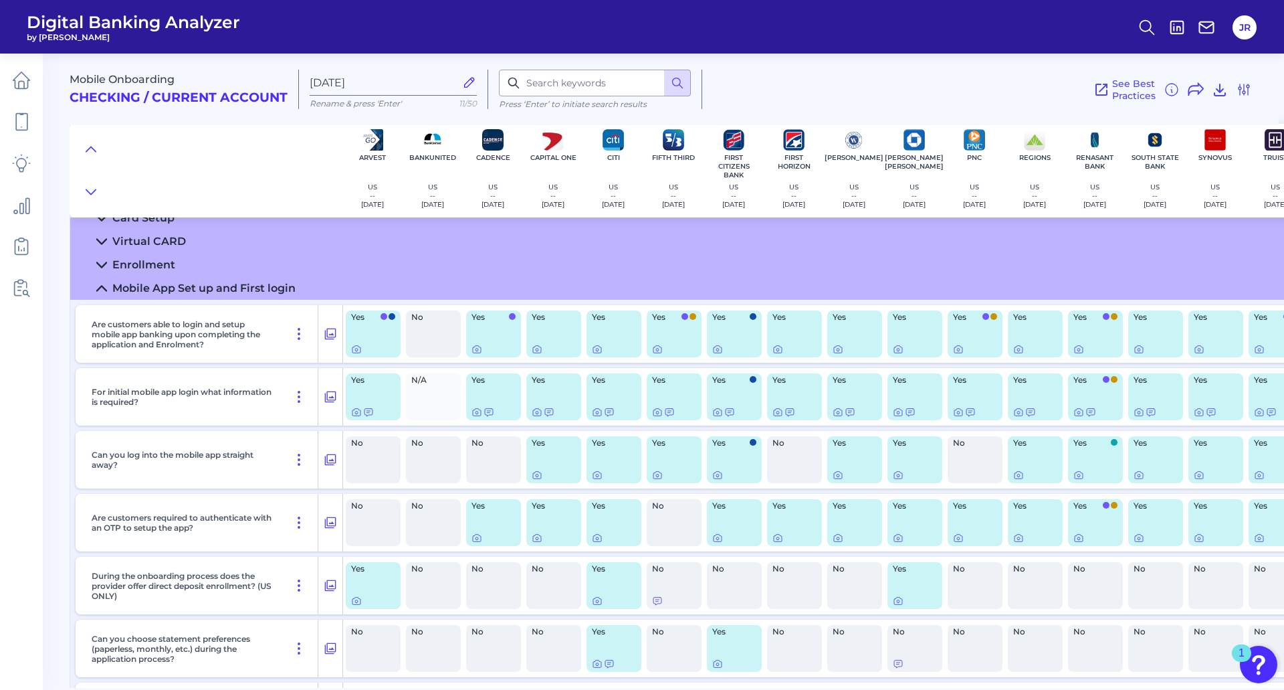
scroll to position [124, 0]
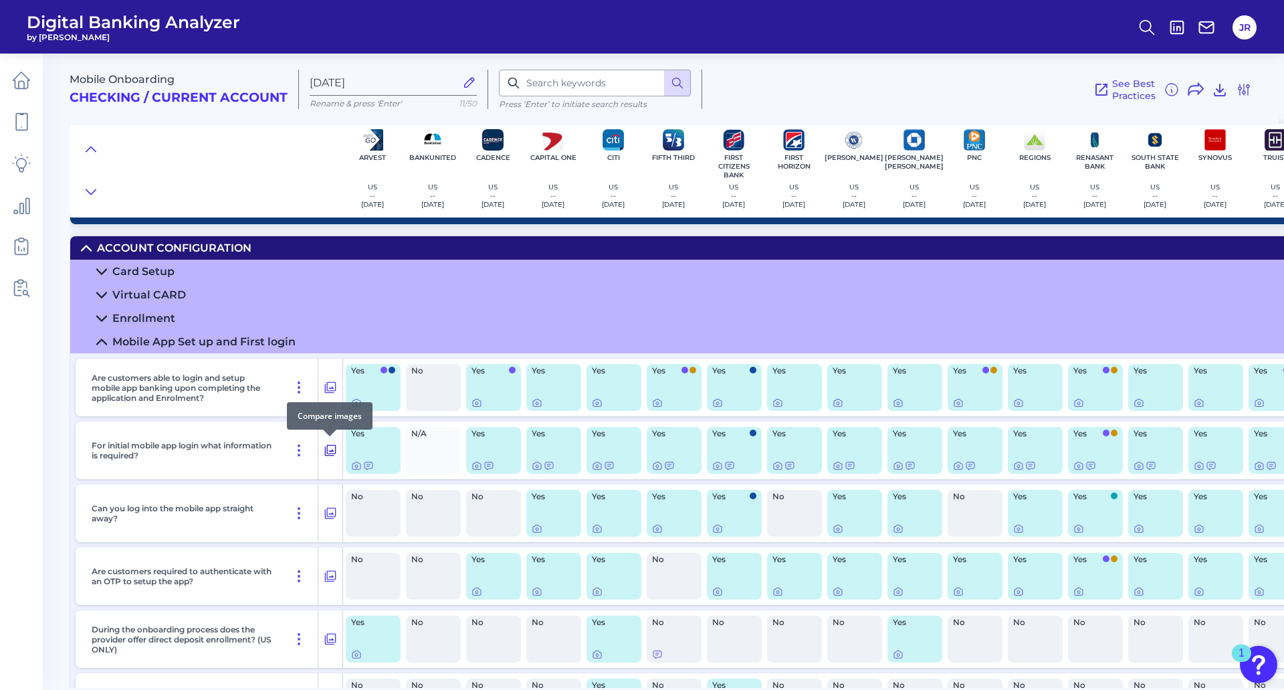
click at [332, 448] on icon at bounding box center [330, 450] width 13 height 16
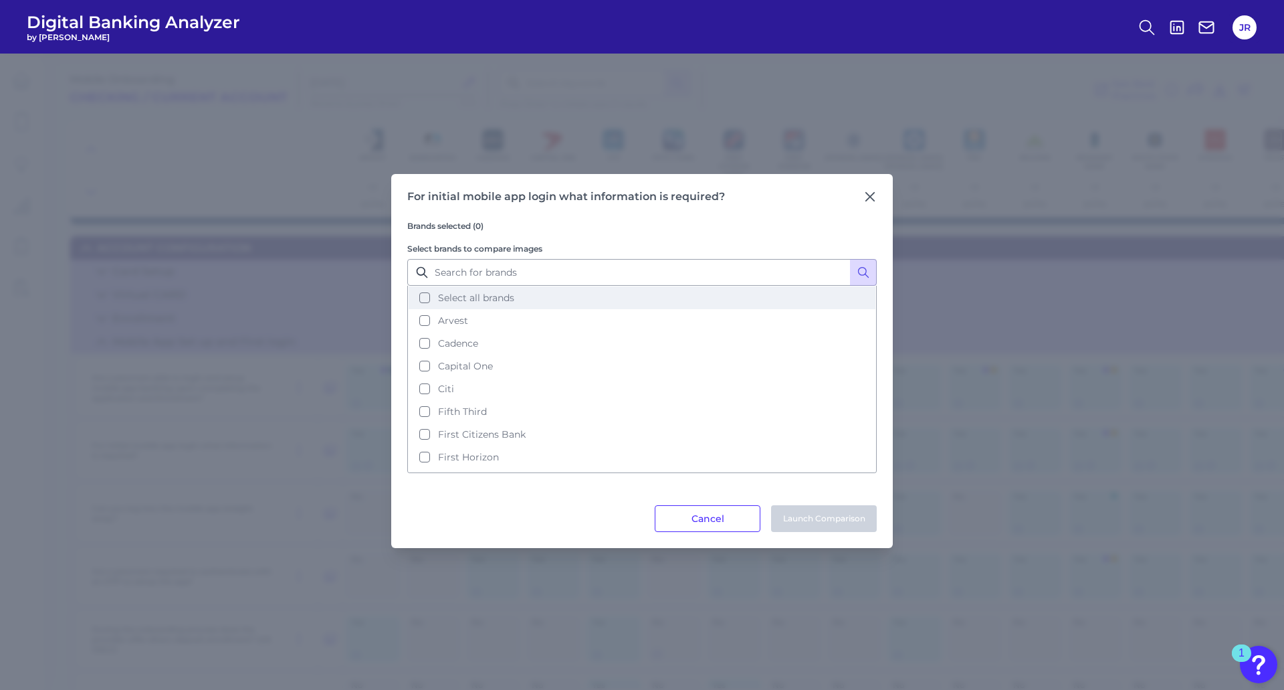
click at [421, 294] on button "Select all brands" at bounding box center [642, 297] width 467 height 23
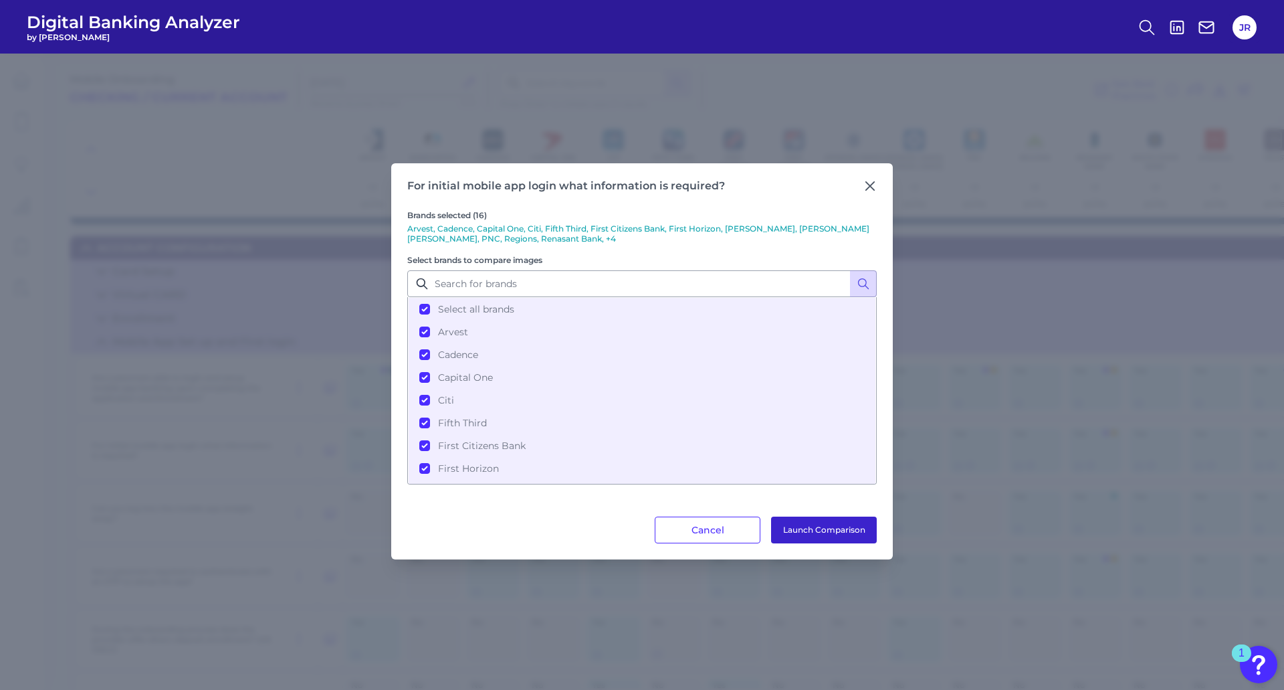
click at [789, 526] on button "Launch Comparison" at bounding box center [824, 529] width 106 height 27
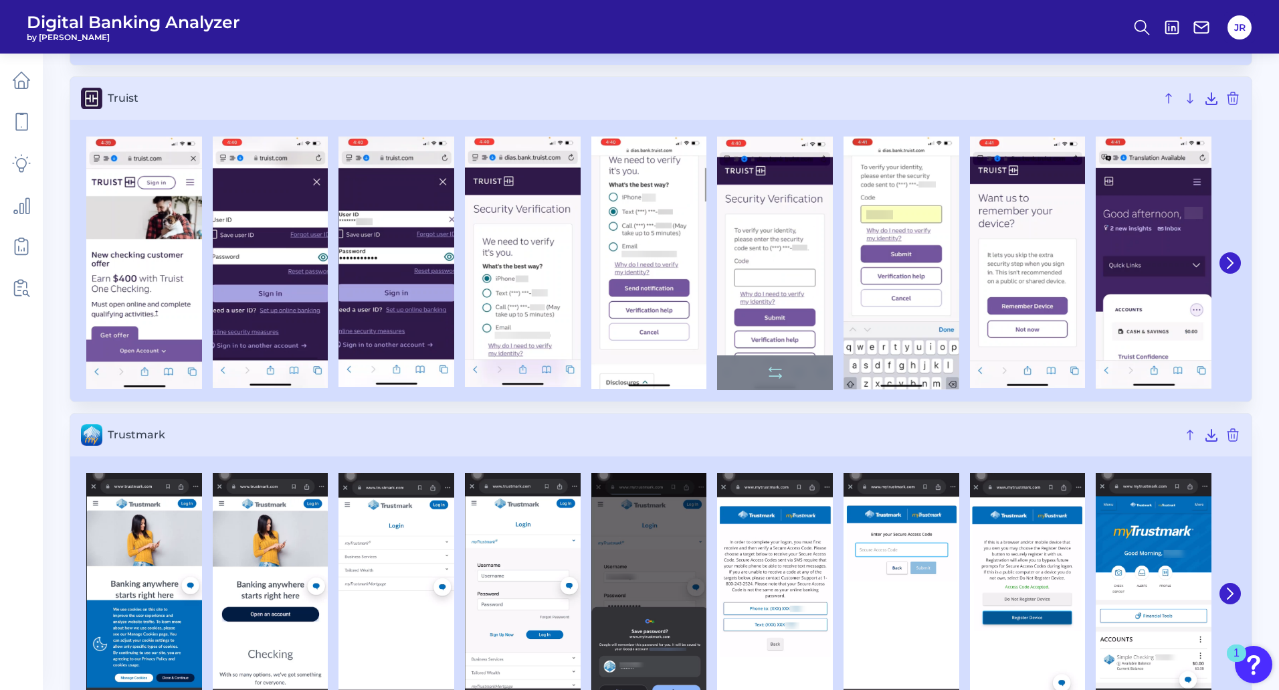
scroll to position [4588, 0]
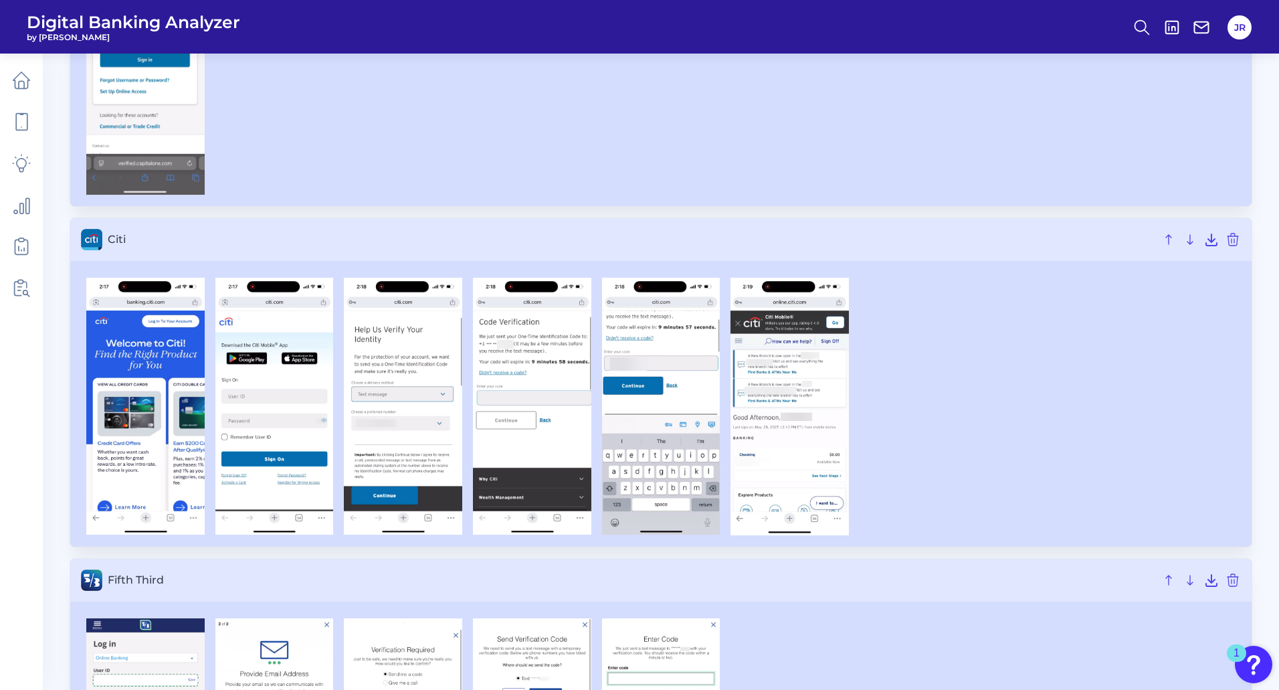
scroll to position [937, 0]
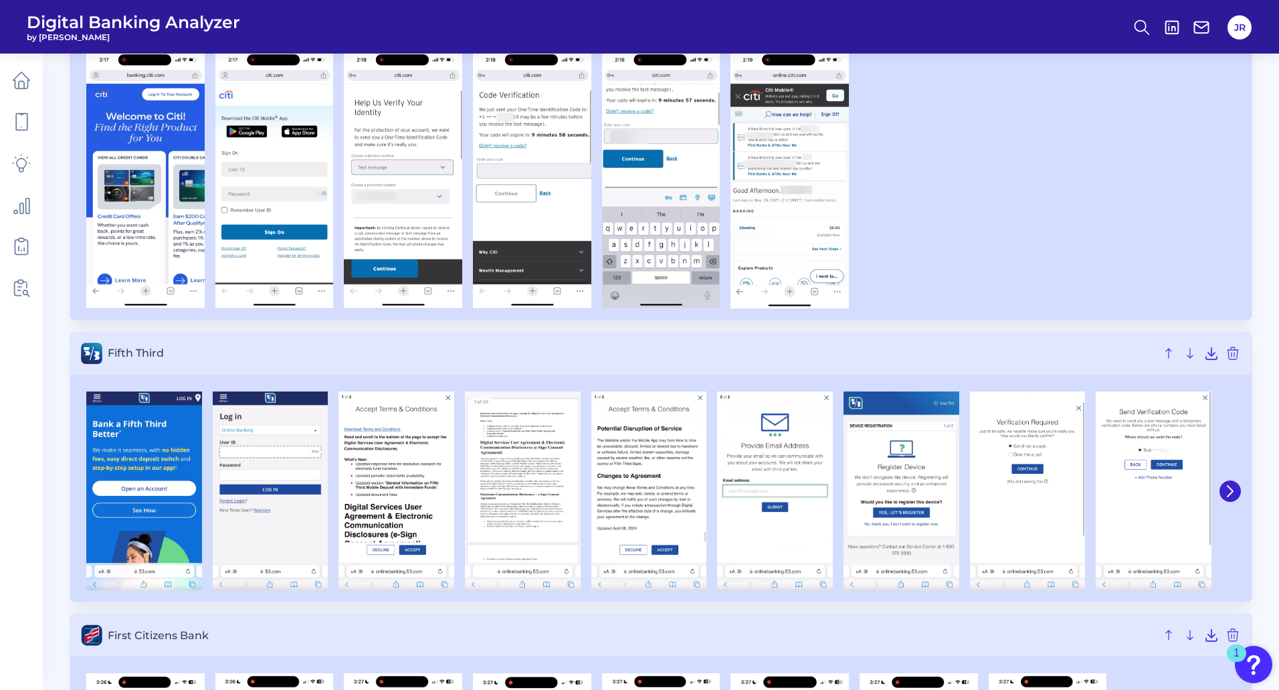
scroll to position [1137, 0]
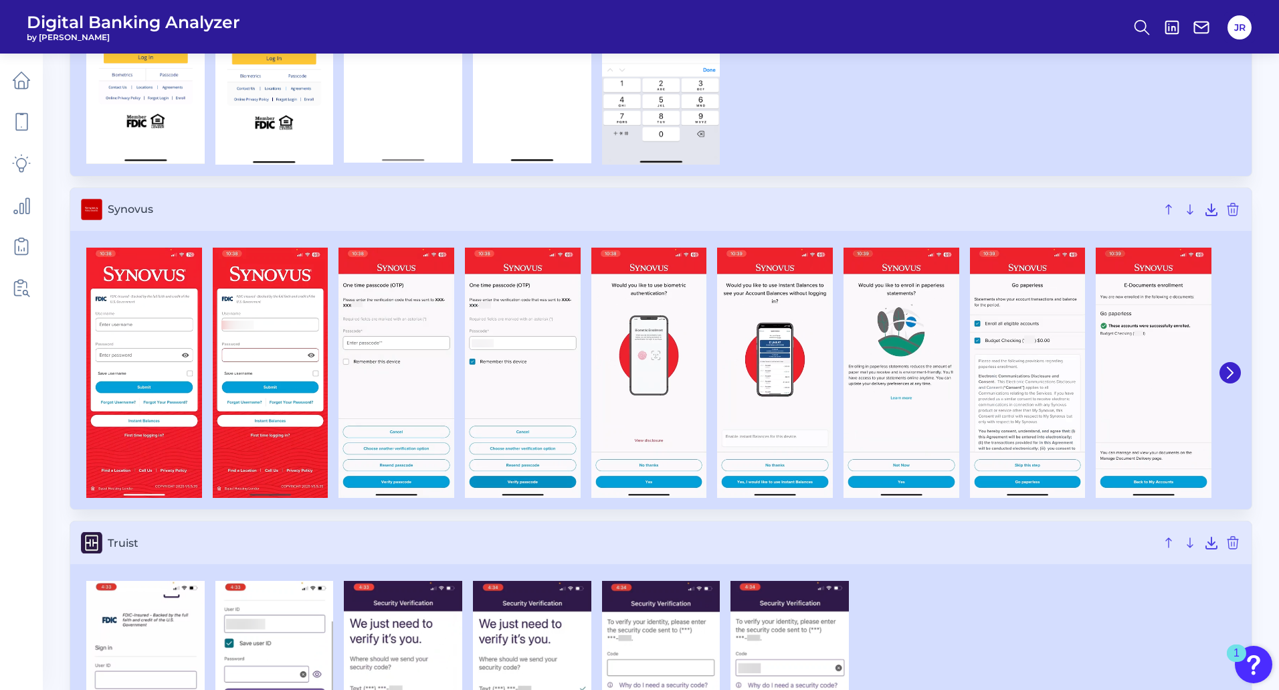
scroll to position [4066, 0]
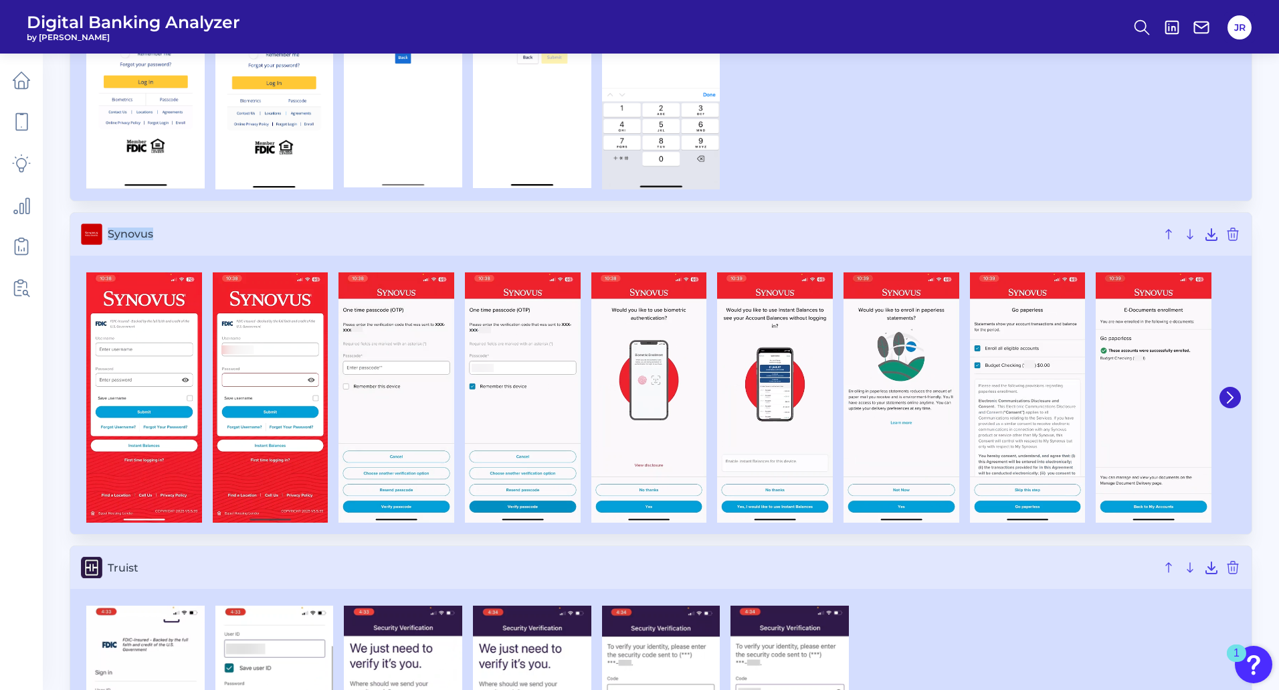
drag, startPoint x: 108, startPoint y: 229, endPoint x: 165, endPoint y: 234, distance: 57.7
click at [165, 234] on span "Synovus" at bounding box center [632, 233] width 1048 height 13
copy span "Synovus"
